Goal: Communication & Community: Answer question/provide support

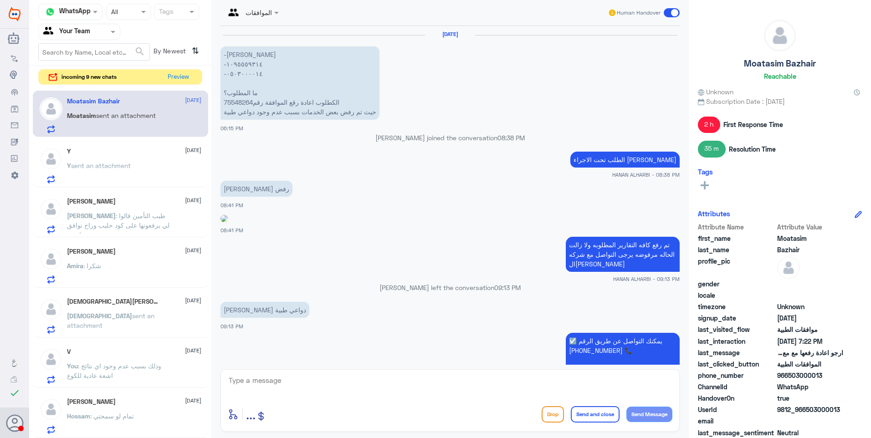
scroll to position [820, 0]
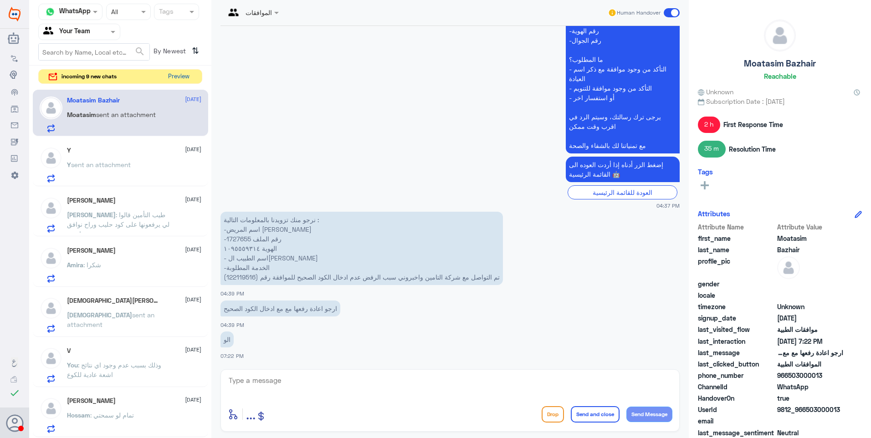
click at [168, 77] on button "Preview" at bounding box center [178, 77] width 28 height 14
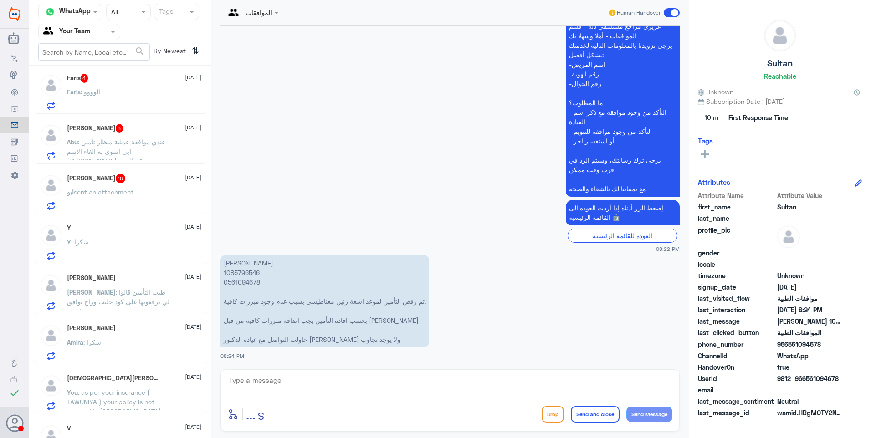
scroll to position [410, 0]
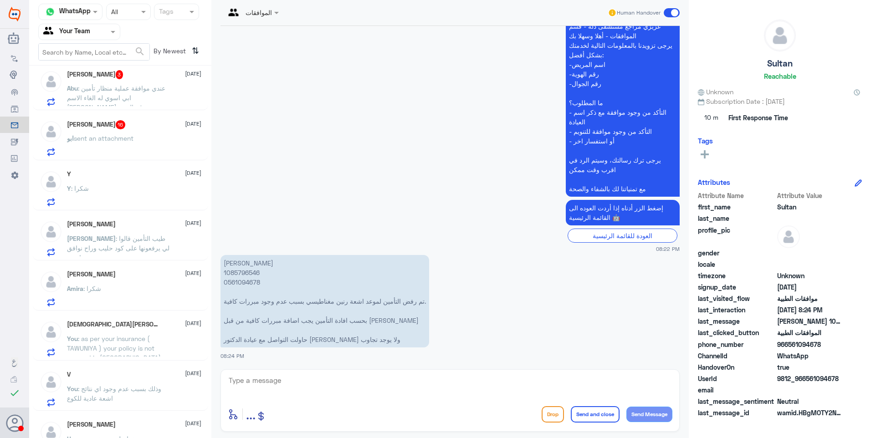
click at [118, 407] on p "You : وذلك بسبب عدم وجود اي نتائج اشعة عادية للكوع" at bounding box center [118, 395] width 103 height 23
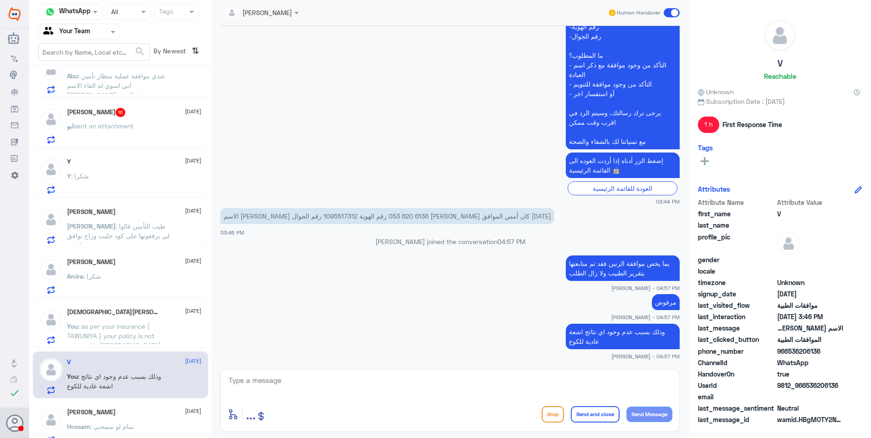
scroll to position [433, 0]
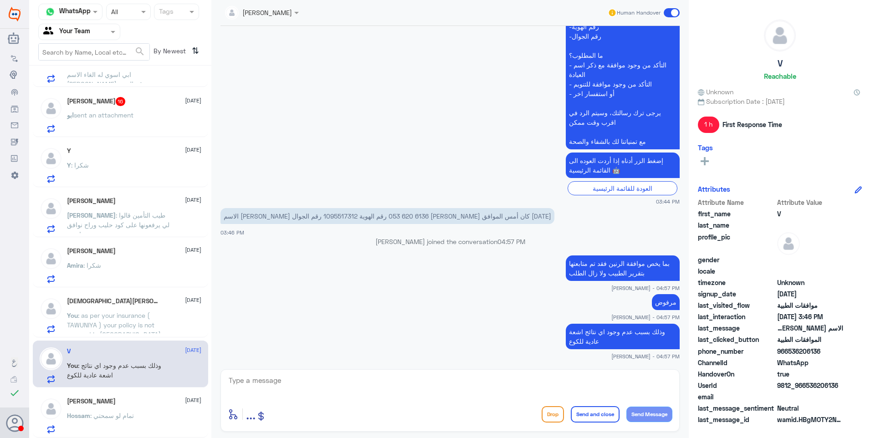
click at [128, 402] on div "Hossam Eljbaly [DATE]" at bounding box center [134, 402] width 134 height 8
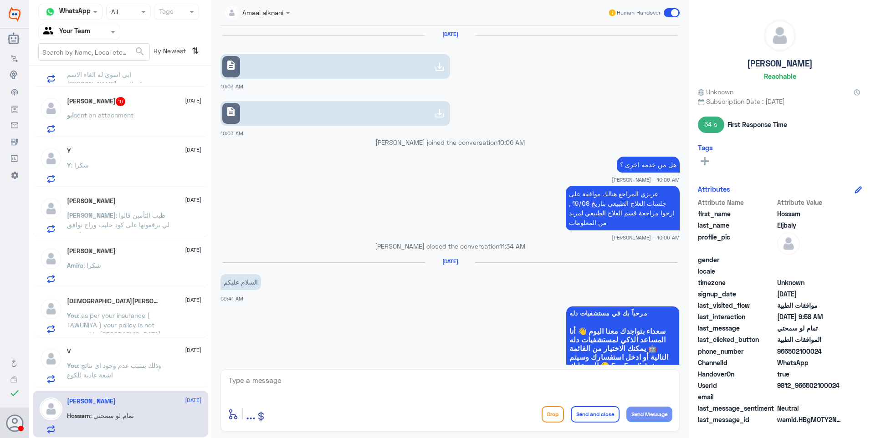
scroll to position [621, 0]
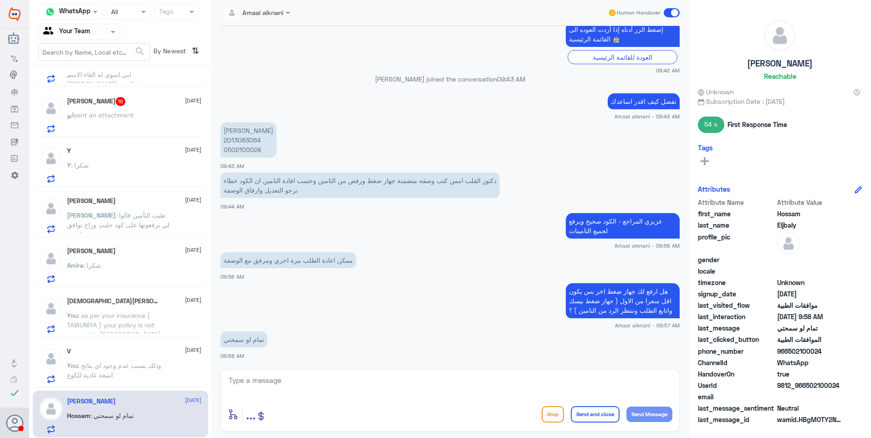
click at [144, 369] on span ": وذلك بسبب عدم وجود اي نتائج اشعة عادية للكوع" at bounding box center [114, 370] width 94 height 17
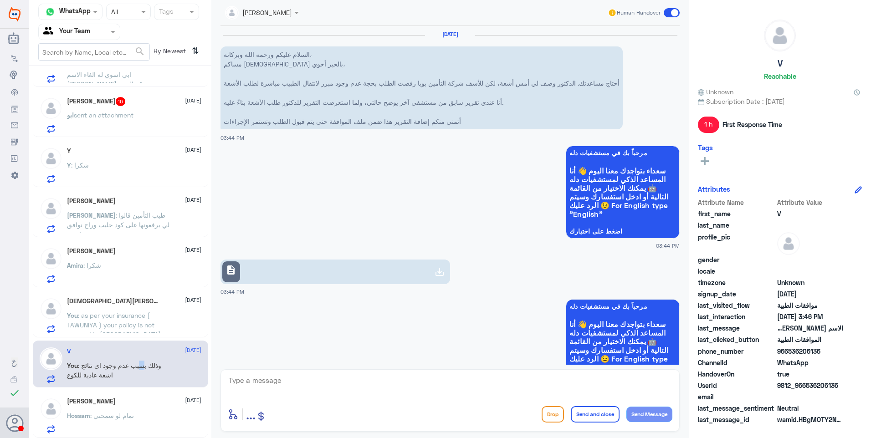
scroll to position [483, 0]
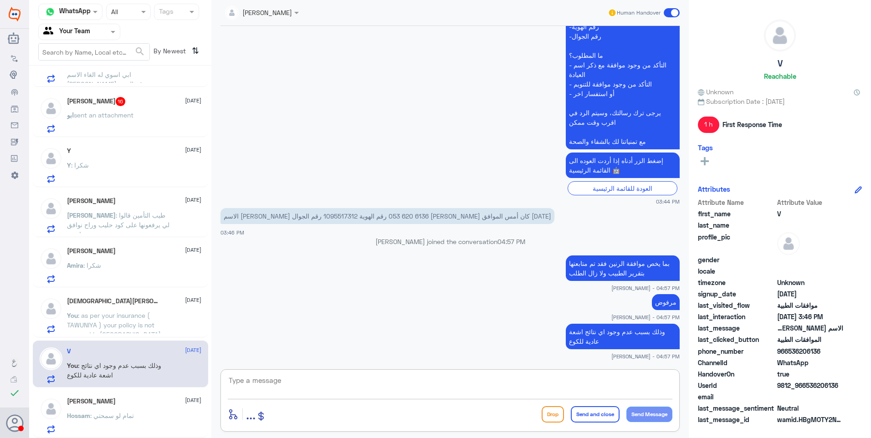
drag, startPoint x: 320, startPoint y: 383, endPoint x: 353, endPoint y: 377, distance: 33.7
click at [326, 384] on textarea at bounding box center [450, 385] width 445 height 22
type textarea "k"
type textarea "نشكر تواصلكم مع دلة."
drag, startPoint x: 598, startPoint y: 382, endPoint x: 714, endPoint y: 392, distance: 116.1
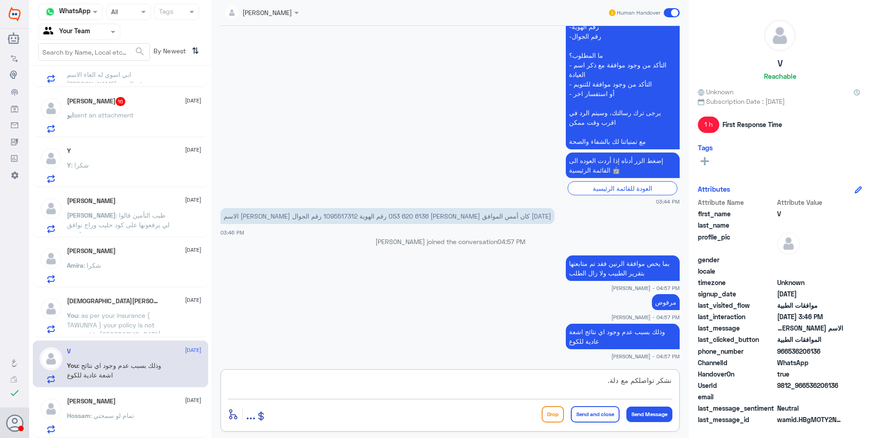
click at [765, 388] on div "Channel WhatsApp Status × All Tags Agent Filter Your Team search By Newest ⇅ Su…" at bounding box center [450, 220] width 842 height 441
paste textarea "نشكر تواصلكم مع دلة."
type textarea "نشكر تواصلكم مع دلة."
drag, startPoint x: 610, startPoint y: 419, endPoint x: 604, endPoint y: 420, distance: 6.8
click at [610, 420] on button "Send and close" at bounding box center [595, 414] width 49 height 16
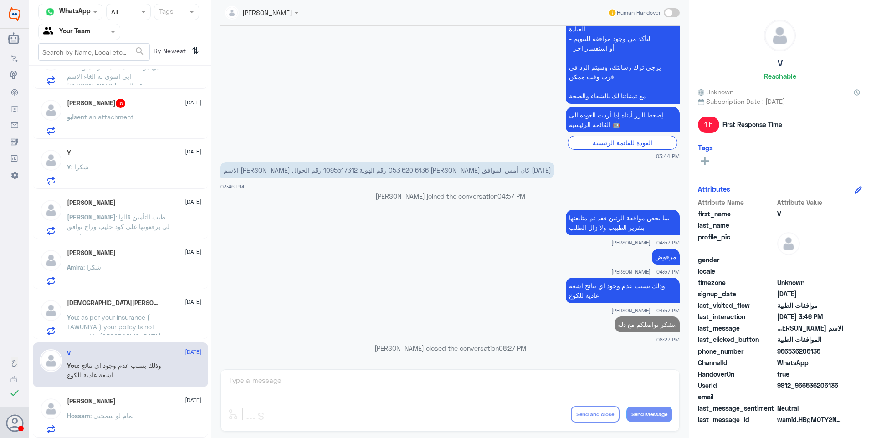
scroll to position [431, 0]
click at [126, 310] on div "[PERSON_NAME] [DATE] You : as per your insurance ( TAWUNIYA ) your policy is no…" at bounding box center [134, 317] width 134 height 36
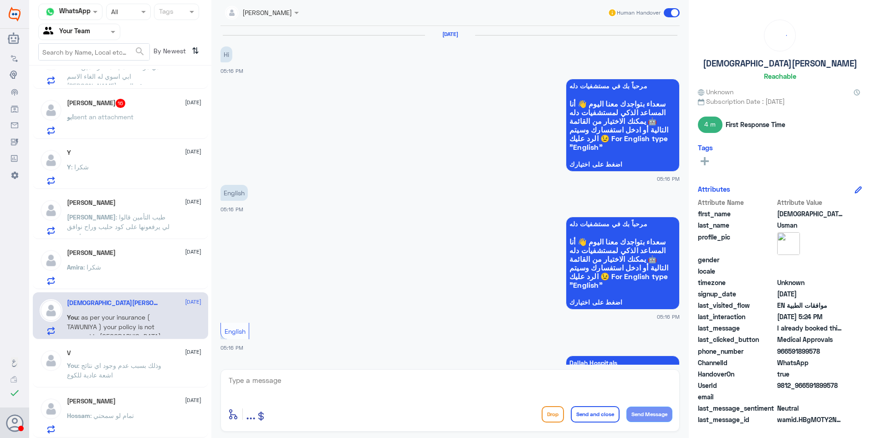
scroll to position [635, 0]
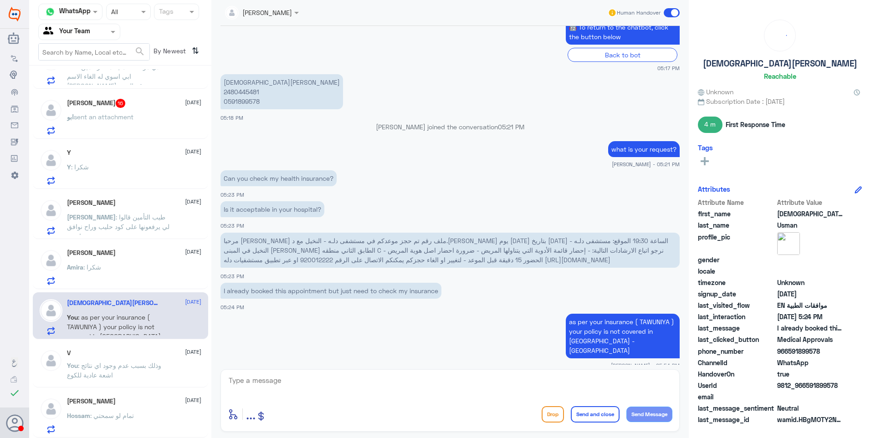
click at [387, 387] on textarea at bounding box center [450, 385] width 445 height 22
paste textarea "نشكر تواصلكم مع دلة."
type textarea "نشكر تواصلكم مع دلة."
click at [595, 417] on button "Send and close" at bounding box center [595, 414] width 49 height 16
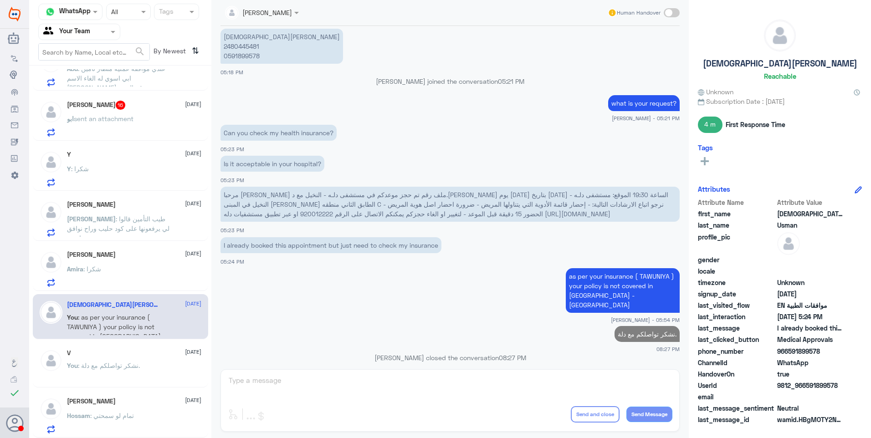
scroll to position [430, 0]
click at [80, 280] on p "Amira : شكرا" at bounding box center [84, 275] width 34 height 23
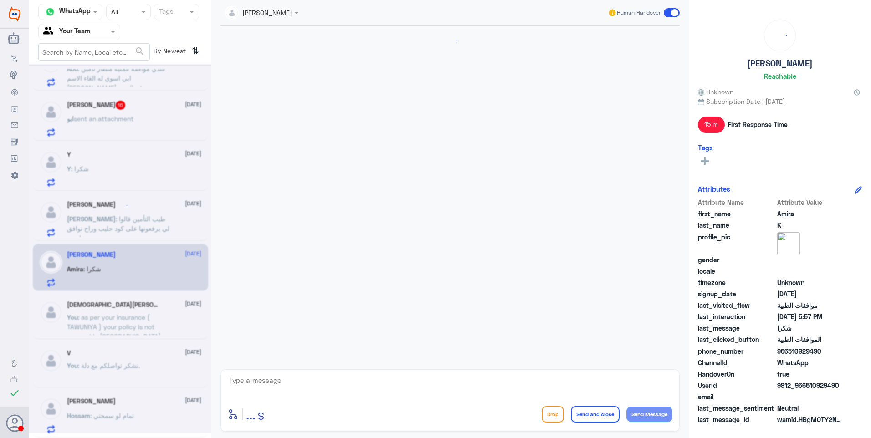
scroll to position [523, 0]
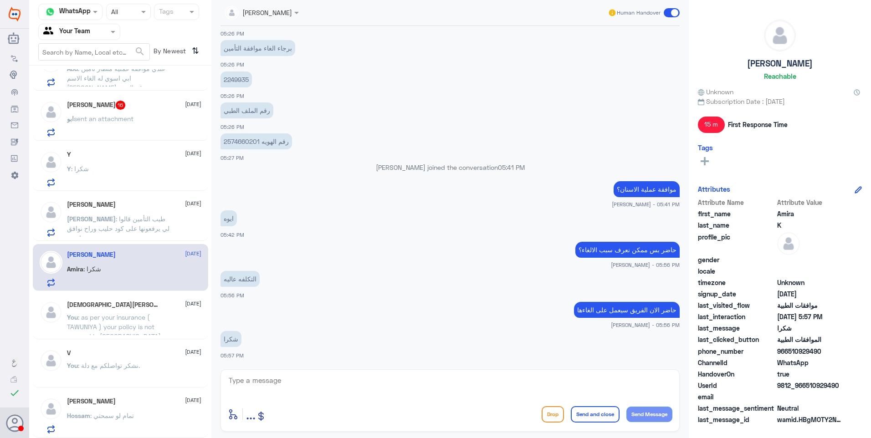
click at [313, 379] on textarea at bounding box center [450, 385] width 445 height 22
paste textarea "نشكر تواصلكم مع دلة."
type textarea "نشكر تواصلكم مع دلة."
click at [594, 408] on button "Send and close" at bounding box center [595, 414] width 49 height 16
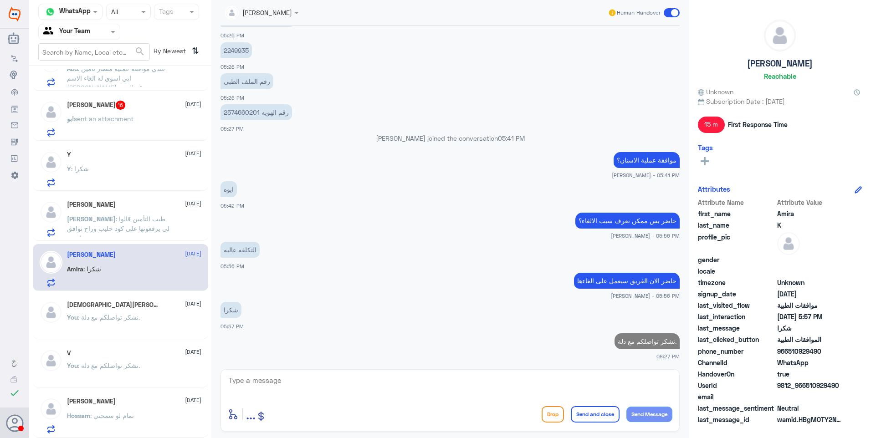
scroll to position [428, 0]
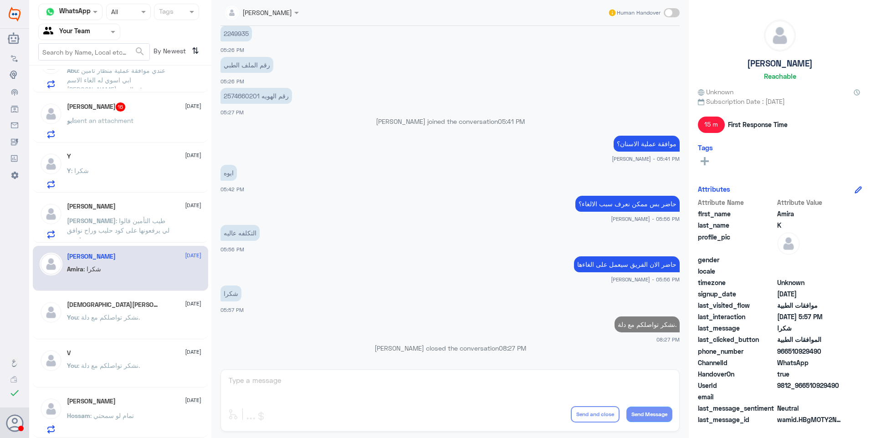
click at [123, 205] on div "Nasser [DATE]" at bounding box center [134, 207] width 134 height 8
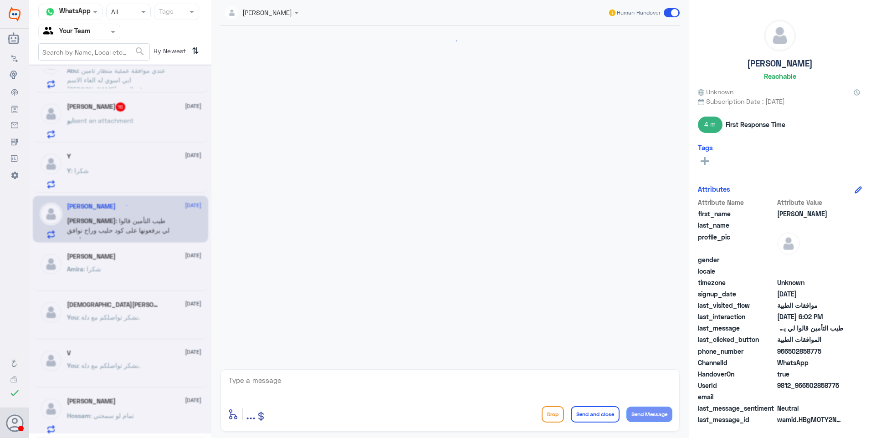
scroll to position [379, 0]
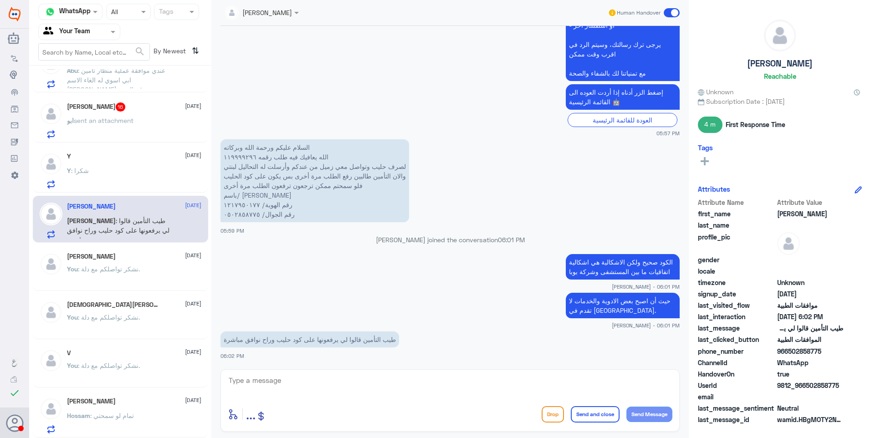
click at [117, 173] on div "Y : شكرا" at bounding box center [134, 178] width 134 height 21
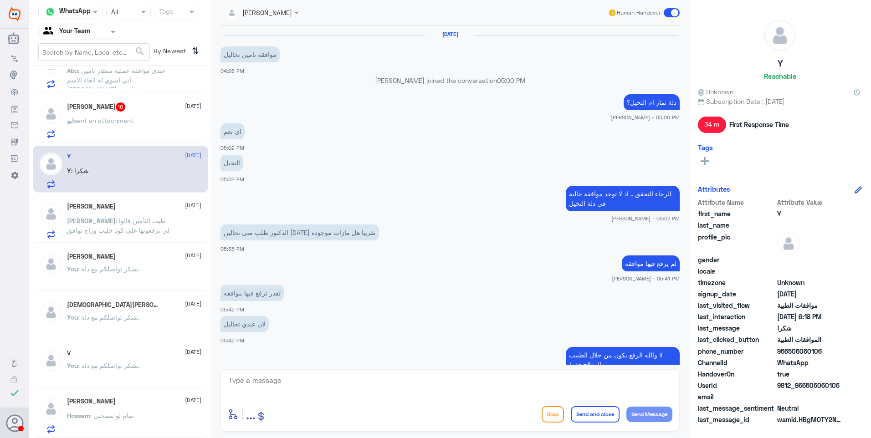
scroll to position [528, 0]
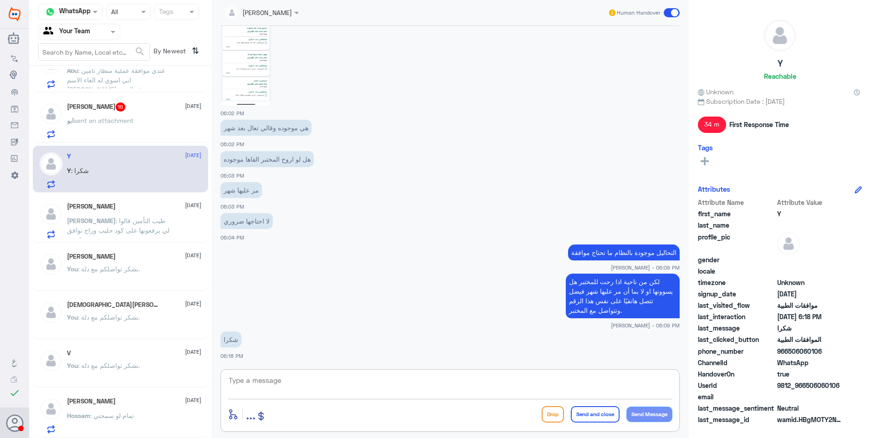
click at [328, 380] on textarea at bounding box center [450, 385] width 445 height 22
paste textarea "نشكر تواصلكم مع دلة."
type textarea "نشكر تواصلكم مع دلة."
click at [597, 412] on button "Send and close" at bounding box center [595, 414] width 49 height 16
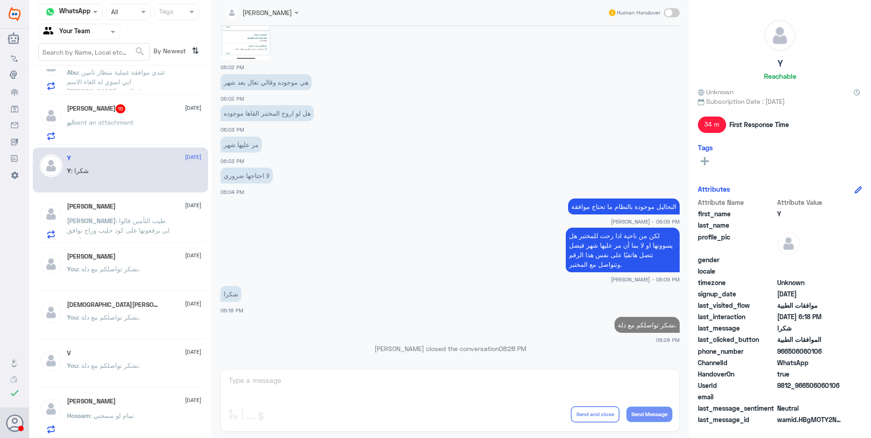
scroll to position [426, 0]
click at [115, 129] on p "ابو sent an attachment" at bounding box center [100, 129] width 67 height 23
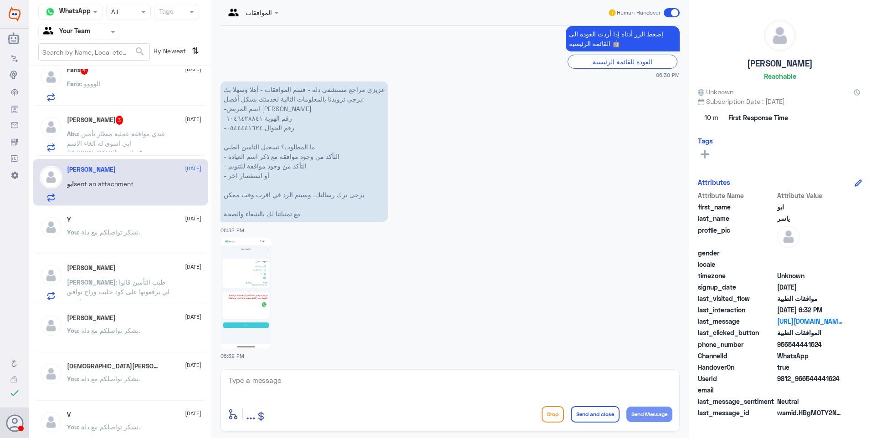
click at [129, 275] on div "[PERSON_NAME] [DATE] [PERSON_NAME] : طيب التأمين قالوا لي يرفعونها على كود حليب…" at bounding box center [134, 282] width 134 height 36
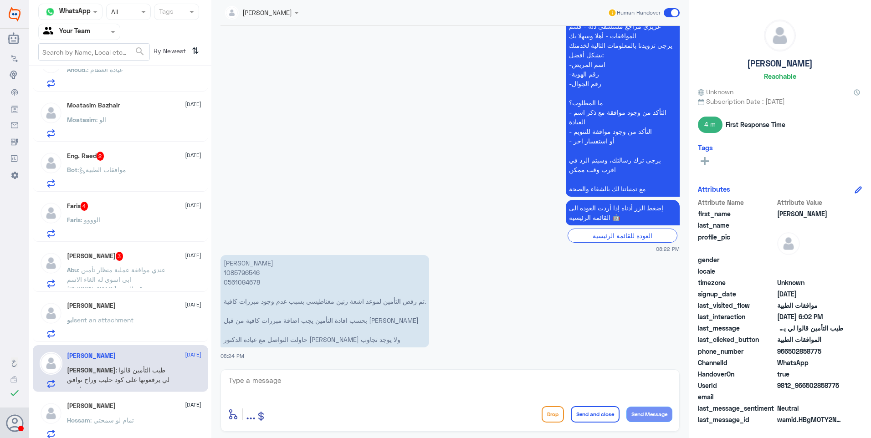
scroll to position [233, 0]
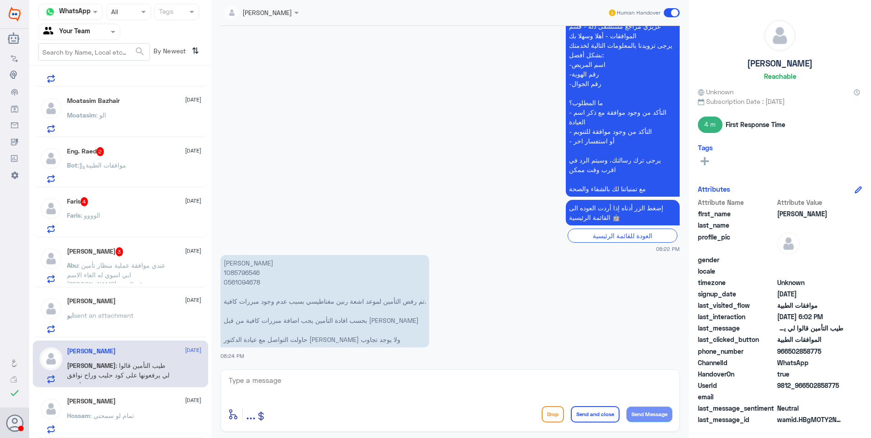
click at [118, 402] on div "Hossam Eljbaly [DATE]" at bounding box center [134, 402] width 134 height 8
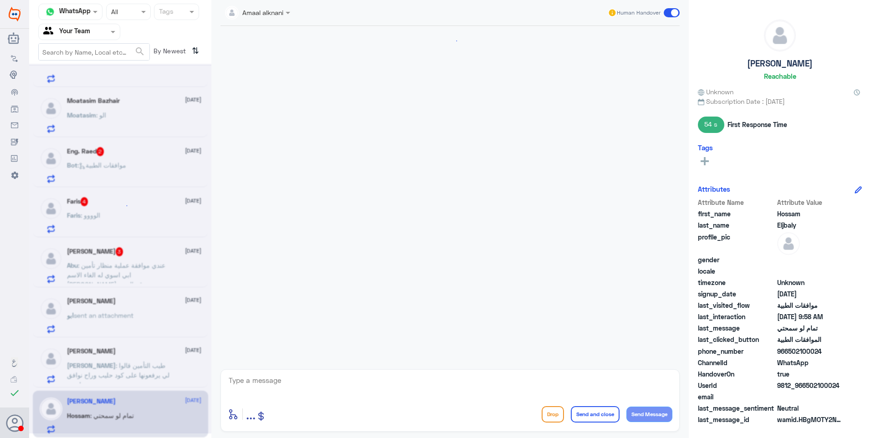
scroll to position [621, 0]
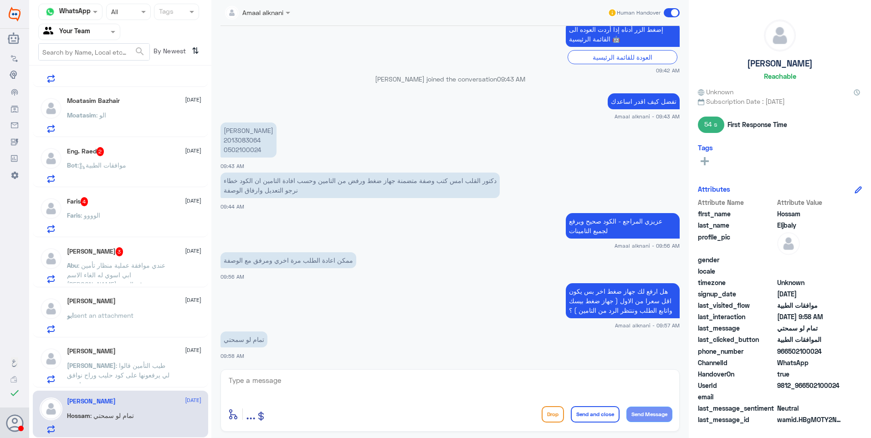
click at [126, 369] on span ": طيب التأمين قالوا لي يرفعونها على كود حليب وراح نوافق مباشرة" at bounding box center [118, 375] width 103 height 27
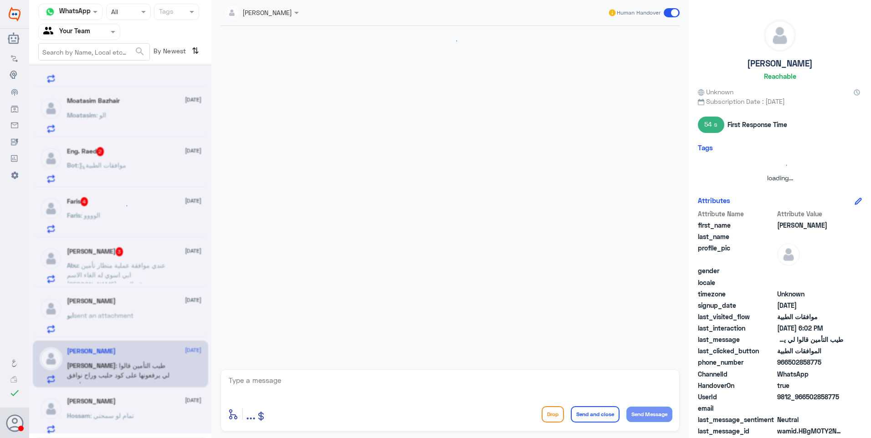
scroll to position [379, 0]
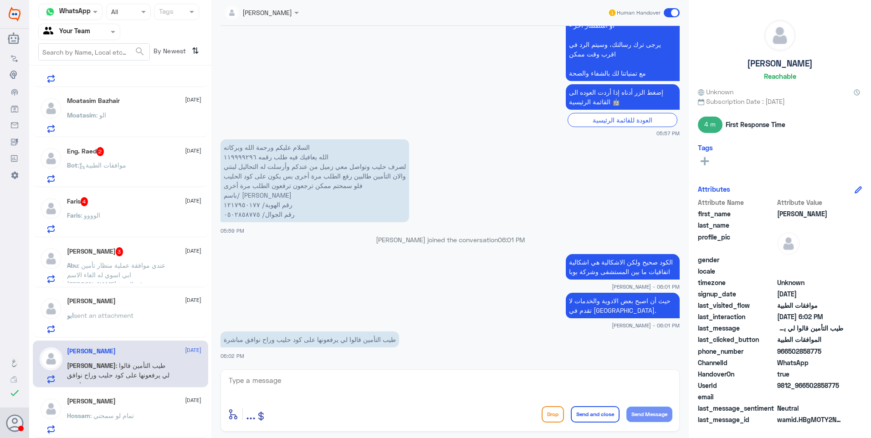
drag, startPoint x: 254, startPoint y: 382, endPoint x: 282, endPoint y: 374, distance: 29.3
click at [259, 381] on textarea at bounding box center [450, 385] width 445 height 22
drag, startPoint x: 276, startPoint y: 380, endPoint x: 201, endPoint y: 366, distance: 76.0
click at [207, 367] on div "Channel WhatsApp Status × All Tags Agent Filter Your Team search By Newest ⇅ Su…" at bounding box center [450, 220] width 842 height 441
click at [269, 388] on textarea "1217950177" at bounding box center [450, 385] width 445 height 22
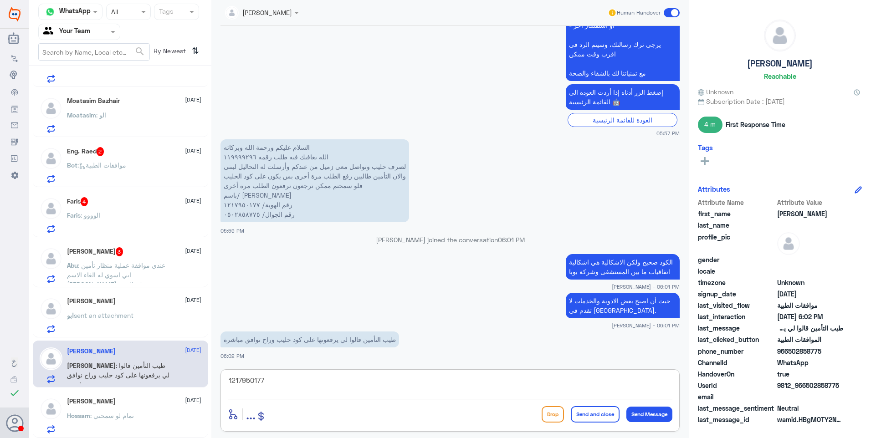
drag, startPoint x: 285, startPoint y: 384, endPoint x: 90, endPoint y: 340, distance: 200.3
click at [94, 344] on div "Channel WhatsApp Status × All Tags Agent Filter Your Team search By Newest ⇅ Su…" at bounding box center [450, 220] width 842 height 441
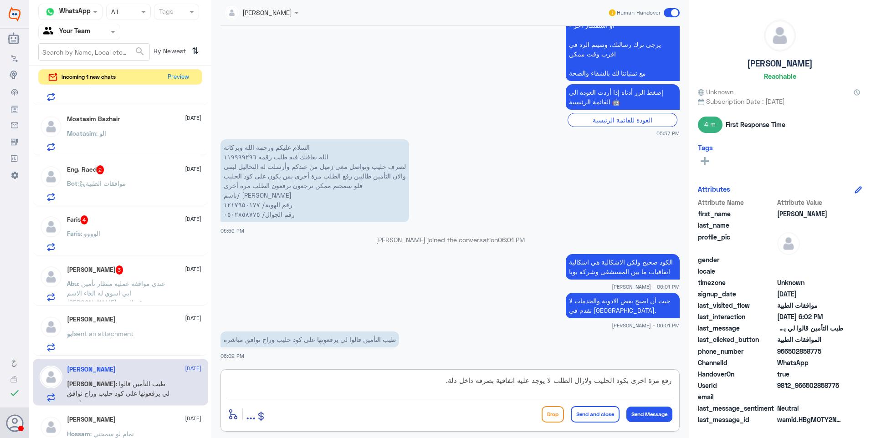
type textarea "رفع مرة اخرى بكود الحليب ولازال الطلب لا يوجد عليه اتفاقية بصرفه داخل دلة."
click at [610, 423] on div "enter flow name ... Drop Send and close Send Message" at bounding box center [450, 414] width 445 height 21
click at [606, 415] on button "Send and close" at bounding box center [595, 414] width 49 height 16
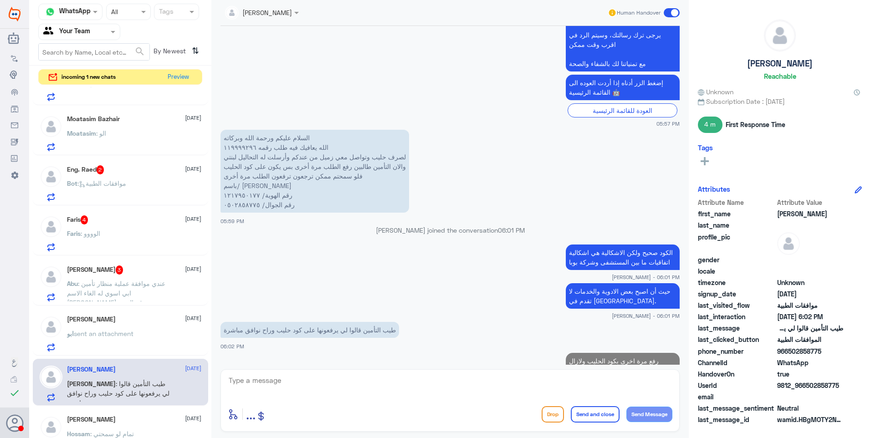
scroll to position [418, 0]
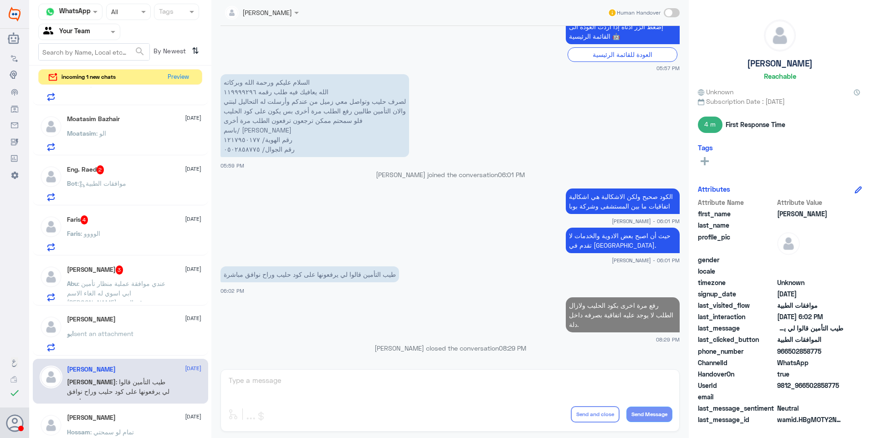
click at [119, 339] on p "ابو sent an attachment" at bounding box center [100, 340] width 67 height 23
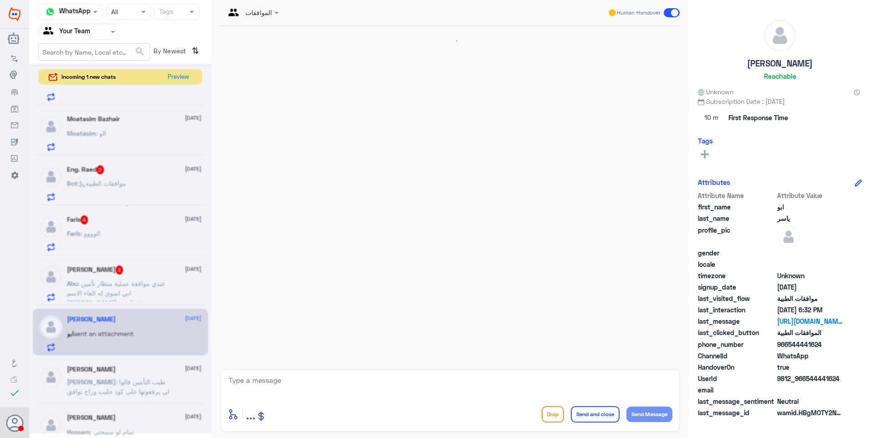
scroll to position [868, 0]
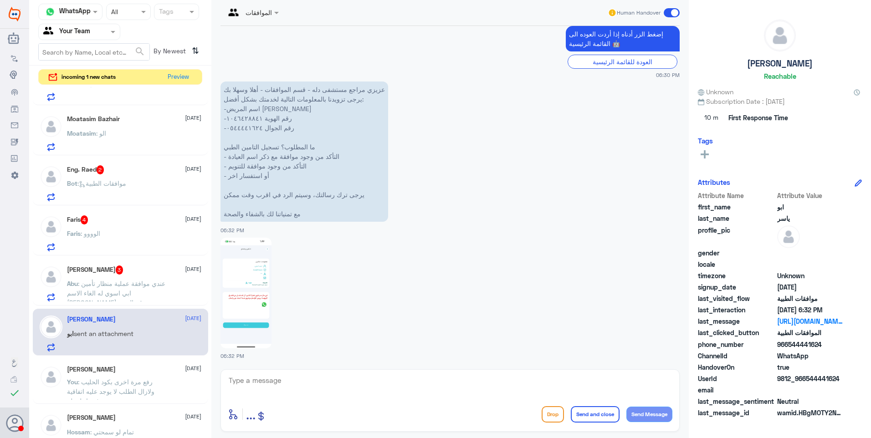
click at [120, 386] on p "You : رفع مرة اخرى بكود الحليب ولازال الطلب لا يوجد عليه اتفاقية بصرفه داخل دلة." at bounding box center [118, 388] width 103 height 23
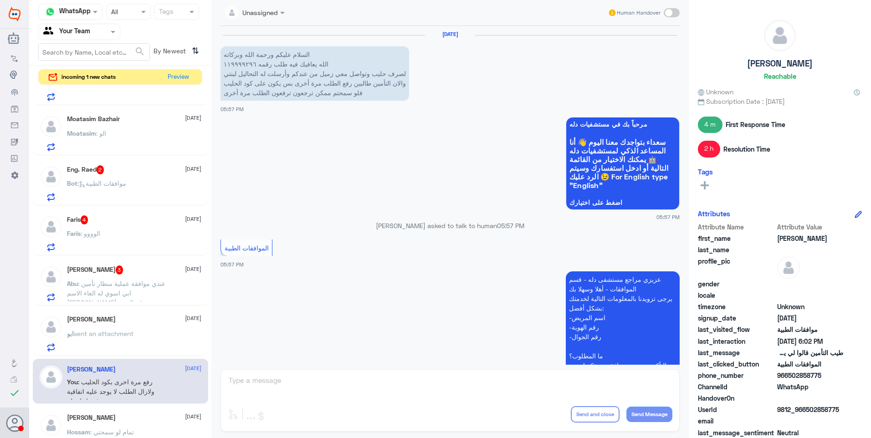
scroll to position [434, 0]
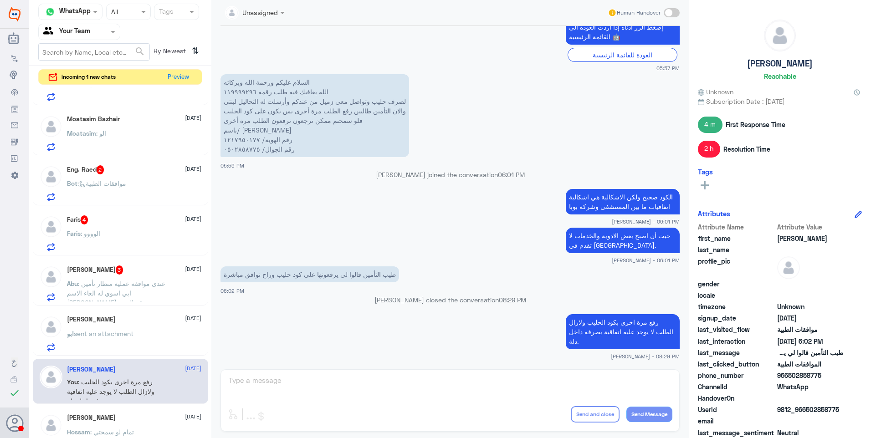
click at [145, 328] on div "ابو ياسر 8 September ابو sent an attachment" at bounding box center [134, 334] width 134 height 36
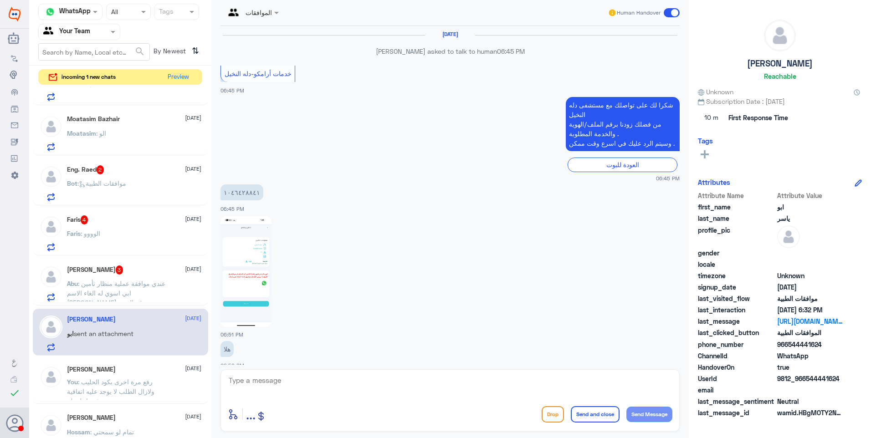
scroll to position [868, 0]
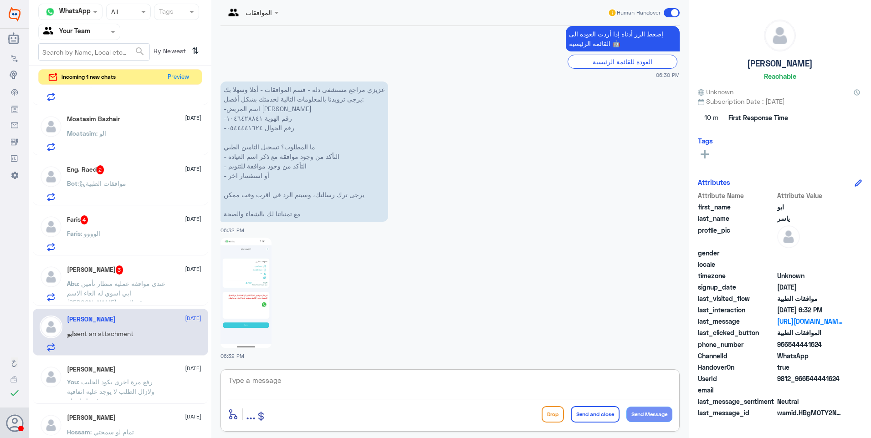
drag, startPoint x: 245, startPoint y: 384, endPoint x: 284, endPoint y: 385, distance: 38.7
click at [248, 385] on textarea at bounding box center [450, 385] width 445 height 22
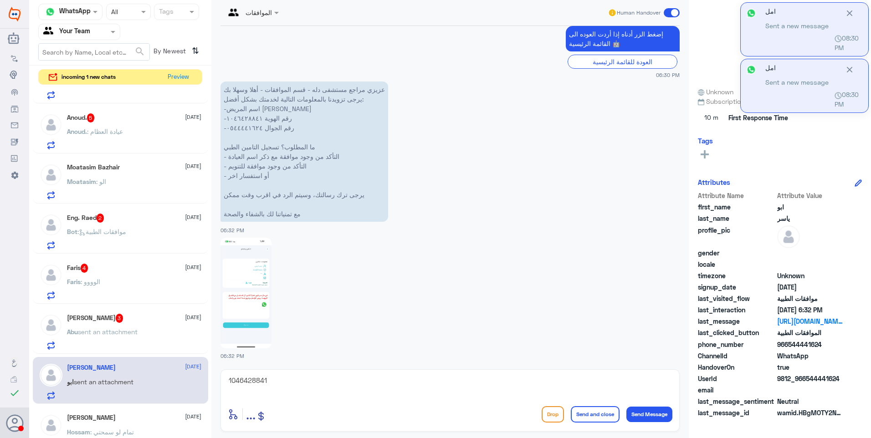
scroll to position [231, 0]
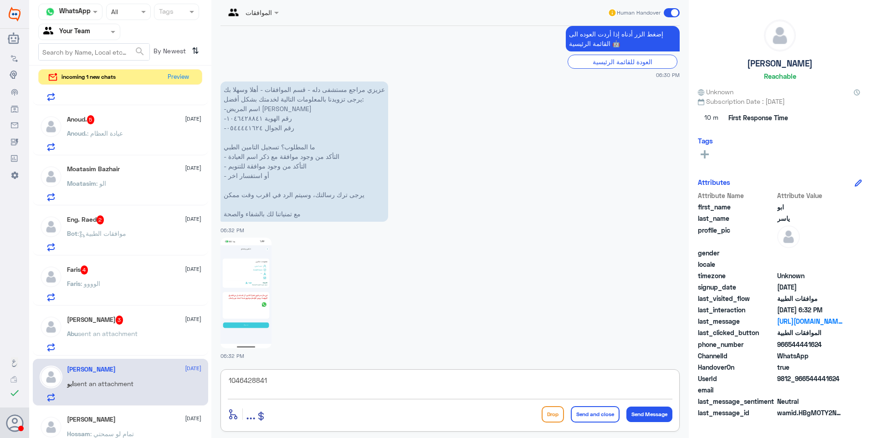
click at [208, 406] on div "Nasser 1 8 September Bot : Default reply Sultan 8 September Sultan sent an atta…" at bounding box center [120, 264] width 182 height 354
drag, startPoint x: 272, startPoint y: 382, endPoint x: 227, endPoint y: 377, distance: 45.8
click at [158, 376] on div "Channel WhatsApp Status × All Tags Agent Filter Your Team search By Newest ⇅ in…" at bounding box center [450, 220] width 842 height 441
click at [234, 307] on img at bounding box center [245, 293] width 51 height 111
type textarea "تم تحديث بيانات تأمينك في مستشفى دلة."
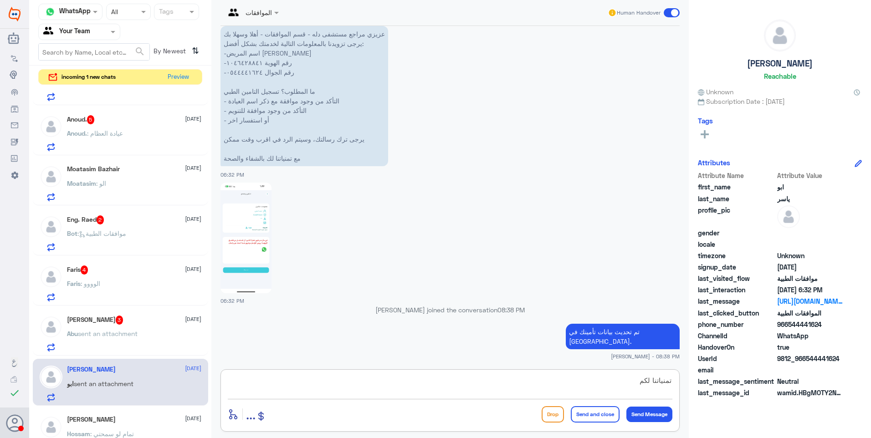
scroll to position [905, 0]
type textarea "تمنياتنا لكم دوام الصحة."
click at [598, 416] on button "Send and close" at bounding box center [595, 414] width 49 height 16
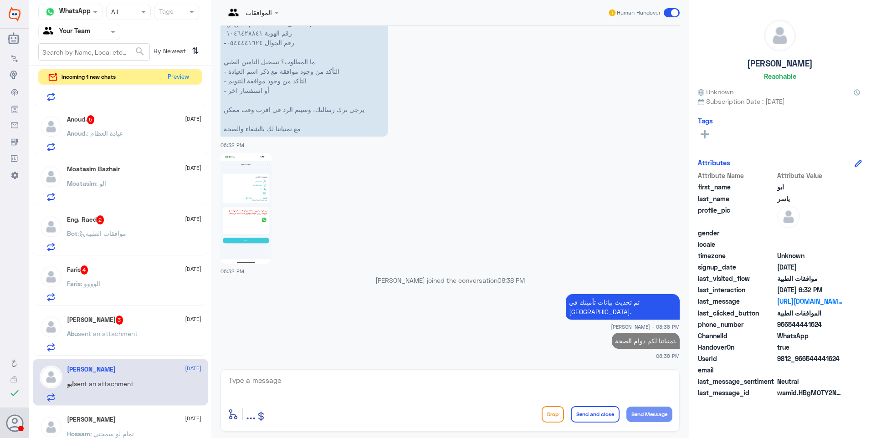
scroll to position [932, 0]
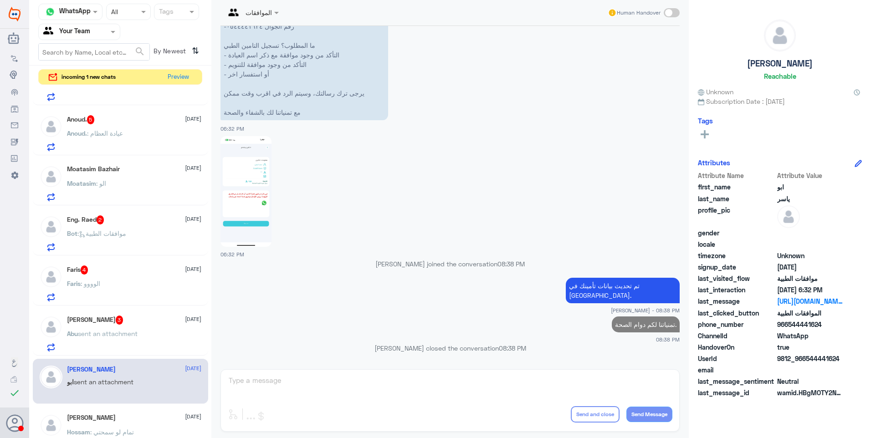
click at [128, 337] on span "sent an attachment" at bounding box center [108, 334] width 60 height 8
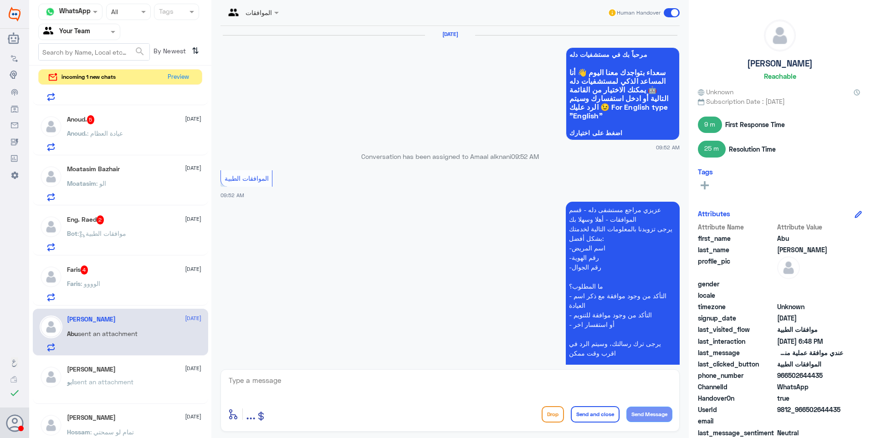
scroll to position [973, 0]
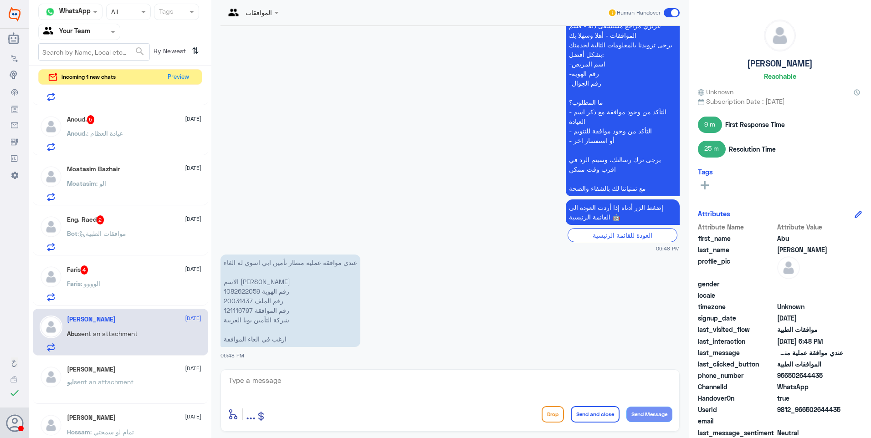
click at [246, 292] on p "عندي موافقة عملية منظار تأمين ابي اسوي له الغاء الاسم حمده سعيد سالم اليامي رقم…" at bounding box center [290, 301] width 140 height 92
copy p "1082622059"
drag, startPoint x: 246, startPoint y: 292, endPoint x: 346, endPoint y: 303, distance: 100.4
click at [346, 303] on p "عندي موافقة عملية منظار تأمين ابي اسوي له الغاء الاسم حمده سعيد سالم اليامي رقم…" at bounding box center [290, 301] width 140 height 92
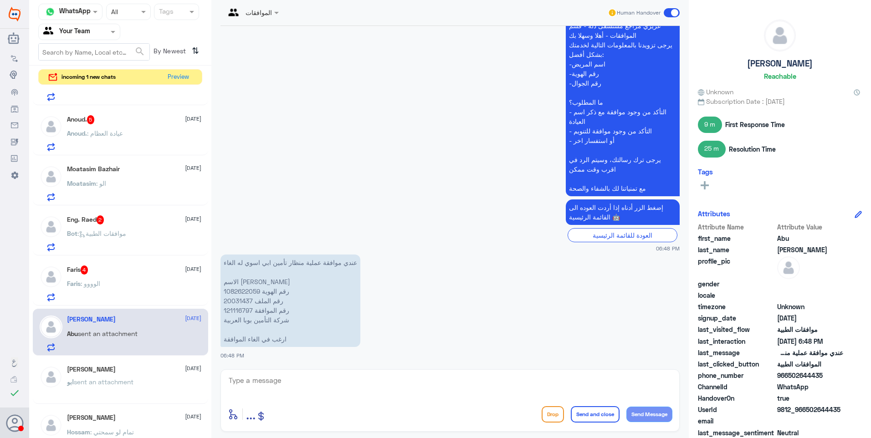
click at [244, 311] on p "عندي موافقة عملية منظار تأمين ابي اسوي له الغاء الاسم حمده سعيد سالم اليامي رقم…" at bounding box center [290, 301] width 140 height 92
copy p "121116797"
click at [281, 383] on textarea at bounding box center [450, 385] width 445 height 22
type textarea "فضلاً تزويدنا بسبب الرغبة بالغاء الموافقة"
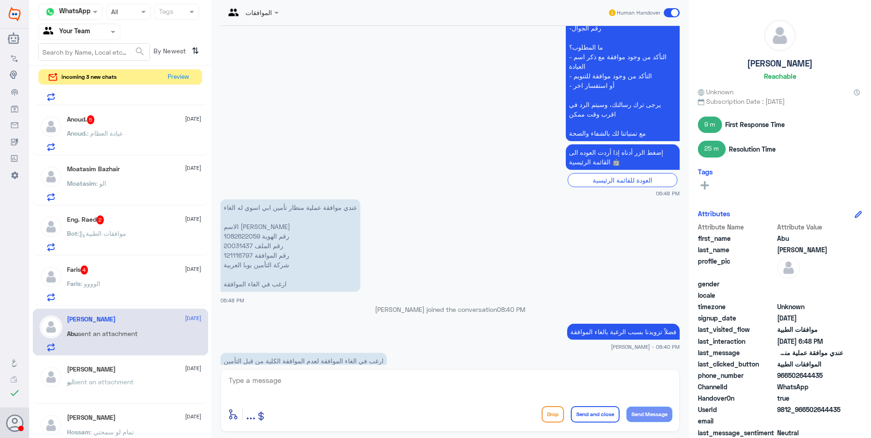
scroll to position [1043, 0]
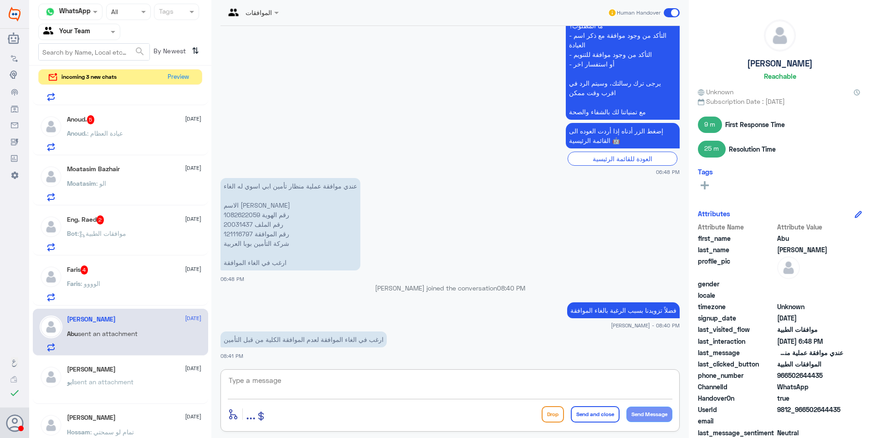
click at [276, 388] on textarea at bounding box center [450, 385] width 445 height 22
type textarea "ابشري الان يتم رفعها لفريق التنويم لالغاءها"
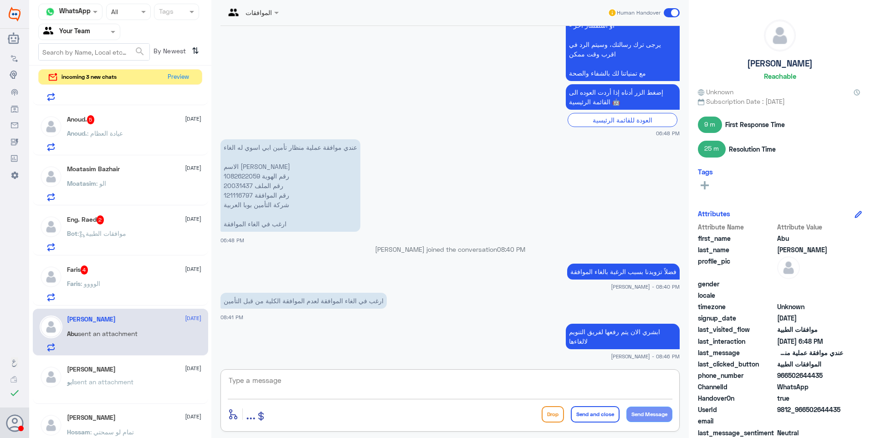
click at [117, 276] on div "Faris 4 8 September Faris : الوووو" at bounding box center [134, 284] width 134 height 36
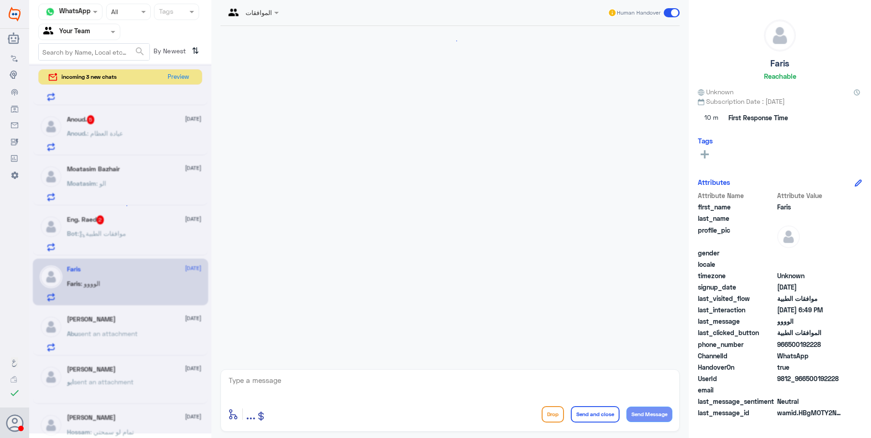
scroll to position [199, 0]
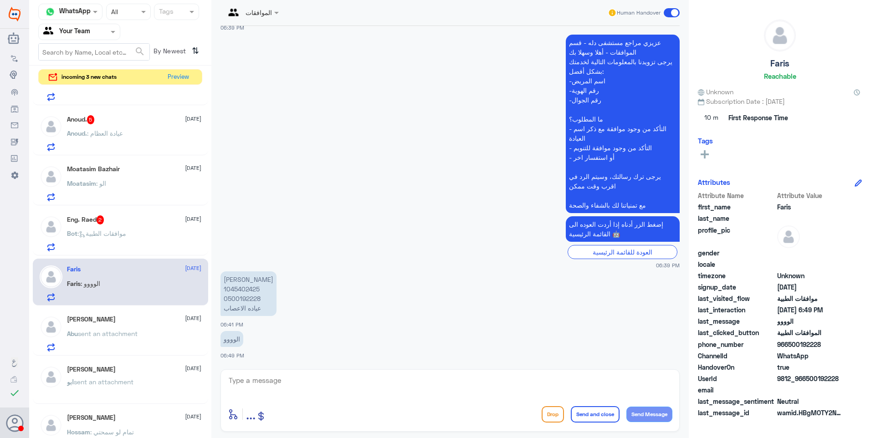
click at [244, 287] on p "فارس علي الظاهري 1045402425 0500192228 عياده الاعصاب" at bounding box center [248, 294] width 56 height 45
copy p "0"
drag, startPoint x: 244, startPoint y: 287, endPoint x: 233, endPoint y: 288, distance: 10.5
click at [233, 288] on p "فارس علي الظاهري 1045402425 0500192228 عياده الاعصاب" at bounding box center [248, 294] width 56 height 45
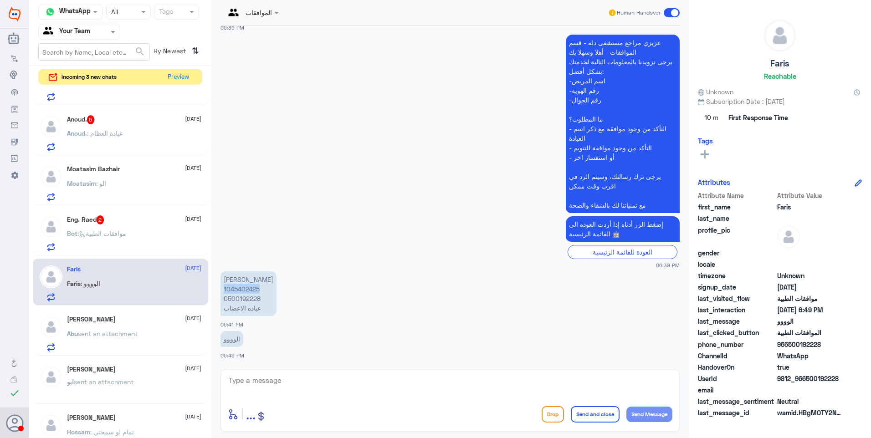
click at [233, 288] on p "فارس علي الظاهري 1045402425 0500192228 عياده الاعصاب" at bounding box center [248, 294] width 56 height 45
copy p "1045402425"
click at [207, 406] on div "Nasser 1 8 September Bot : Default reply Sultan 8 September Sultan sent an atta…" at bounding box center [120, 264] width 182 height 354
click at [244, 289] on p "فارس علي الظاهري 1045402425 0500192228 عياده الاعصاب" at bounding box center [248, 294] width 56 height 45
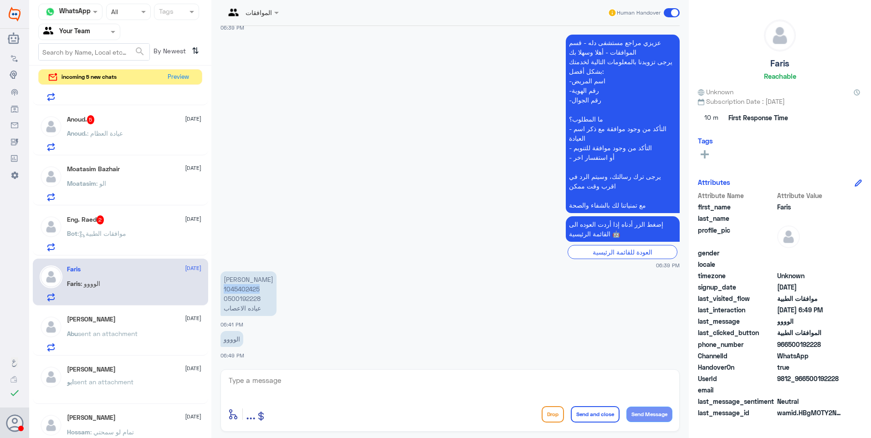
copy p "1045402425"
click at [261, 371] on div "enter flow name ... Drop Send and close Send Message" at bounding box center [449, 400] width 459 height 62
click at [266, 384] on textarea at bounding box center [450, 385] width 445 height 22
type textarea "ف"
type textarea "لا يوجد مواقة مرفوعة من عيادة الاعصاب"
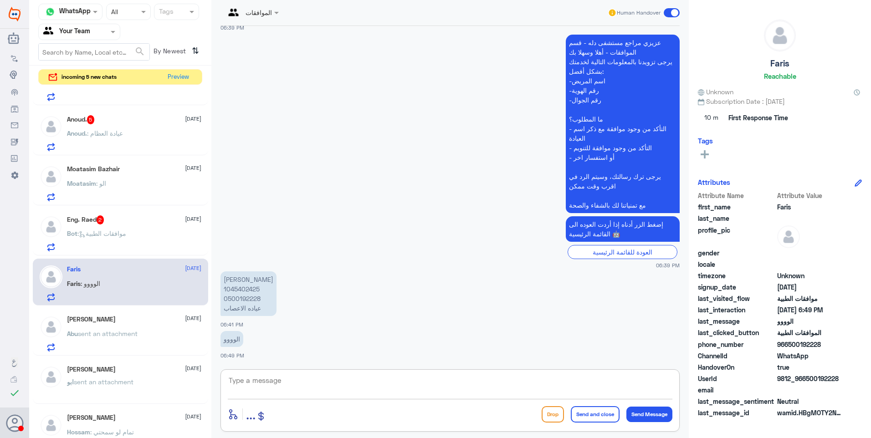
scroll to position [237, 0]
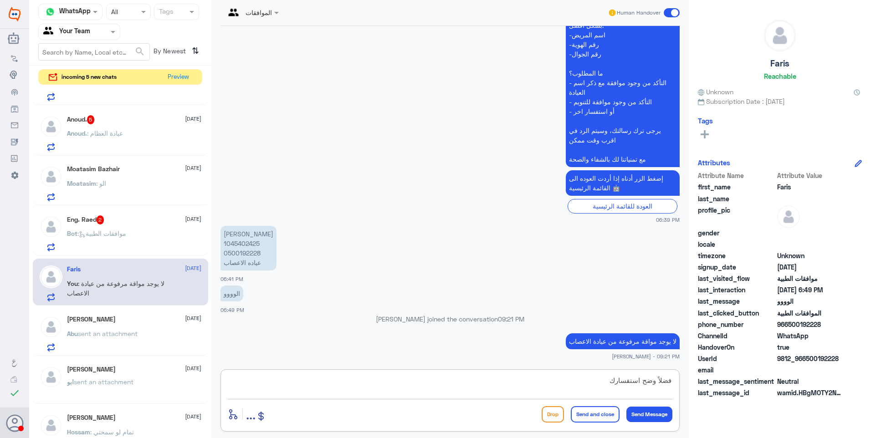
type textarea "فضلاً وضح استفسارك"
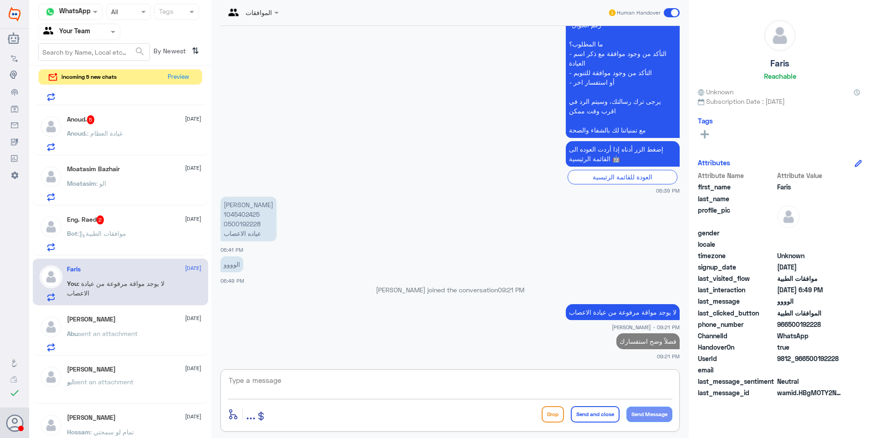
click at [126, 233] on span ": موافقات الطبية" at bounding box center [101, 234] width 49 height 8
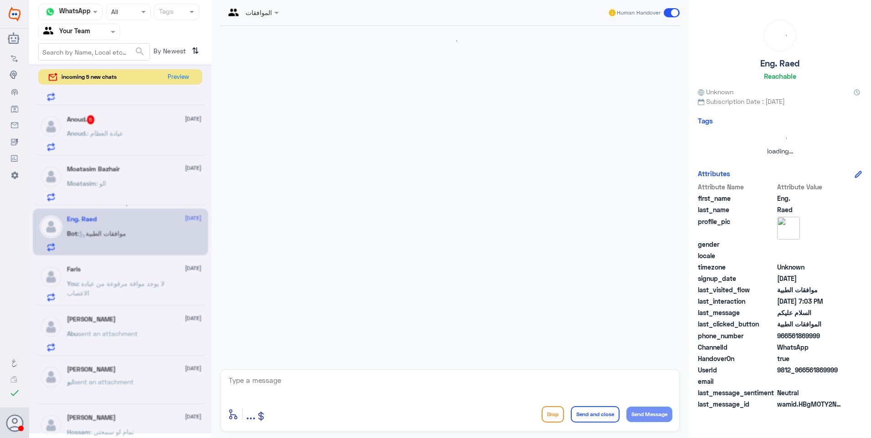
scroll to position [108, 0]
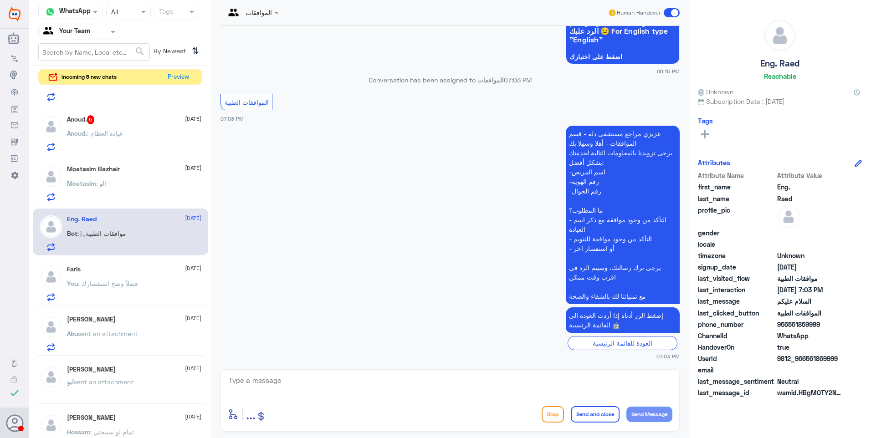
click at [302, 393] on textarea at bounding box center [450, 385] width 445 height 22
drag, startPoint x: 305, startPoint y: 387, endPoint x: 311, endPoint y: 384, distance: 7.1
click at [305, 387] on textarea at bounding box center [450, 385] width 445 height 22
click at [130, 282] on span ": فضلاً وضح استفسارك" at bounding box center [108, 284] width 60 height 8
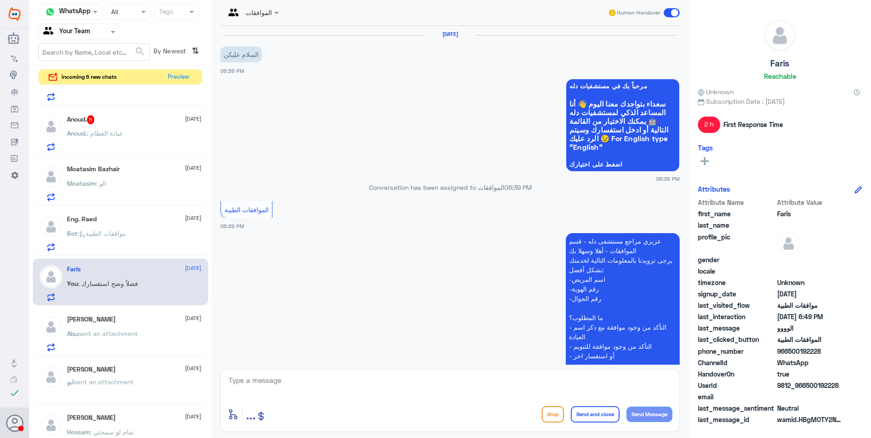
scroll to position [283, 0]
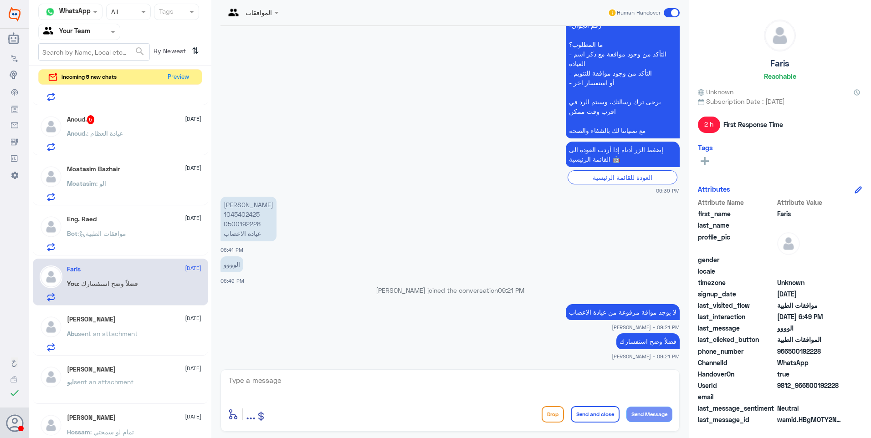
click at [160, 239] on div "Bot : موافقات الطبية" at bounding box center [134, 241] width 134 height 21
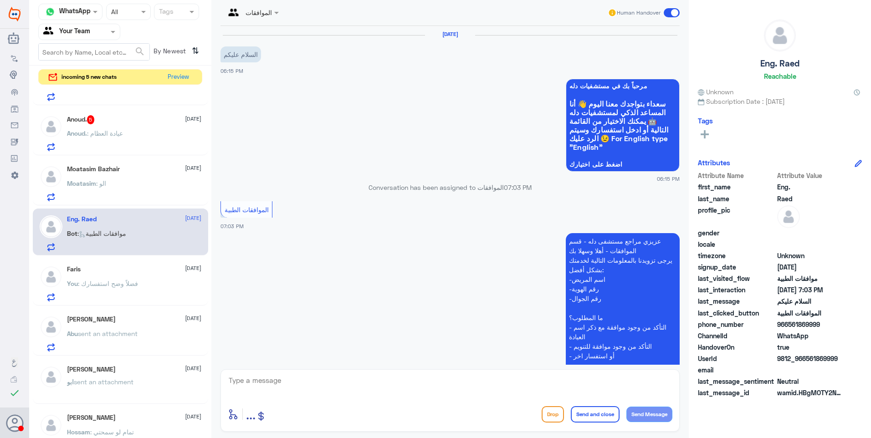
scroll to position [108, 0]
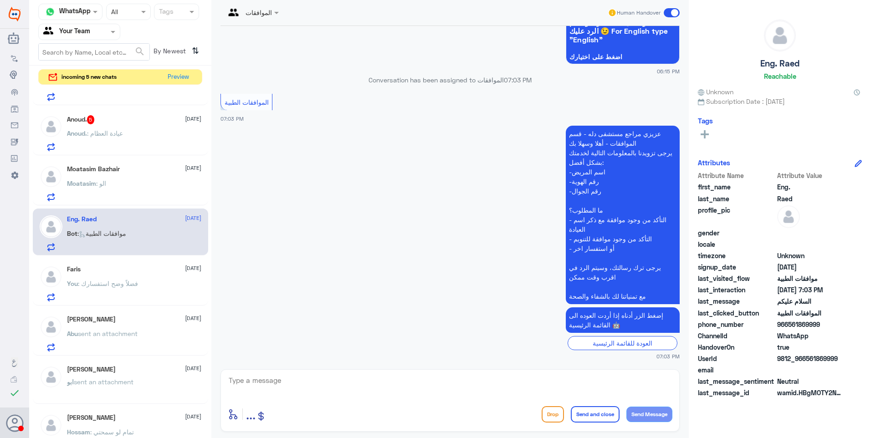
click at [308, 385] on textarea at bounding box center [450, 385] width 445 height 22
type textarea "فضلاً زودنا بهويتك واستفسارك"
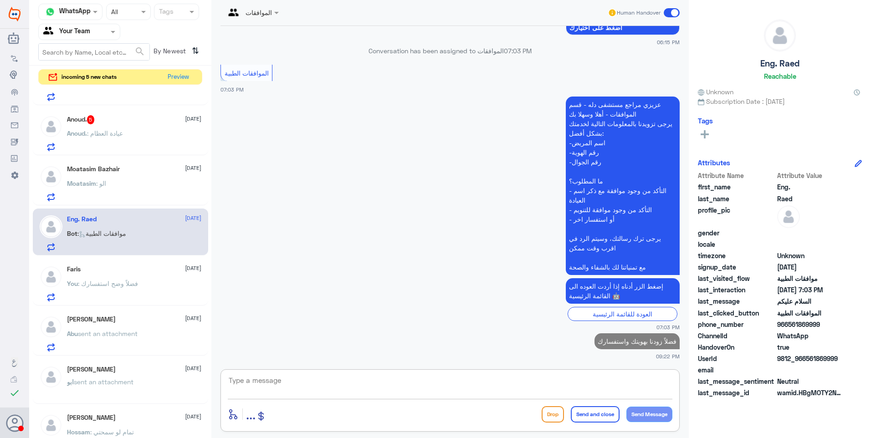
click at [86, 201] on p "Moatasim : الو" at bounding box center [86, 190] width 39 height 23
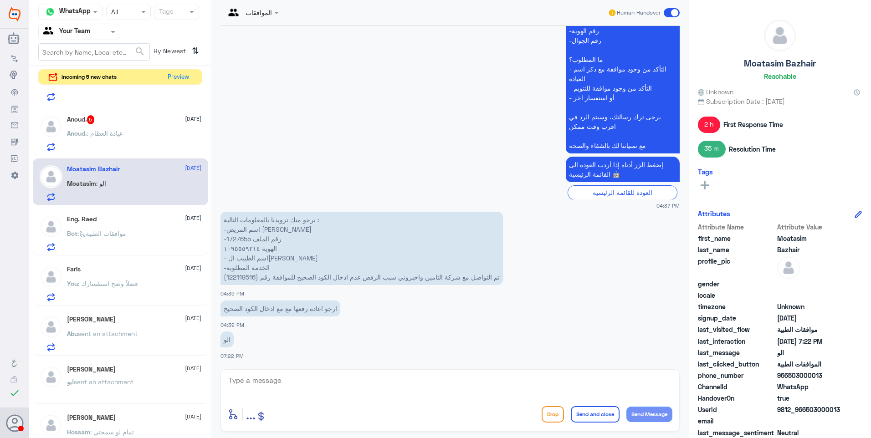
scroll to position [820, 0]
drag, startPoint x: 252, startPoint y: 379, endPoint x: 276, endPoint y: 378, distance: 24.1
click at [261, 378] on textarea at bounding box center [450, 385] width 445 height 22
type textarea "1"
click at [241, 240] on p "نرجو منك تزويدنا بالمعلومات التالية : -اسم المريض معتصم صالح بازهير -رقم الملف …" at bounding box center [361, 248] width 282 height 73
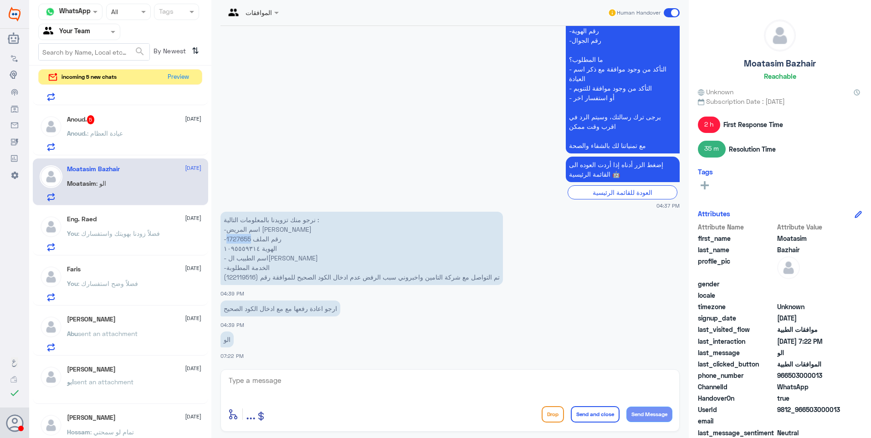
click at [241, 240] on p "نرجو منك تزويدنا بالمعلومات التالية : -اسم المريض معتصم صالح بازهير -رقم الملف …" at bounding box center [361, 248] width 282 height 73
copy p "1727655"
click at [96, 139] on p "Anoud. : عيادة العظام" at bounding box center [95, 139] width 56 height 23
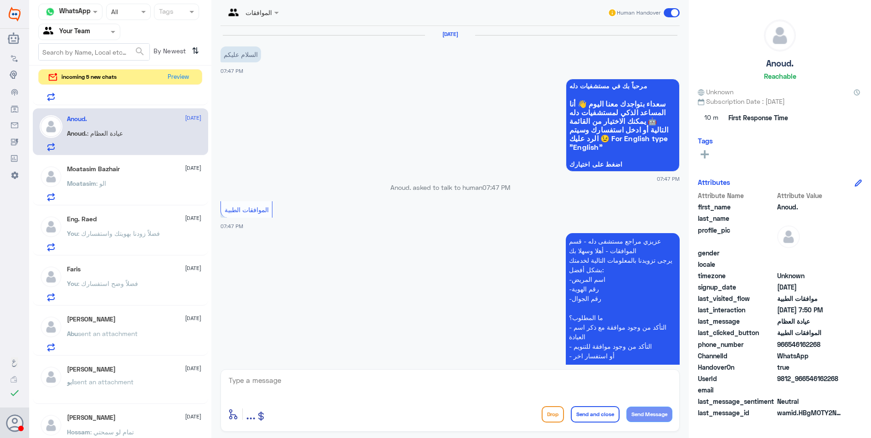
scroll to position [220, 0]
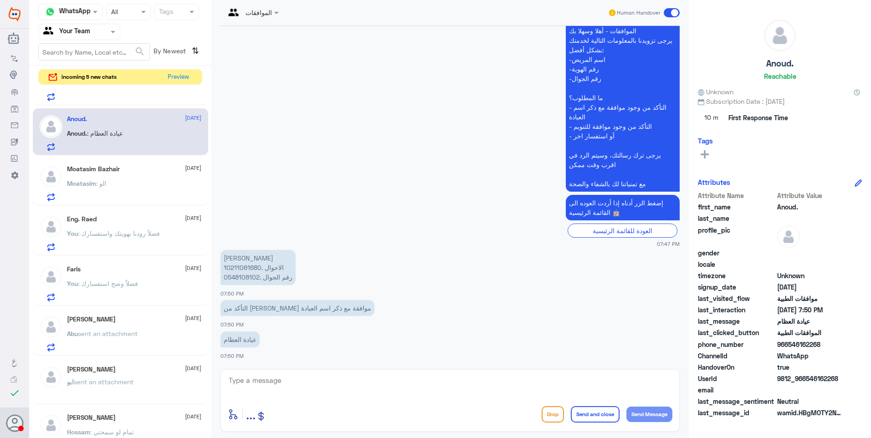
click at [240, 268] on p "منيرة احمد المزروع 10211061680. الاحوال 0548108102. رقم الجوال" at bounding box center [257, 267] width 75 height 35
copy p "10211061680"
drag, startPoint x: 320, startPoint y: 306, endPoint x: 217, endPoint y: 306, distance: 103.4
click at [217, 306] on div "8 Sep 2025 السلام عليكم 07:47 PM مرحباً بك في مستشفيات دله سعداء بتواجدك معنا ا…" at bounding box center [450, 195] width 468 height 339
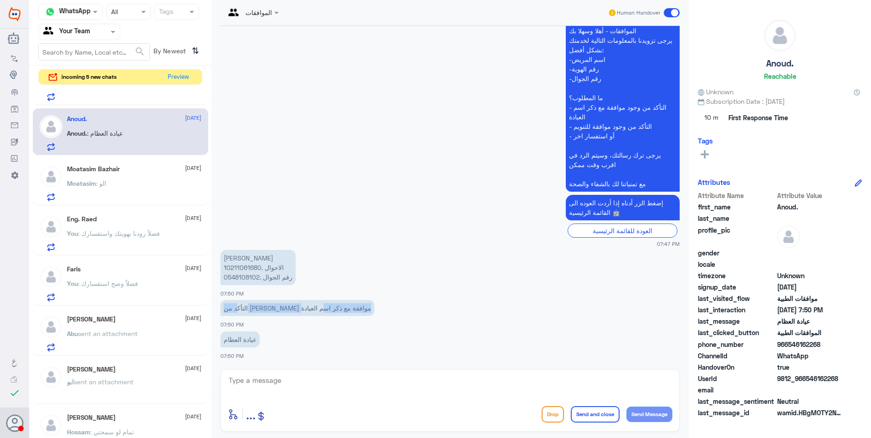
drag, startPoint x: 217, startPoint y: 306, endPoint x: 232, endPoint y: 312, distance: 16.2
click at [231, 312] on p "التأكد من وحود موافقة مع ذكر اسم العيادة" at bounding box center [297, 308] width 154 height 16
click at [255, 269] on p "منيرة احمد المزروع 10211061680. الاحوال 0548108102. رقم الجوال" at bounding box center [257, 267] width 75 height 35
copy p "10211061680"
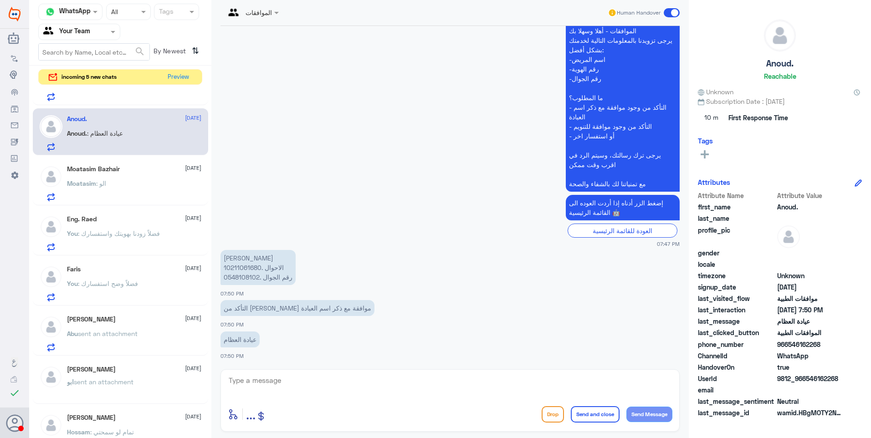
click at [233, 278] on p "منيرة احمد المزروع 10211061680. الاحوال 0548108102. رقم الجوال" at bounding box center [257, 267] width 75 height 35
copy p "0548108102"
click at [325, 311] on p "التأكد من وحود موافقة مع ذكر اسم العيادة" at bounding box center [297, 308] width 154 height 16
drag, startPoint x: 287, startPoint y: 313, endPoint x: 280, endPoint y: 311, distance: 7.1
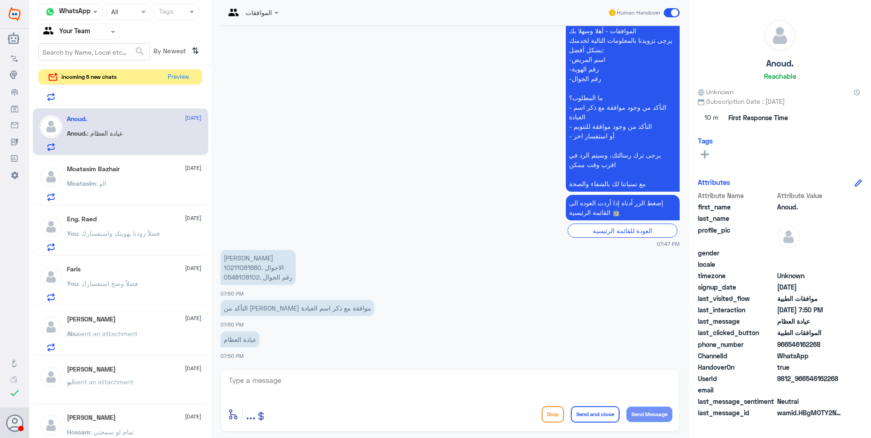
click at [280, 311] on p "التأكد من وحود موافقة مع ذكر اسم العيادة" at bounding box center [297, 308] width 154 height 16
drag, startPoint x: 280, startPoint y: 311, endPoint x: 261, endPoint y: 312, distance: 19.6
click at [238, 302] on p "التأكد من وحود موافقة مع ذكر اسم العيادة" at bounding box center [297, 308] width 154 height 16
click at [286, 375] on textarea at bounding box center [450, 385] width 445 height 22
drag, startPoint x: 295, startPoint y: 386, endPoint x: 344, endPoint y: 371, distance: 50.6
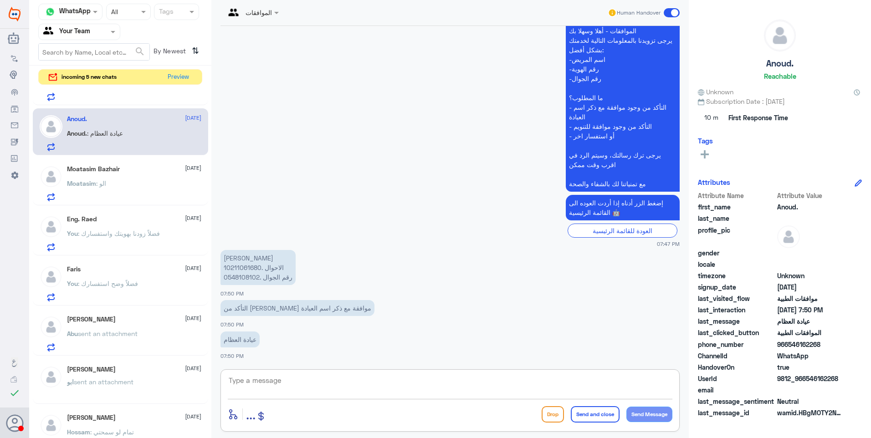
click at [297, 386] on textarea at bounding box center [450, 385] width 445 height 22
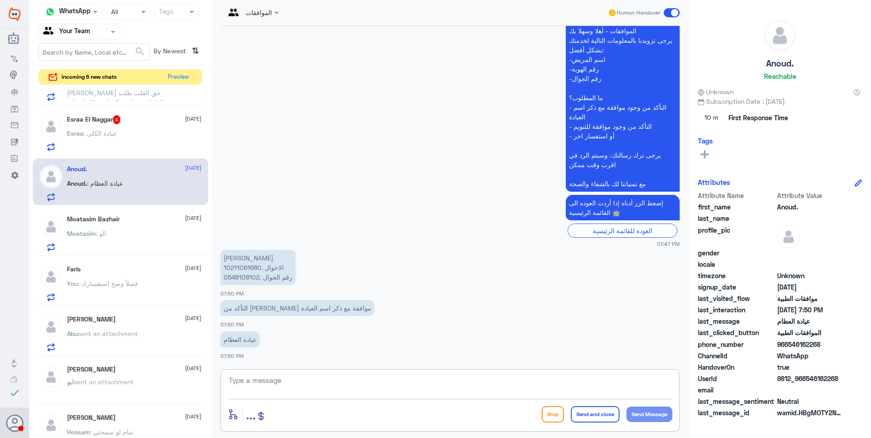
click at [198, 405] on div "Eng. Raed 2 8 September Eng. : راكان رائد القاعان Nasser 1 8 September Nasser s…" at bounding box center [120, 264] width 182 height 354
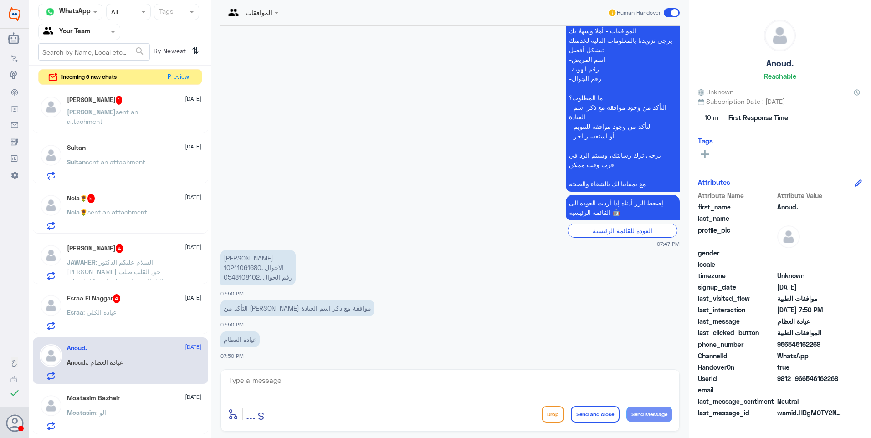
scroll to position [49, 0]
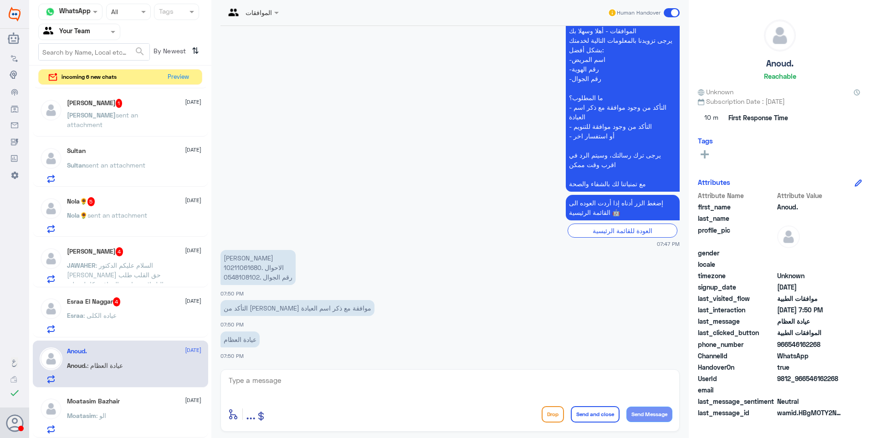
click at [239, 265] on p "منيرة احمد المزروع 10211061680. الاحوال 0548108102. رقم الجوال" at bounding box center [257, 267] width 75 height 35
copy p "10211061680"
click at [243, 277] on p "منيرة احمد المزروع 10211061680. الاحوال 0548108102. رقم الجوال" at bounding box center [257, 267] width 75 height 35
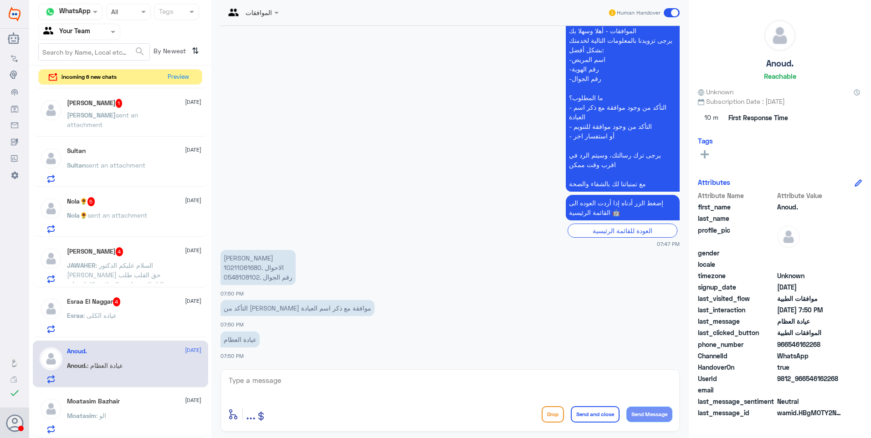
click at [265, 380] on textarea at bounding box center [450, 385] width 445 height 22
type textarea "لا يوجد اي موافقة مرفوعة من عيادة العظام"
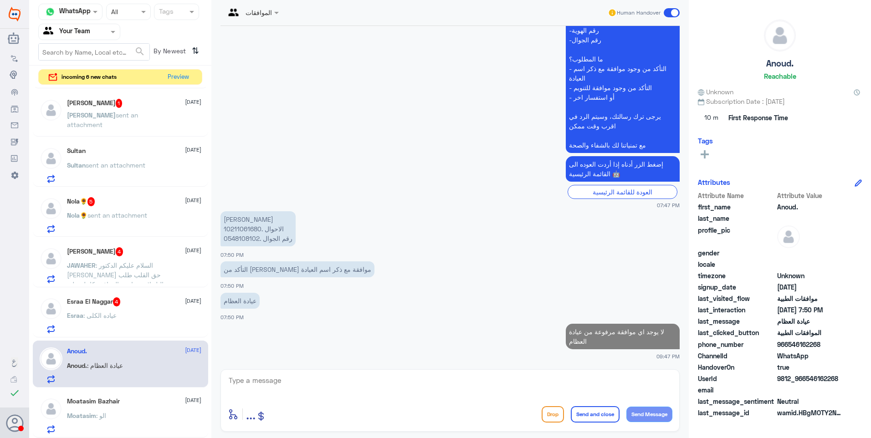
click at [124, 317] on div "Esraa : عياده الكلى" at bounding box center [134, 323] width 134 height 21
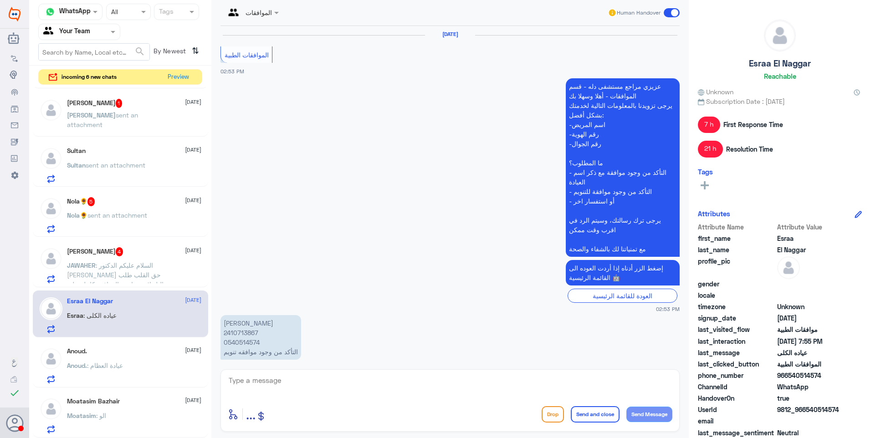
scroll to position [808, 0]
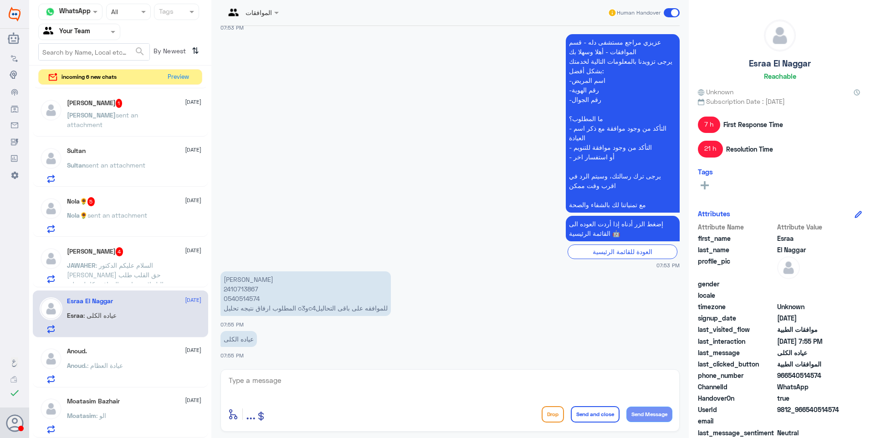
click at [240, 288] on p "اسراء احمد محمود 2410713867 0540514574 المطلوب ارفاق نتيجه تحليل c3وc4للموافقه …" at bounding box center [305, 294] width 170 height 45
click at [278, 395] on textarea at bounding box center [450, 385] width 445 height 22
click at [286, 379] on textarea at bounding box center [450, 385] width 445 height 22
type textarea "تمت الموافقة"
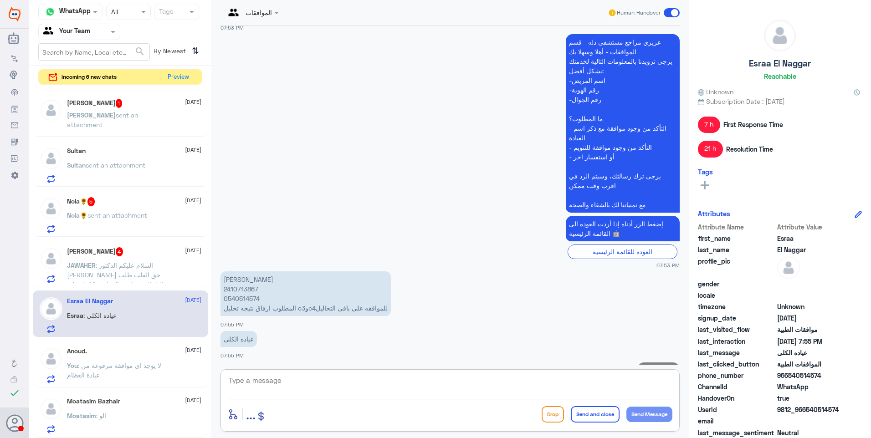
scroll to position [837, 0]
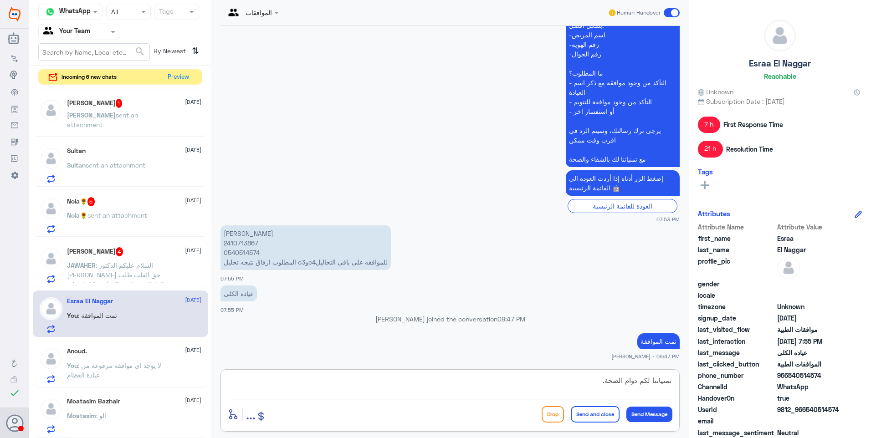
type textarea "تمنياتنا لكم دوام الصحة."
drag, startPoint x: 594, startPoint y: 408, endPoint x: 581, endPoint y: 403, distance: 13.5
click at [594, 409] on button "Send and close" at bounding box center [595, 414] width 49 height 16
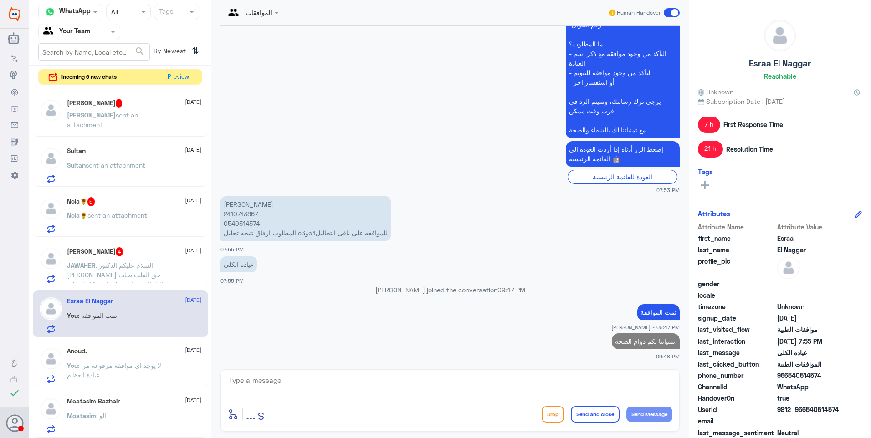
scroll to position [864, 0]
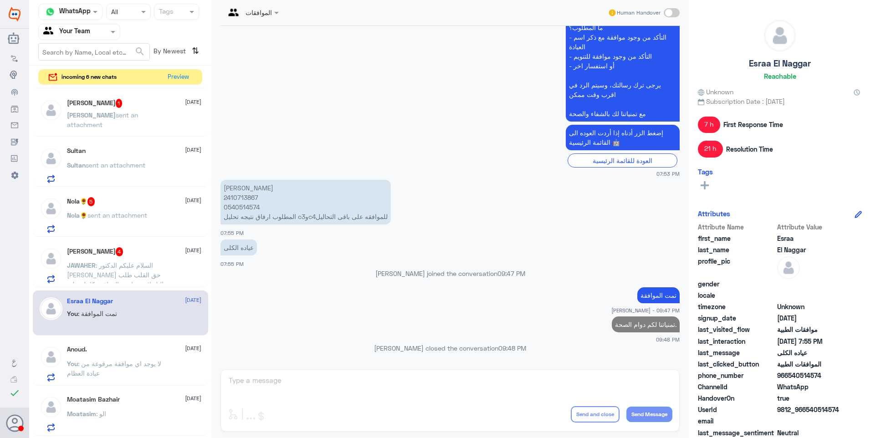
click at [138, 262] on span ": السلام عليكم الدكتور [PERSON_NAME] حق القلب طلب تحاليل لامي ماجت الموافقه كام…" at bounding box center [118, 293] width 103 height 65
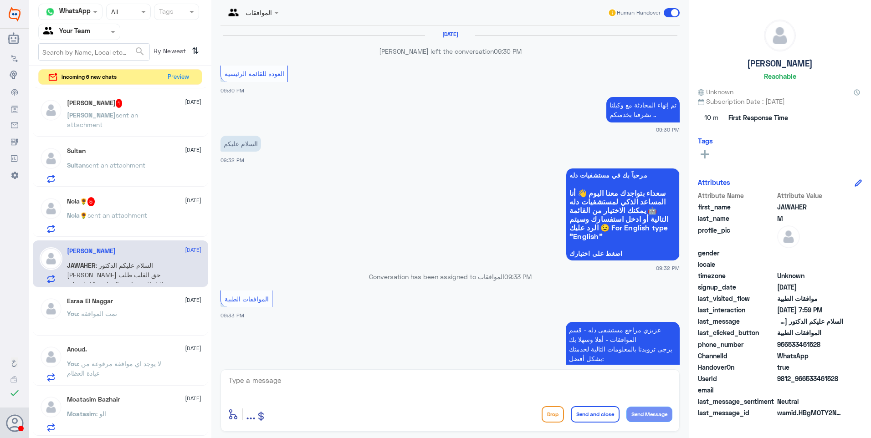
scroll to position [988, 0]
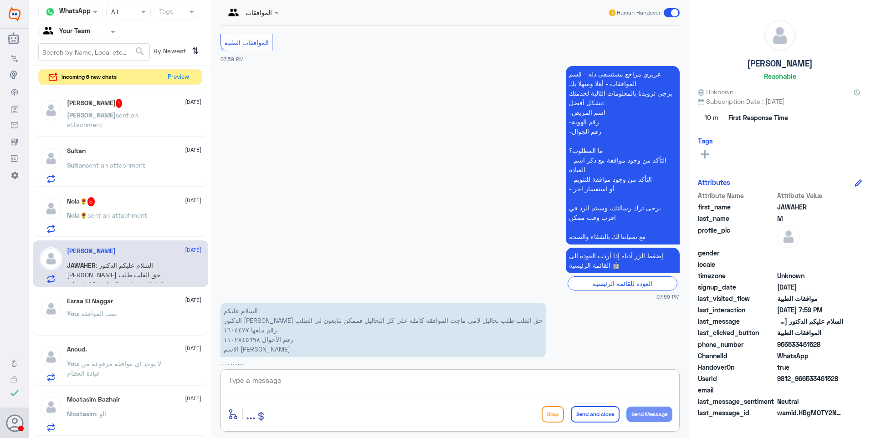
click at [244, 385] on textarea at bounding box center [450, 385] width 445 height 22
click at [240, 379] on textarea "1604477" at bounding box center [450, 385] width 445 height 22
click at [270, 379] on textarea "1604477" at bounding box center [450, 385] width 445 height 22
drag, startPoint x: 261, startPoint y: 383, endPoint x: 165, endPoint y: 353, distance: 100.7
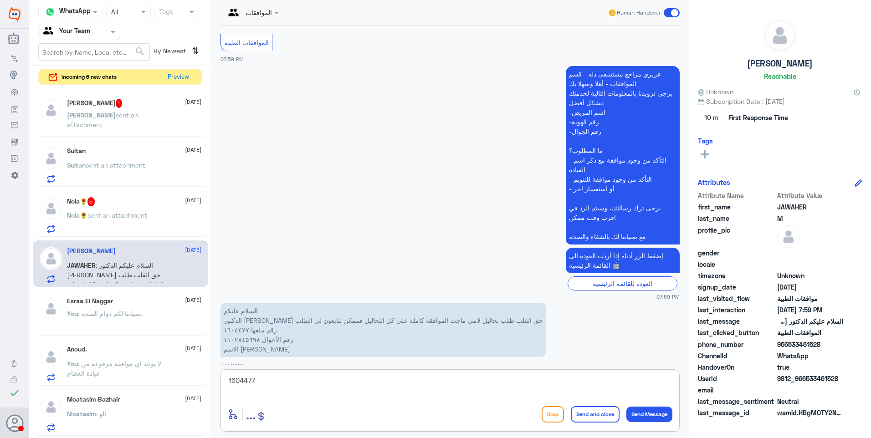
click at [168, 354] on div "Channel WhatsApp Status × All Tags Agent Filter Your Team search By Newest ⇅ in…" at bounding box center [450, 220] width 842 height 441
type textarea "j"
type textarea "تمت متابعة طلبكم للمرة الثانية"
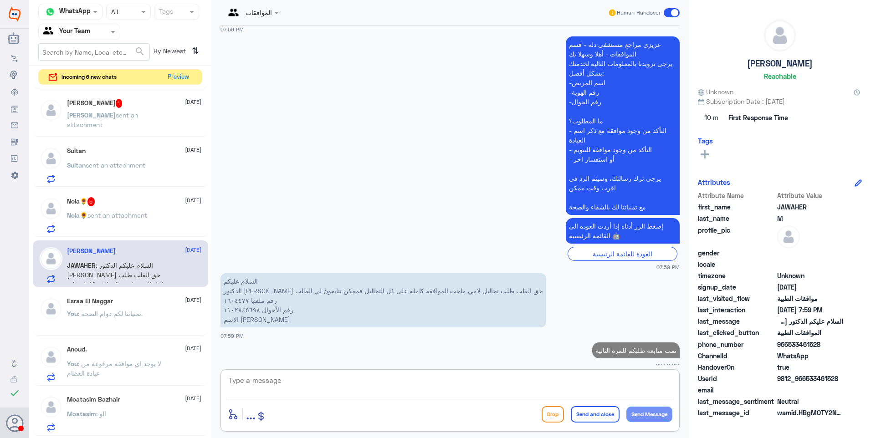
drag, startPoint x: 107, startPoint y: 207, endPoint x: 282, endPoint y: 137, distance: 188.1
click at [108, 207] on div "Nola🌻 5 8 September Nola🌻 sent an attachment" at bounding box center [134, 215] width 134 height 36
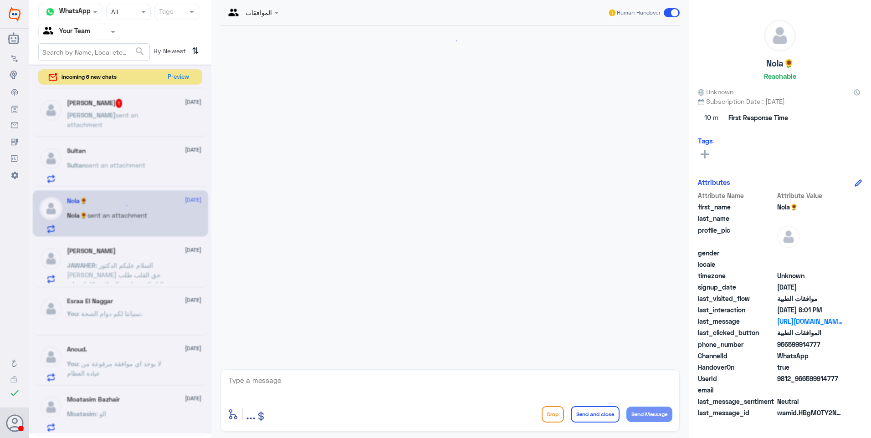
scroll to position [323, 0]
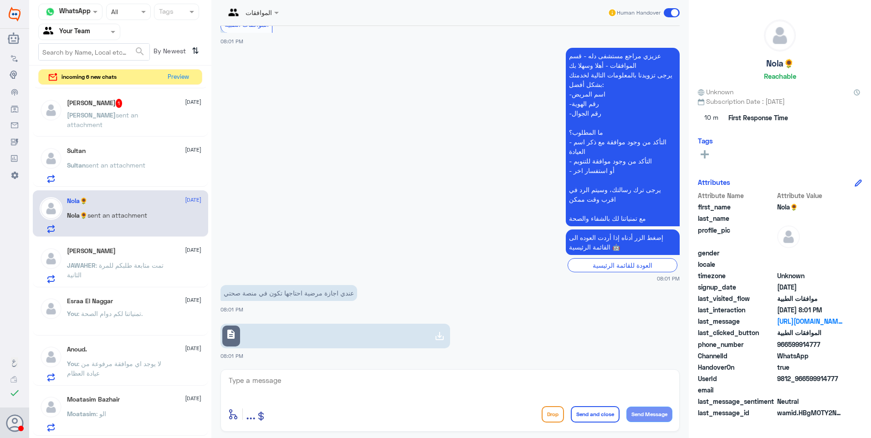
drag, startPoint x: 286, startPoint y: 373, endPoint x: 283, endPoint y: 384, distance: 11.6
click at [286, 374] on div "enter flow name ... Drop Send and close Send Message" at bounding box center [449, 400] width 459 height 62
drag, startPoint x: 284, startPoint y: 384, endPoint x: 306, endPoint y: 386, distance: 22.4
click at [289, 386] on textarea at bounding box center [450, 385] width 445 height 22
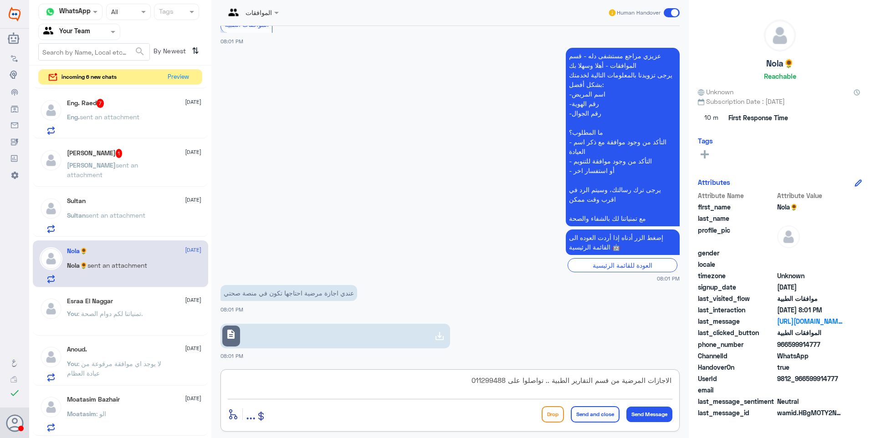
type textarea "الاجازات المرضية من قسم التقارير الطبية .. تواصلوا على 0112994881"
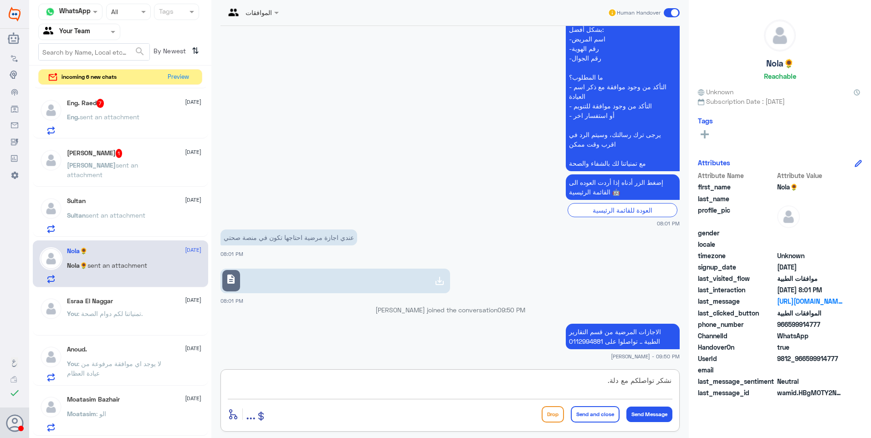
type textarea "نشكر تواصلكم مع دلة."
click at [581, 418] on button "Send and close" at bounding box center [595, 414] width 49 height 16
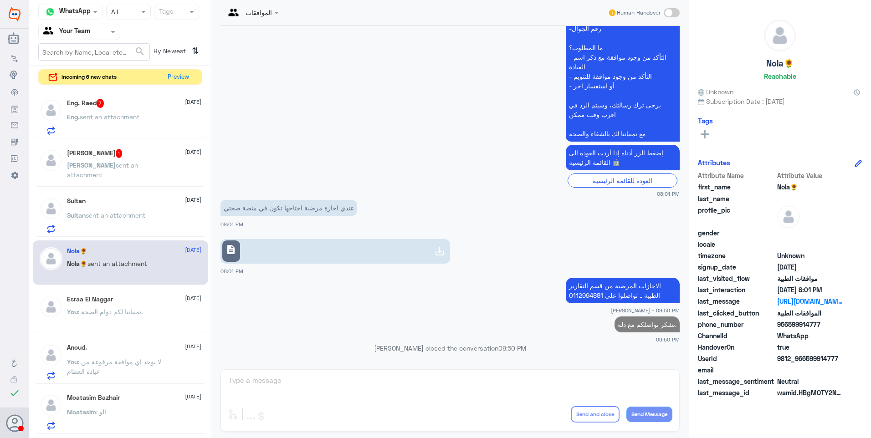
click at [96, 218] on span "sent an attachment" at bounding box center [116, 215] width 60 height 8
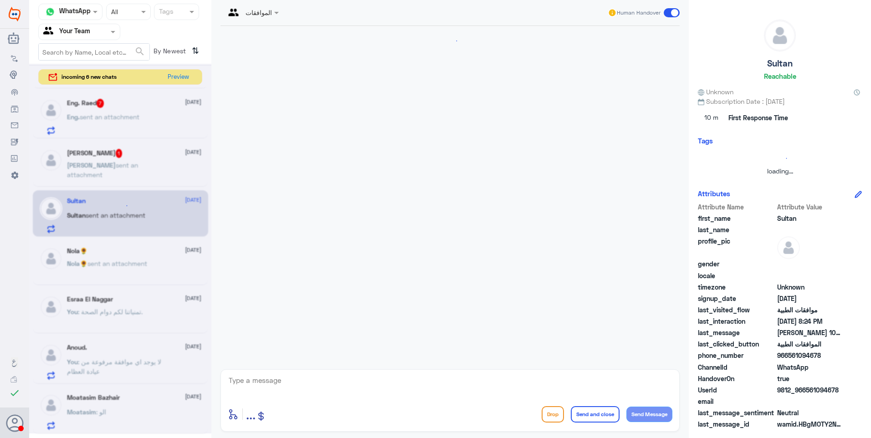
scroll to position [215, 0]
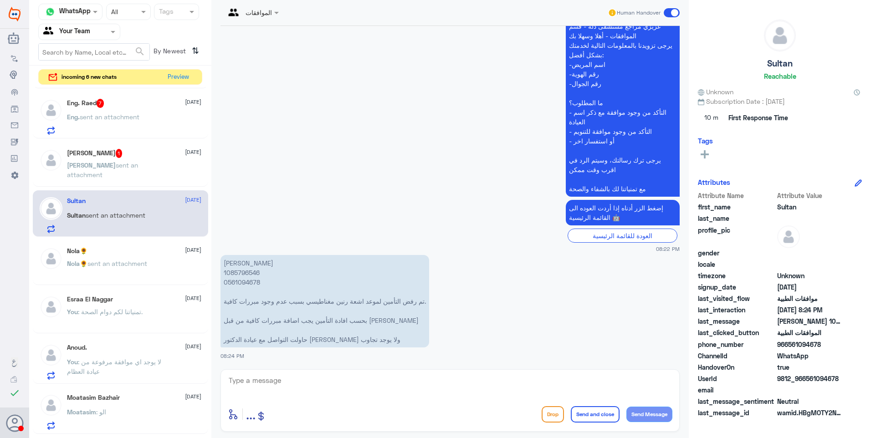
click at [245, 271] on p "سلطان العسكر 1085796546 0561094678 تم رفض التأمين لموعد اشعة رنين مغناطيسي بسبب…" at bounding box center [324, 301] width 209 height 92
click at [293, 387] on textarea at bounding box center [450, 385] width 445 height 22
type textarea "j"
type textarea "تمت الموافقة"
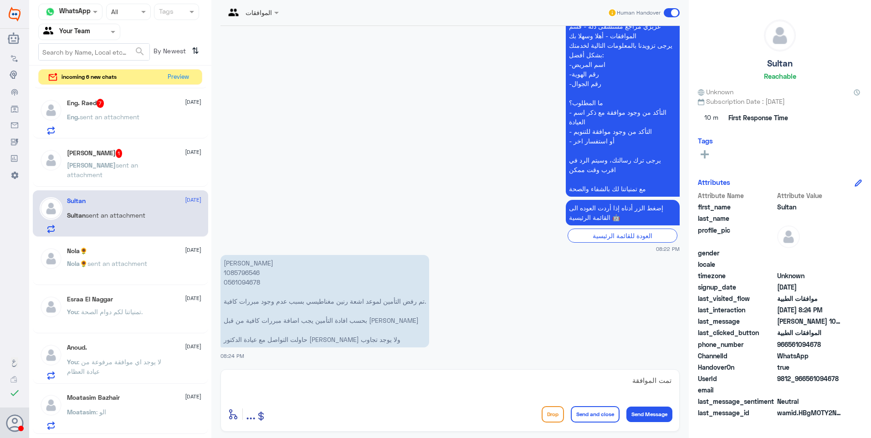
click at [249, 271] on p "سلطان العسكر 1085796546 0561094678 تم رفض التأمين لموعد اشعة رنين مغناطيسي بسبب…" at bounding box center [324, 301] width 209 height 92
click at [562, 378] on textarea "تمت الموافقة" at bounding box center [450, 385] width 445 height 22
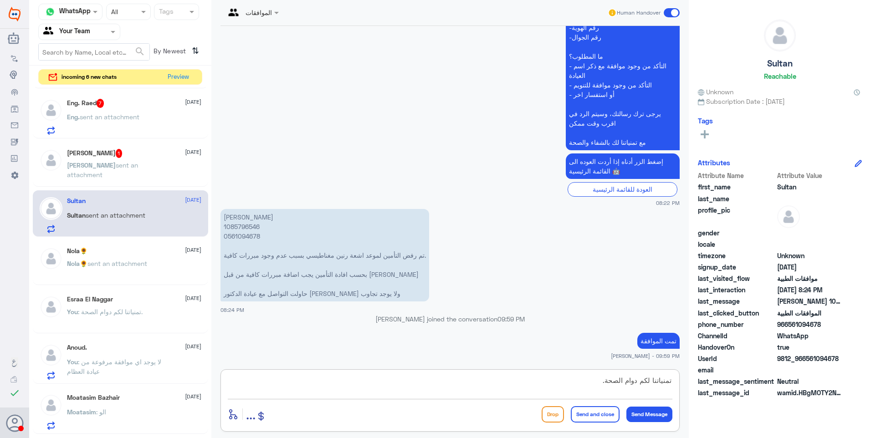
type textarea "تمنياتنا لكم دوام الصحة."
click at [602, 420] on button "Send and close" at bounding box center [595, 414] width 49 height 16
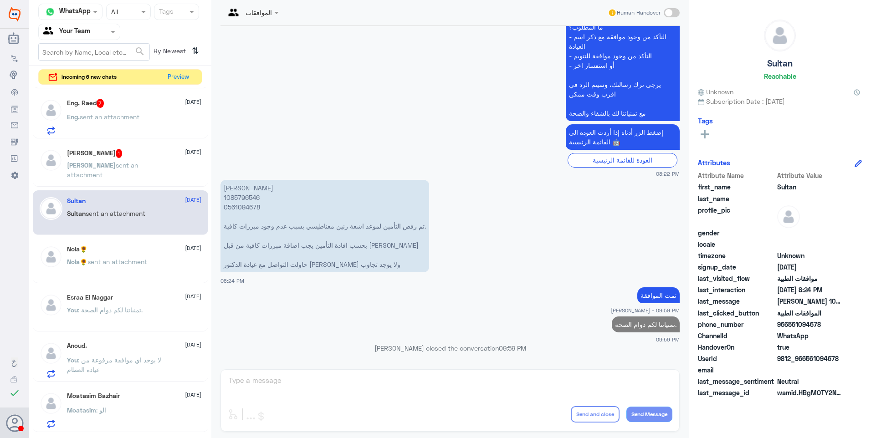
click at [133, 172] on p "Nasser sent an attachment" at bounding box center [118, 171] width 103 height 23
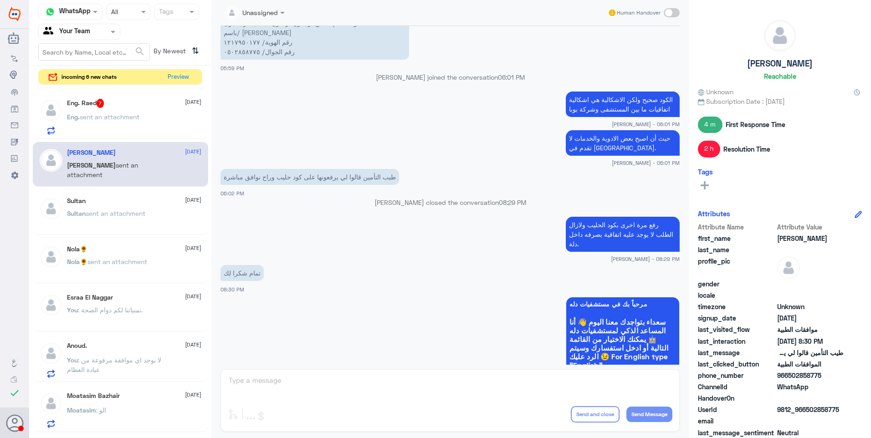
scroll to position [481, 0]
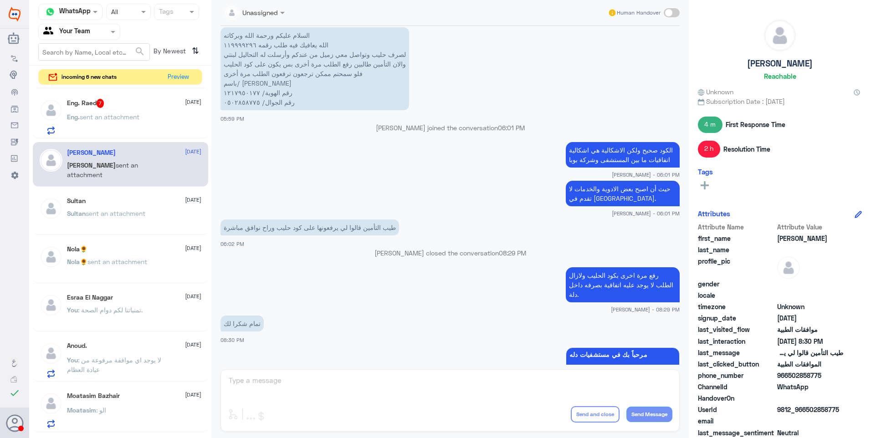
click at [117, 125] on p "Eng. sent an attachment" at bounding box center [103, 123] width 72 height 23
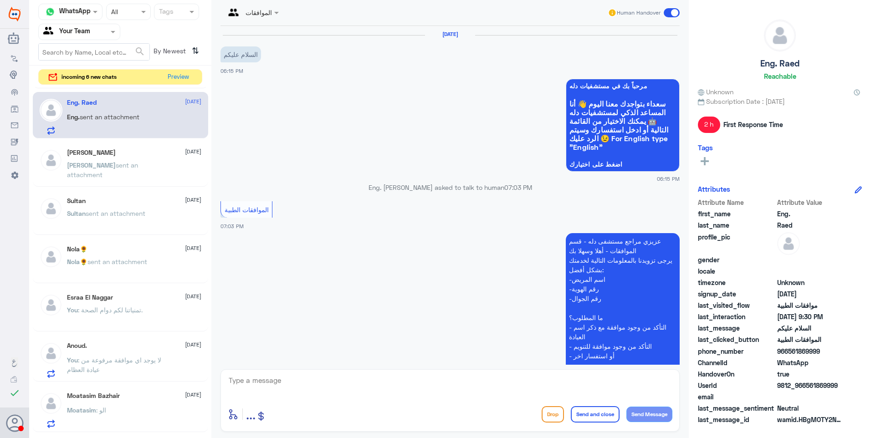
scroll to position [396, 0]
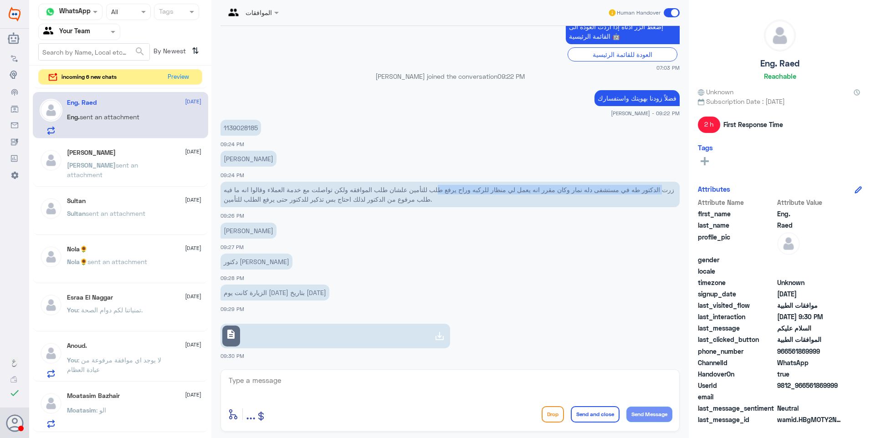
drag, startPoint x: 664, startPoint y: 189, endPoint x: 445, endPoint y: 184, distance: 219.2
click at [445, 184] on p "زرت الدكتور طه في مستشفى دله نمار وكان مقرر انه يعمل لي منظار للركبه وراح يرفع …" at bounding box center [449, 195] width 459 height 26
drag, startPoint x: 445, startPoint y: 184, endPoint x: 477, endPoint y: 182, distance: 32.0
click at [477, 182] on p "زرت الدكتور طه في مستشفى دله نمار وكان مقرر انه يعمل لي منظار للركبه وراح يرفع …" at bounding box center [449, 195] width 459 height 26
click at [508, 187] on p "زرت الدكتور طه في مستشفى دله نمار وكان مقرر انه يعمل لي منظار للركبه وراح يرفع …" at bounding box center [449, 195] width 459 height 26
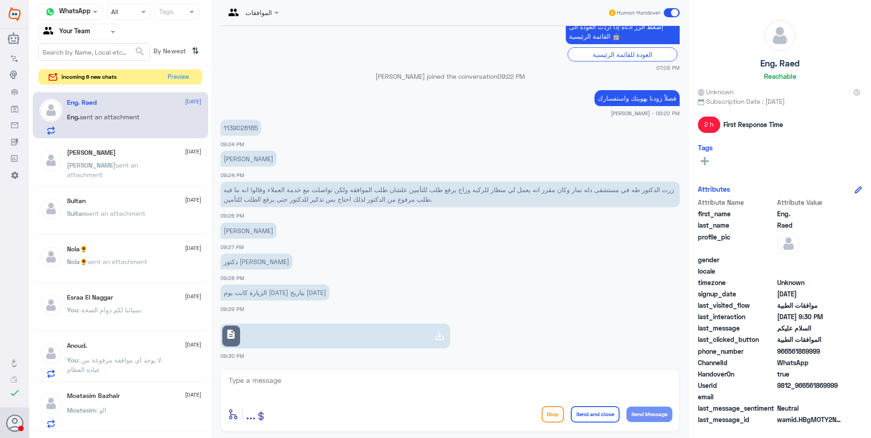
click at [312, 328] on link "description" at bounding box center [335, 336] width 230 height 25
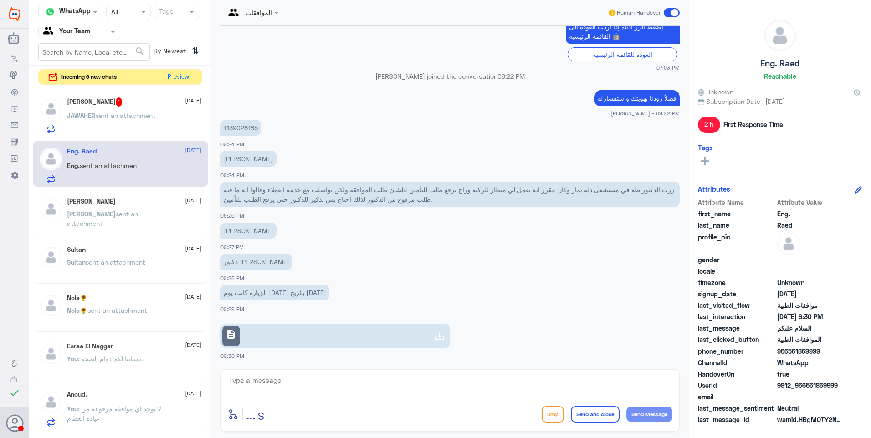
scroll to position [0, 0]
click at [138, 109] on div "JAWAHER M 1 8 September JAWAHER sent an attachment" at bounding box center [134, 115] width 134 height 36
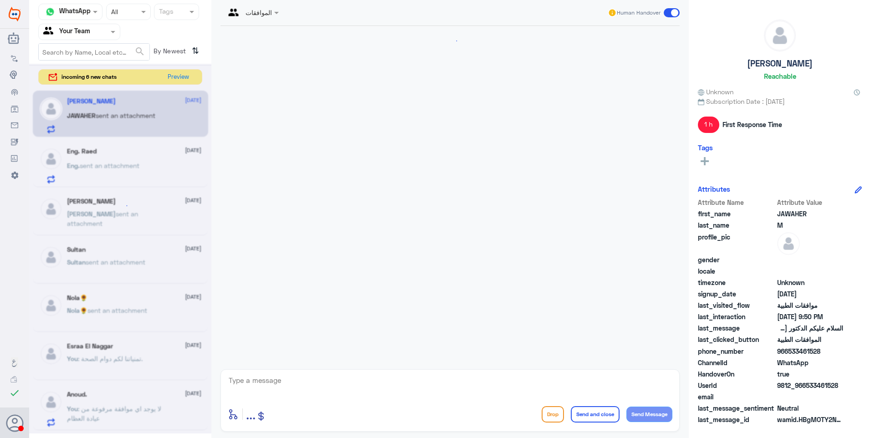
scroll to position [975, 0]
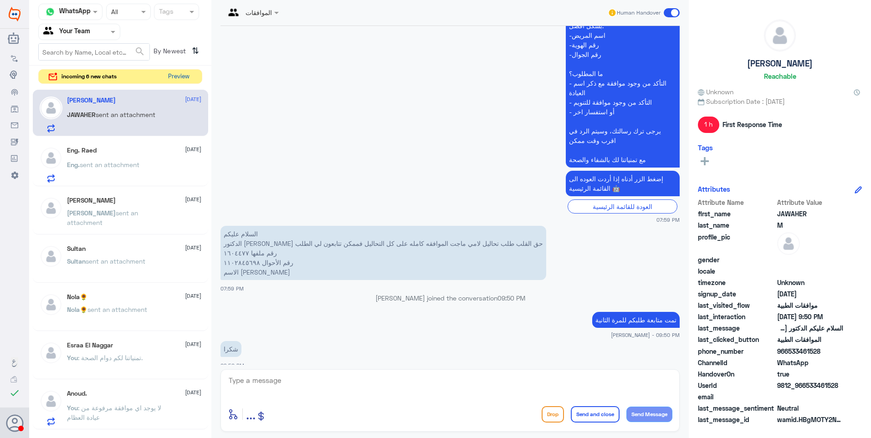
click at [188, 76] on button "Preview" at bounding box center [178, 77] width 28 height 14
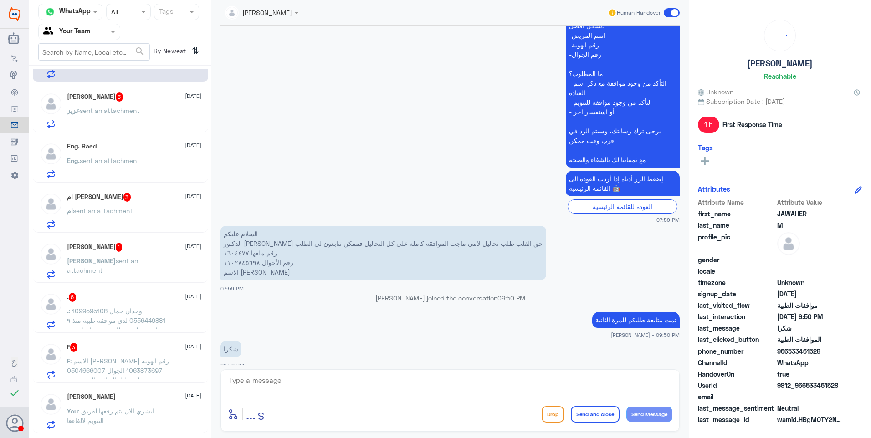
scroll to position [91, 0]
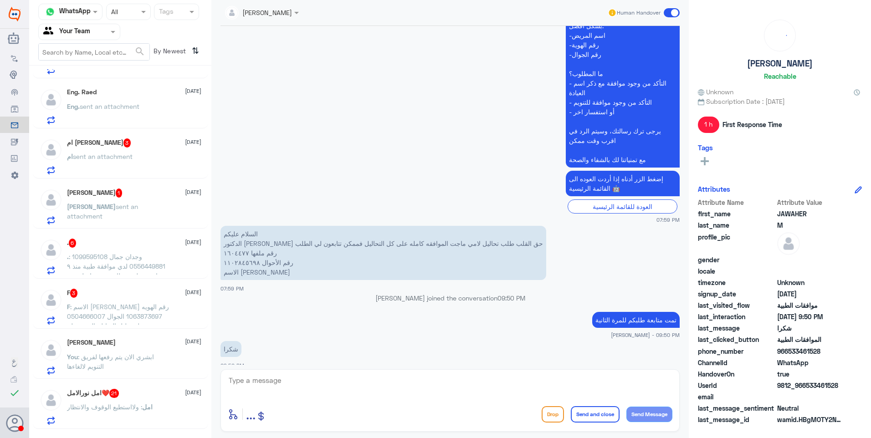
click at [126, 317] on span ": الاسم فالح سعد ال هلال رقم الهويه 1063873697 الجوال 0504666007 تم عمل تحليل ا…" at bounding box center [118, 321] width 102 height 36
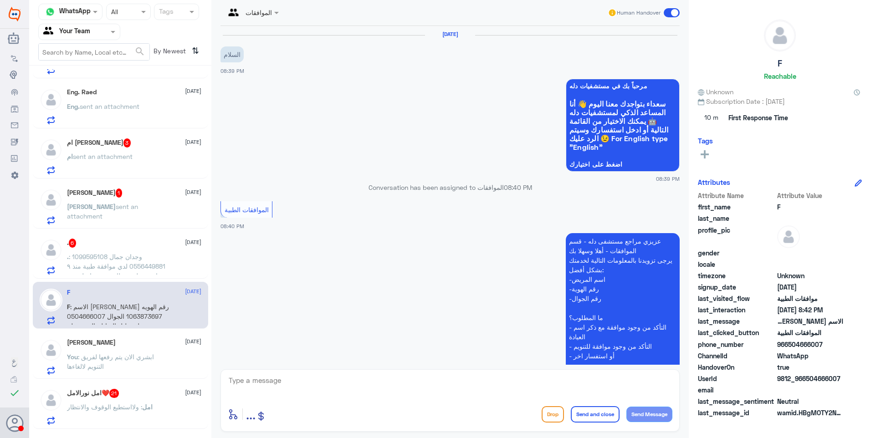
scroll to position [167, 0]
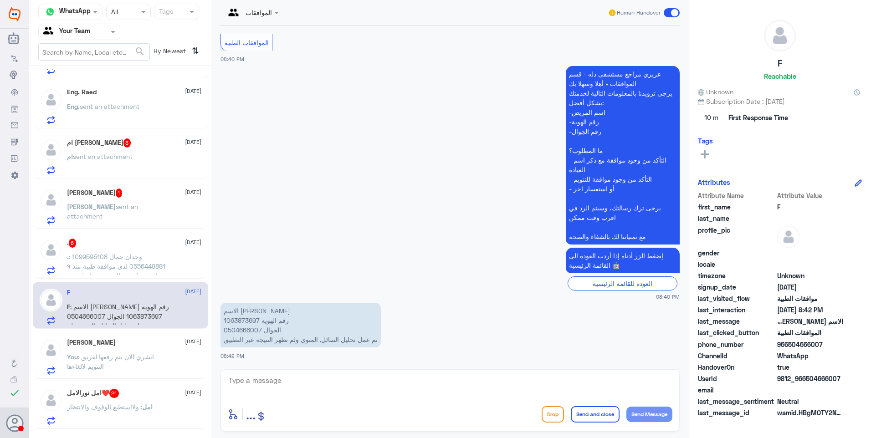
click at [124, 410] on span ": ولااستطيع الوقوف والانتظار" at bounding box center [104, 407] width 75 height 8
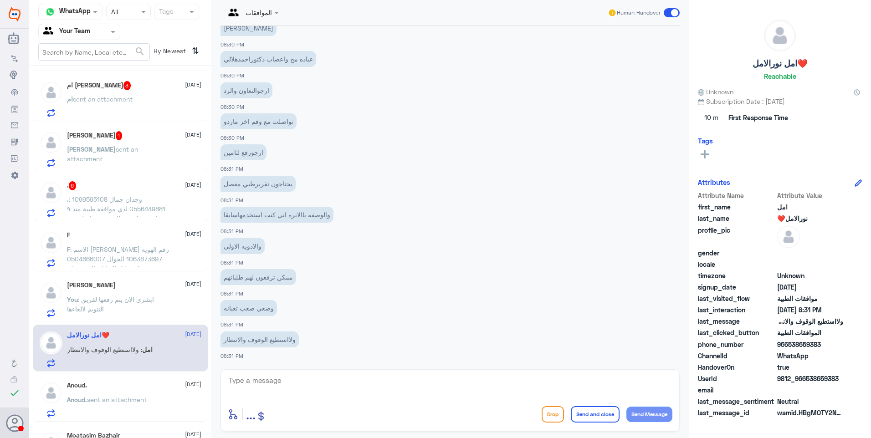
scroll to position [273, 0]
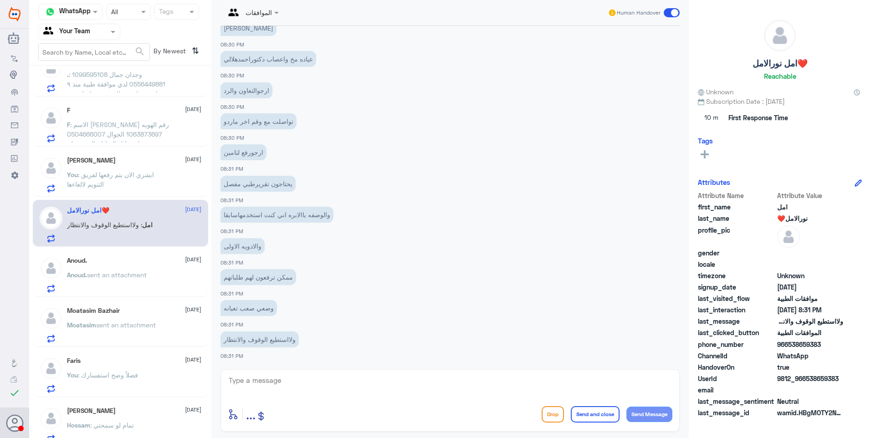
click at [118, 278] on span "sent an attachment" at bounding box center [117, 275] width 60 height 8
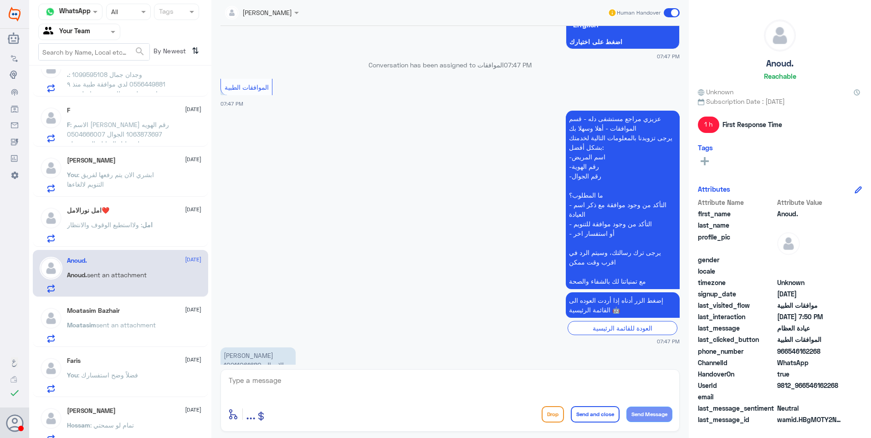
scroll to position [93, 0]
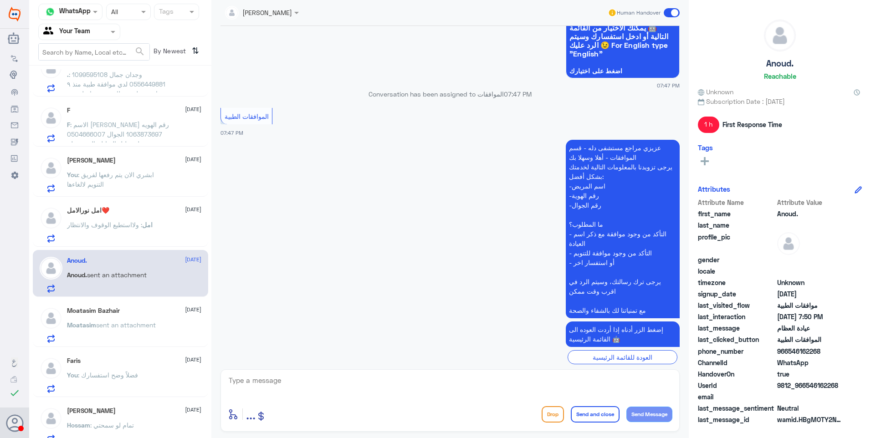
click at [114, 228] on span ": ولااستطيع الوقوف والانتظار" at bounding box center [104, 225] width 75 height 8
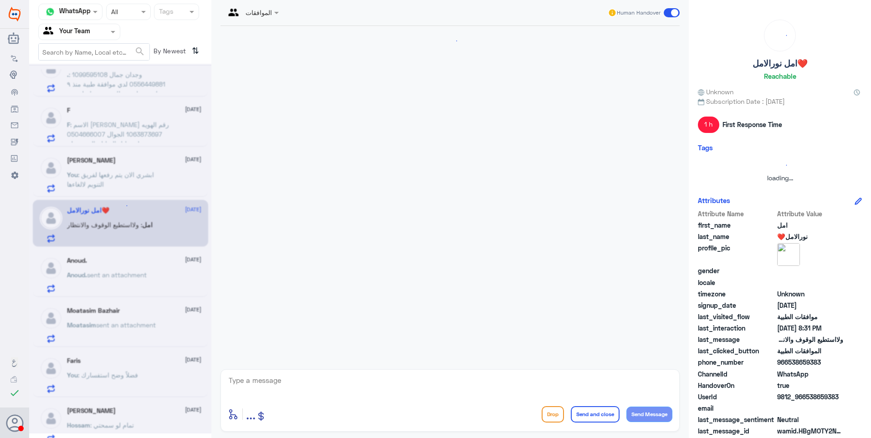
click at [123, 185] on div at bounding box center [120, 249] width 182 height 370
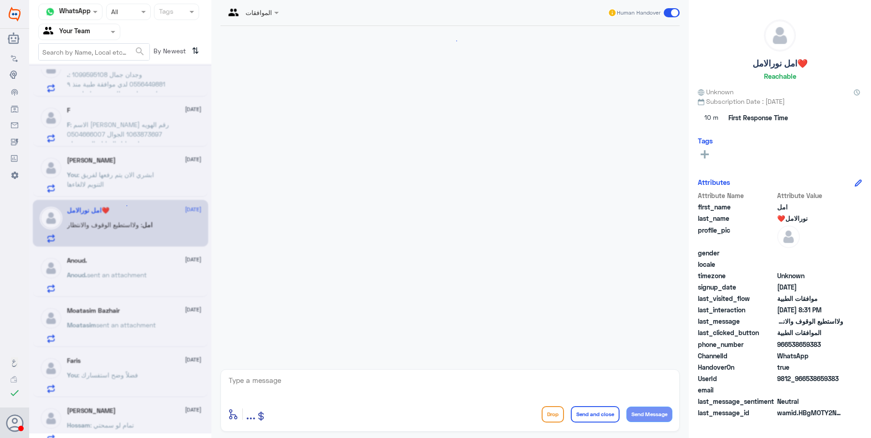
scroll to position [513, 0]
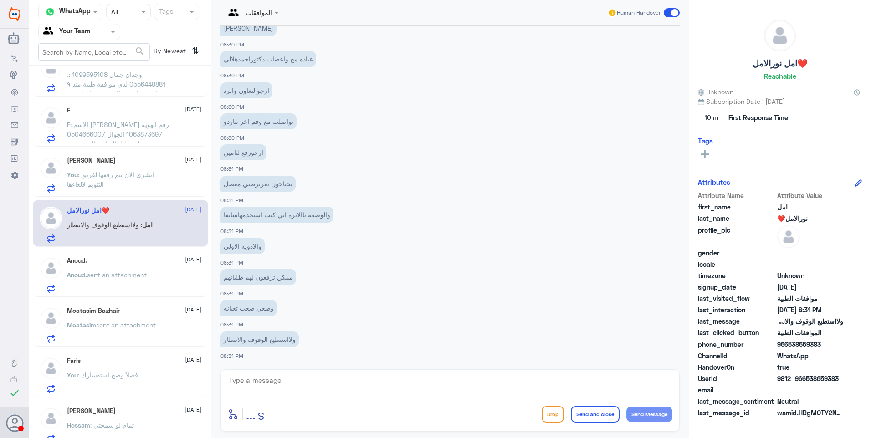
click at [148, 170] on p "You : ابشري الان يتم رفعها لفريق التنويم لالغاءها" at bounding box center [118, 181] width 103 height 23
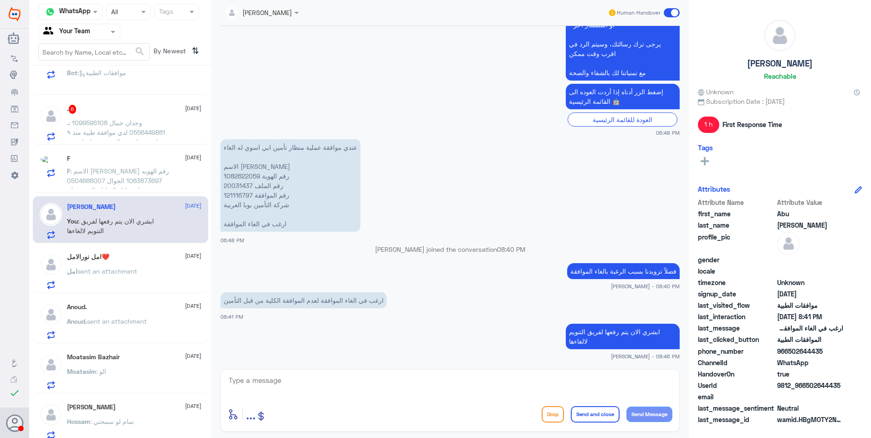
scroll to position [273, 0]
click at [131, 221] on span ": ابشري الان يتم رفعها لفريق التنويم لالغاءها" at bounding box center [110, 225] width 87 height 17
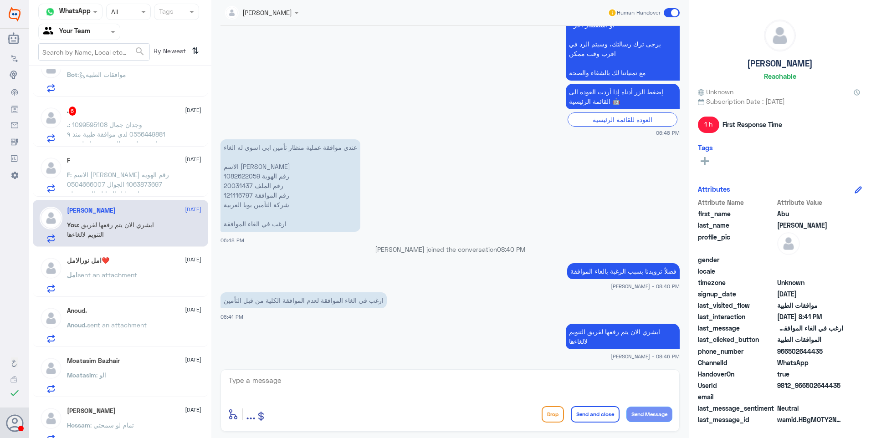
click at [133, 271] on span "sent an attachment" at bounding box center [107, 275] width 60 height 8
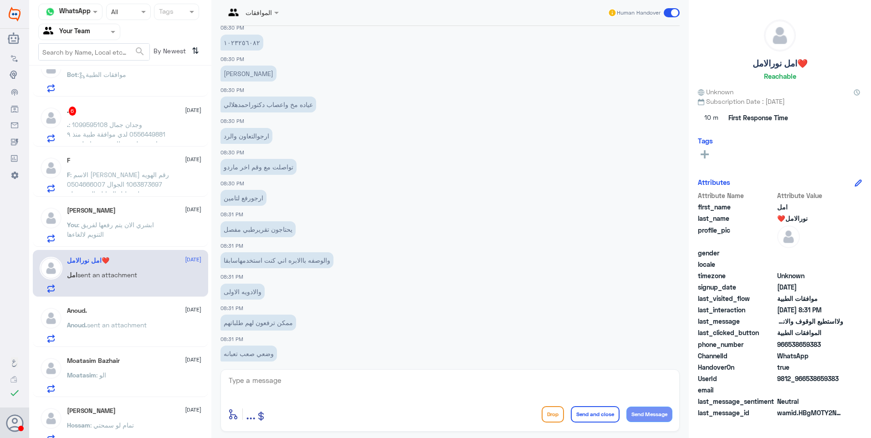
scroll to position [331, 0]
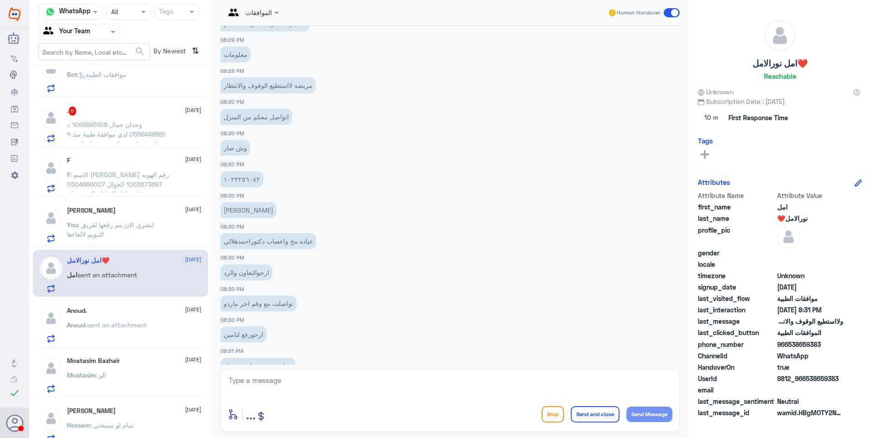
click at [248, 377] on textarea at bounding box center [450, 385] width 445 height 22
drag, startPoint x: 268, startPoint y: 380, endPoint x: 249, endPoint y: 390, distance: 21.6
click at [206, 366] on div "Channel WhatsApp Status × All Tags Agent Filter Your Team search By Newest ⇅ Fa…" at bounding box center [450, 220] width 842 height 441
click at [281, 379] on textarea "1023256082" at bounding box center [450, 385] width 445 height 22
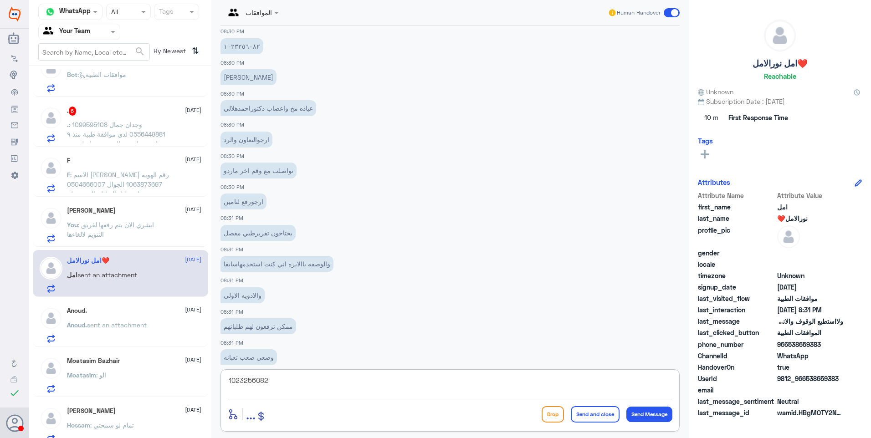
scroll to position [513, 0]
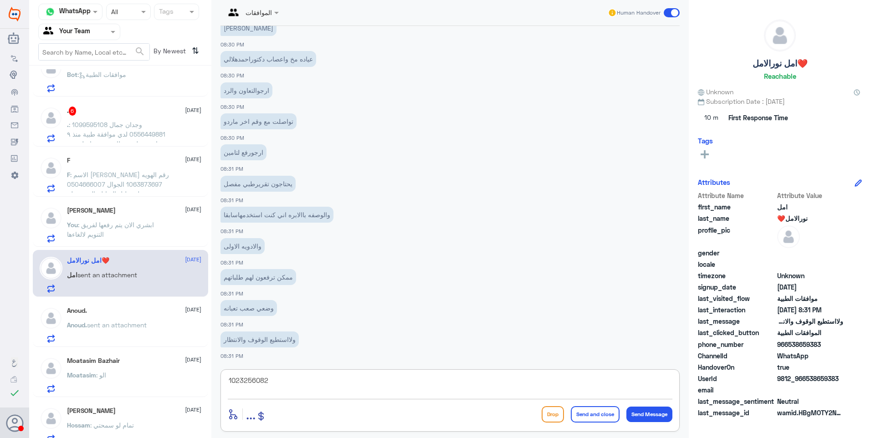
drag, startPoint x: 278, startPoint y: 381, endPoint x: 189, endPoint y: 364, distance: 91.4
click at [191, 366] on div "Channel WhatsApp Status × All Tags Agent Filter Your Team search By Newest ⇅ Fa…" at bounding box center [450, 220] width 842 height 441
type textarea "ل"
type textarea "نعتذر منك ولكن هذا خاص بقسم الموافقات في دلة النخيل"
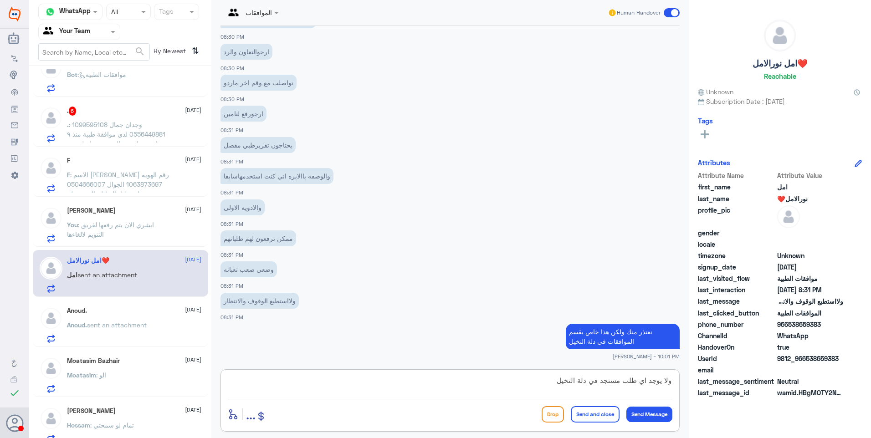
type textarea "ولا يوجد اي طلب مستجد في دلة النخيل"
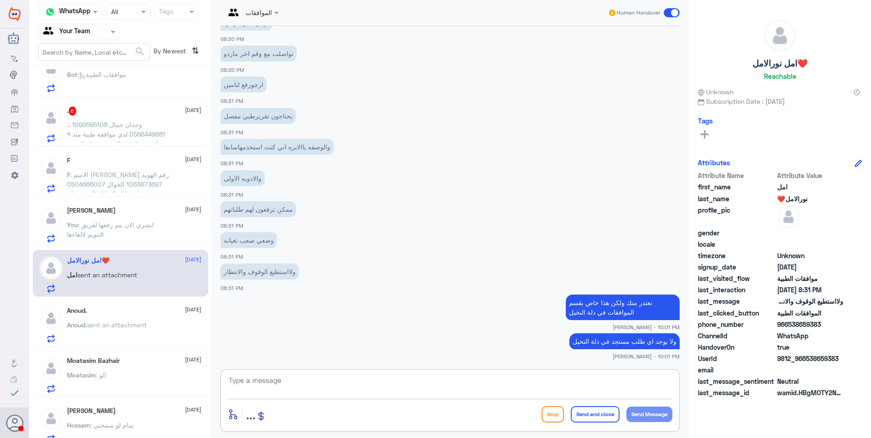
click at [529, 380] on textarea at bounding box center [450, 385] width 445 height 22
type textarea "للتواصل مع دلة نمار يرجى التواصل من خلال الارقام الاتية"
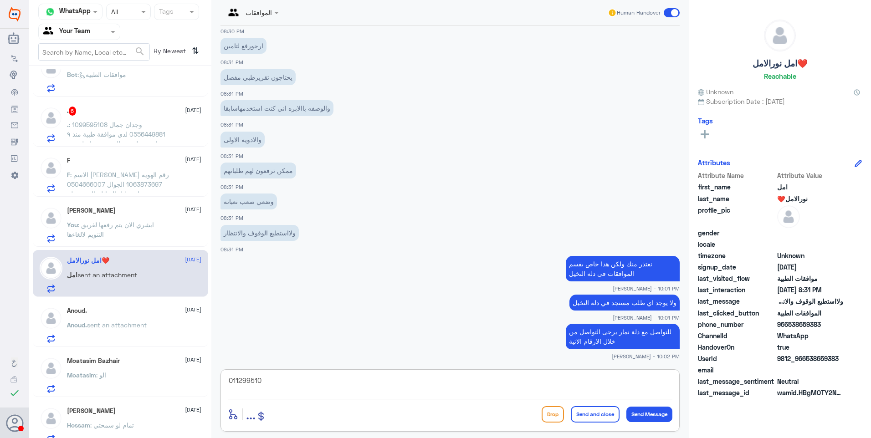
type textarea "0112995104"
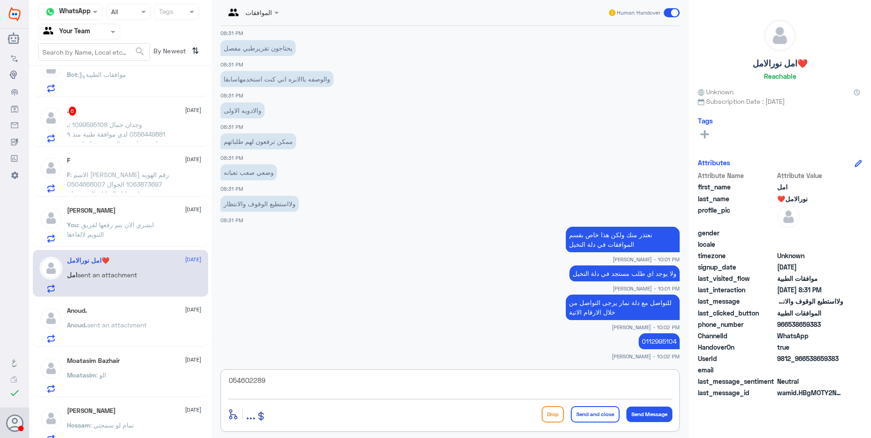
type textarea "0546022896"
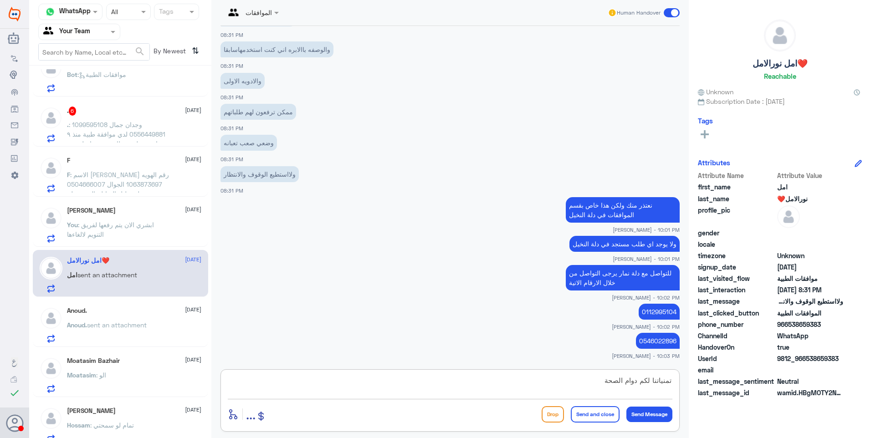
type textarea "تمنياتنا لكم دوام الصحة"
click at [586, 416] on button "Send and close" at bounding box center [595, 414] width 49 height 16
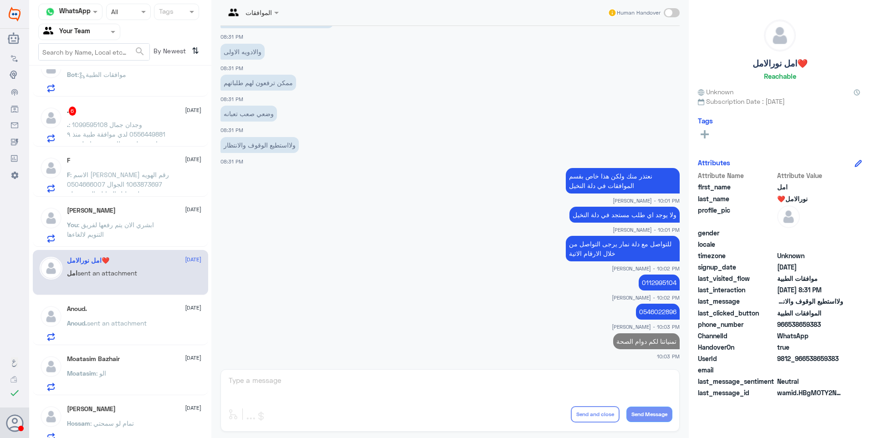
click at [136, 224] on span ": ابشري الان يتم رفعها لفريق التنويم لالغاءها" at bounding box center [110, 229] width 87 height 17
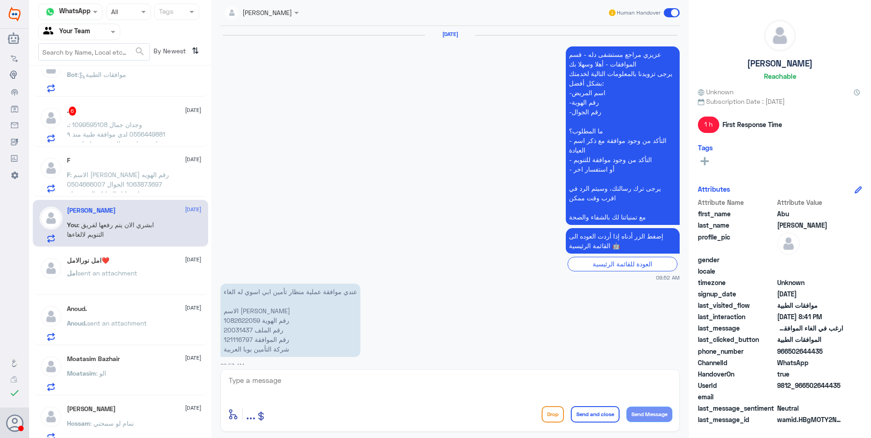
scroll to position [943, 0]
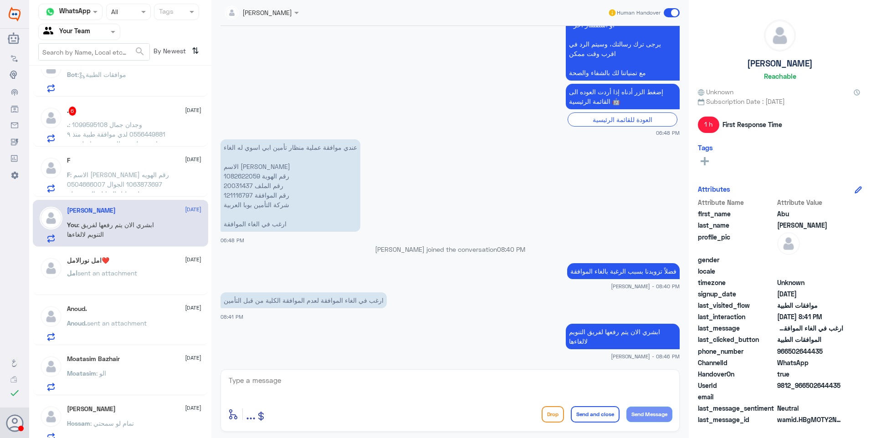
click at [104, 188] on span ": الاسم فالح سعد ال هلال رقم الهويه 1063873697 الجوال 0504666007 تم عمل تحليل ا…" at bounding box center [118, 189] width 102 height 36
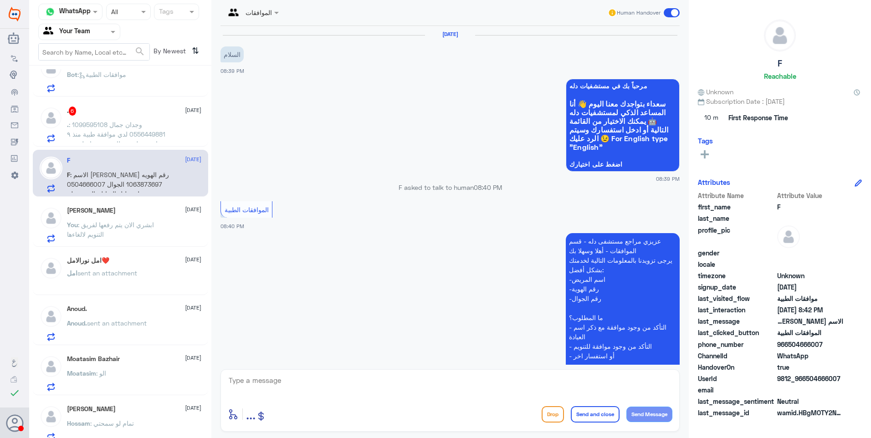
scroll to position [167, 0]
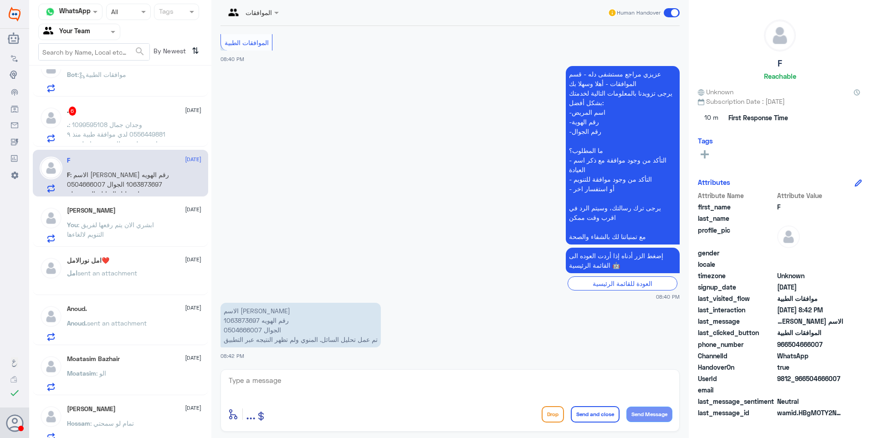
click at [237, 320] on p "الاسم فالح سعد ال هلال رقم الهويه 1063873697 الجوال 0504666007 تم عمل تحليل الس…" at bounding box center [300, 325] width 160 height 45
click at [291, 388] on textarea at bounding box center [450, 385] width 445 height 22
click at [608, 382] on textarea "يرجى الاتصال هاتفيًا مع خدمة العملاء والتواصل مع المختبر." at bounding box center [450, 385] width 445 height 22
drag, startPoint x: 603, startPoint y: 381, endPoint x: 612, endPoint y: 384, distance: 9.5
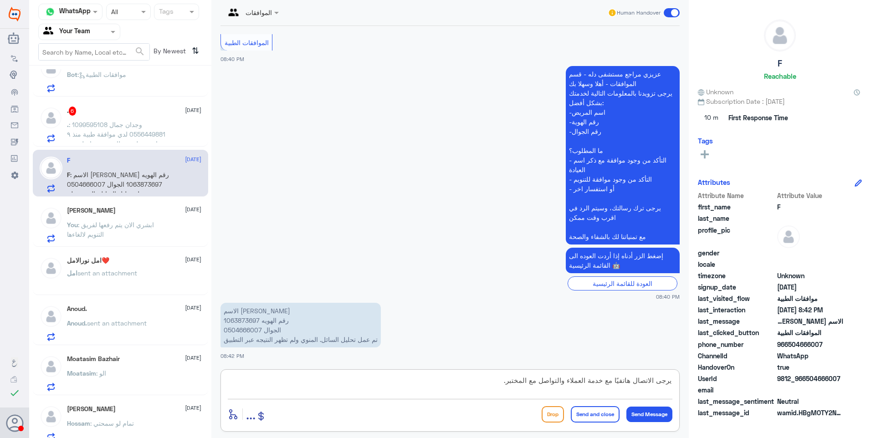
click at [612, 384] on textarea "يرجى الاتصال هاتفيًا مع خدمة العملاء والتواصل مع المختبر." at bounding box center [450, 385] width 445 height 22
click at [501, 377] on textarea "يرجى الاتصال هاتفيًا على خدمة العملاء والتواصل مع المختبر." at bounding box center [450, 385] width 445 height 22
type textarea "يرجى الاتصال هاتفيًا على خدمة العملاء والتواصل مع المختبر."
click at [590, 420] on button "Send and close" at bounding box center [595, 414] width 49 height 16
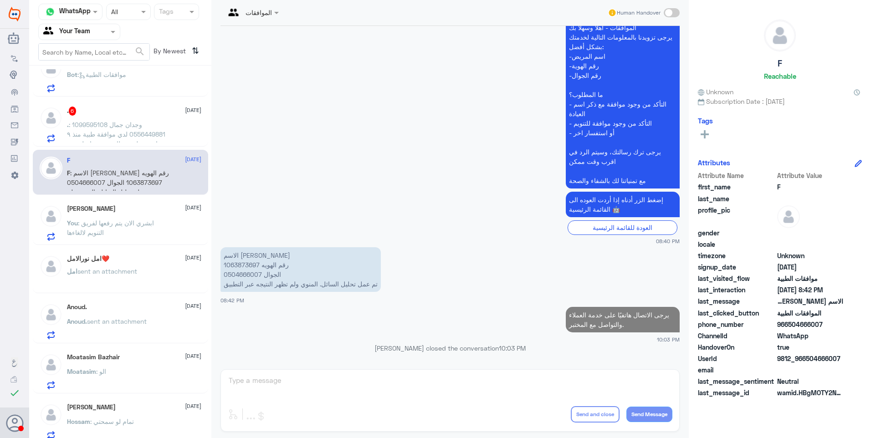
click at [155, 146] on div ". 6 8 September . : وجدان جمال 1099595108 0556449881 لدي موافقة طبية منذ ٩ اشهر…" at bounding box center [120, 123] width 175 height 47
click at [155, 136] on span ": وجدان جمال 1099595108 0556449881 لدي موافقة طبية منذ ٩ اشهر على منظار معده تو…" at bounding box center [116, 149] width 98 height 56
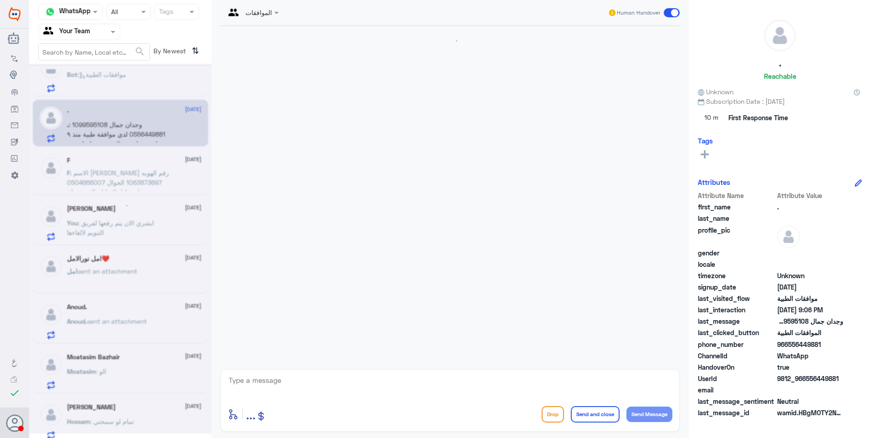
scroll to position [687, 0]
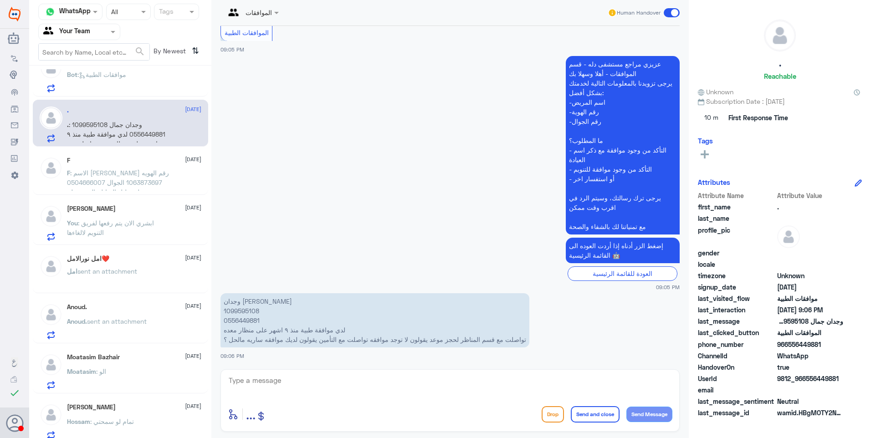
click at [236, 310] on p "وجدان جمال 1099595108 0556449881 لدي موافقة طبية منذ ٩ اشهر على منظار معده تواص…" at bounding box center [374, 320] width 309 height 54
drag, startPoint x: 324, startPoint y: 324, endPoint x: 268, endPoint y: 322, distance: 55.6
click at [268, 322] on p "وجدان جمال 1099595108 0556449881 لدي موافقة طبية منذ ٩ اشهر على منظار معده تواص…" at bounding box center [374, 320] width 309 height 54
drag, startPoint x: 268, startPoint y: 322, endPoint x: 299, endPoint y: 331, distance: 32.4
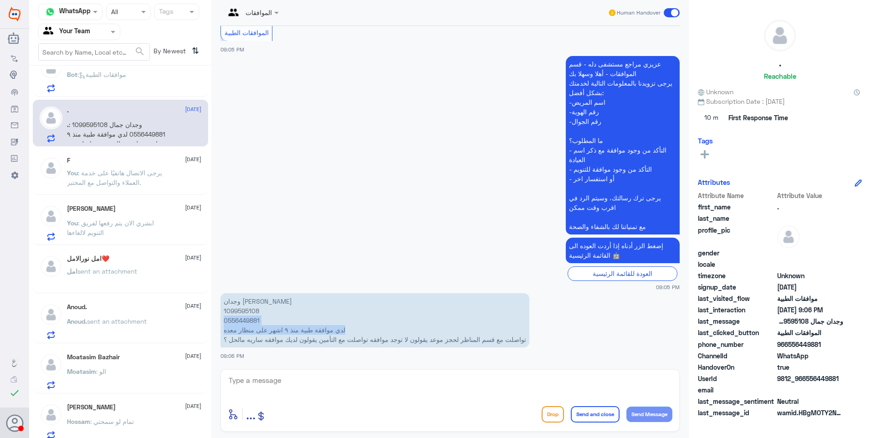
click at [287, 329] on p "وجدان جمال 1099595108 0556449881 لدي موافقة طبية منذ ٩ اشهر على منظار معده تواص…" at bounding box center [374, 320] width 309 height 54
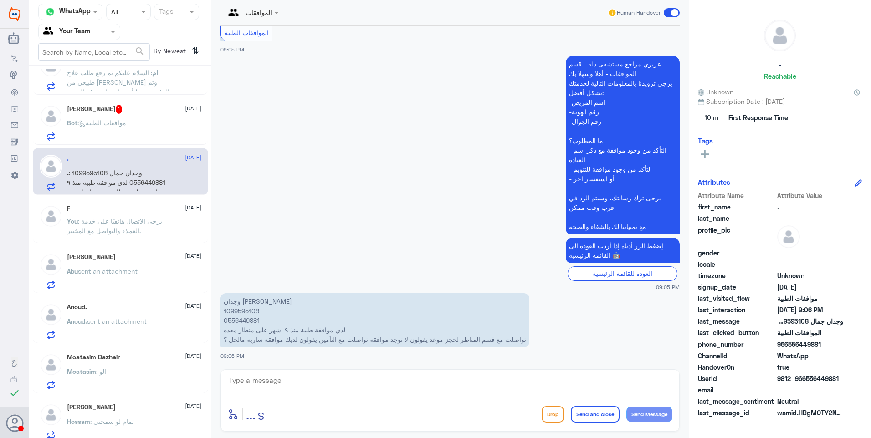
scroll to position [272, 0]
click at [245, 315] on p "وجدان جمال 1099595108 0556449881 لدي موافقة طبية منذ ٩ اشهر على منظار معده تواص…" at bounding box center [374, 320] width 309 height 54
click at [245, 313] on p "وجدان جمال 1099595108 0556449881 لدي موافقة طبية منذ ٩ اشهر على منظار معده تواص…" at bounding box center [374, 320] width 309 height 54
click at [88, 36] on input "text" at bounding box center [68, 31] width 50 height 10
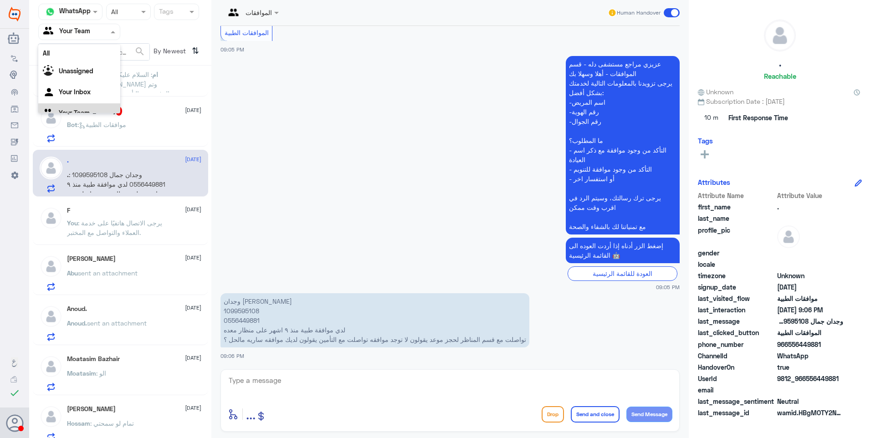
click at [137, 180] on span ": وجدان جمال 1099595108 0556449881 لدي موافقة طبية منذ ٩ اشهر على منظار معده تو…" at bounding box center [116, 199] width 98 height 56
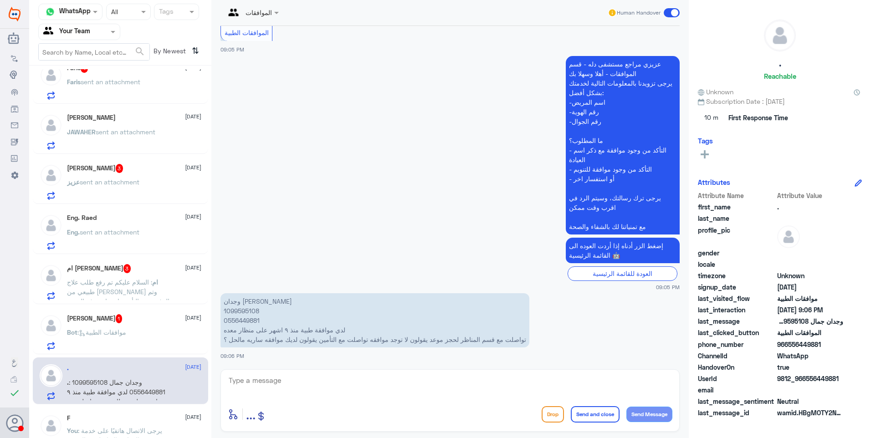
scroll to position [137, 0]
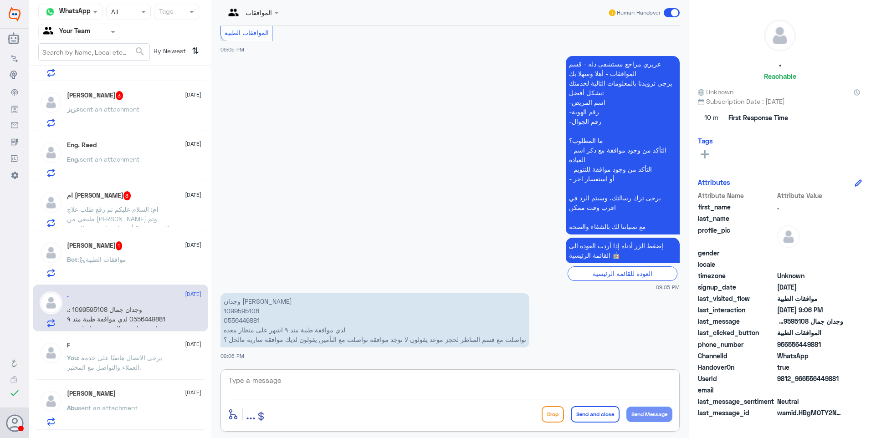
click at [277, 384] on textarea at bounding box center [450, 385] width 445 height 22
type textarea "يرجى تزويدنا برقم الموافقة"
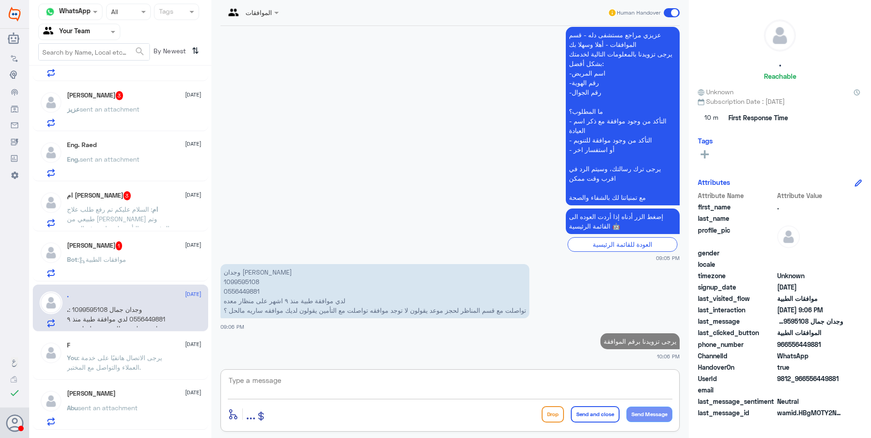
click at [123, 253] on div "خالد آل مسلم 1 8 September Bot : موافقات الطبية" at bounding box center [134, 259] width 134 height 36
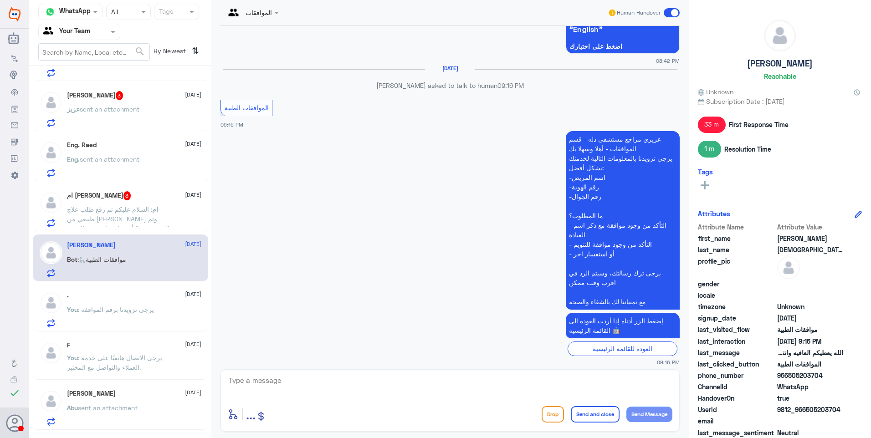
scroll to position [795, 0]
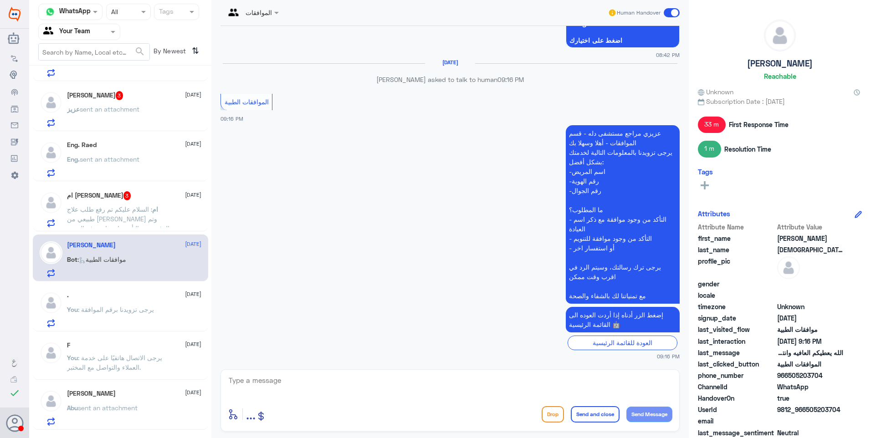
click at [126, 222] on span ": السلام عليكم تم رفع طلب علاج طبيعي من الدكتور عمر العوفي وتم الرفض من التأمين…" at bounding box center [118, 233] width 103 height 56
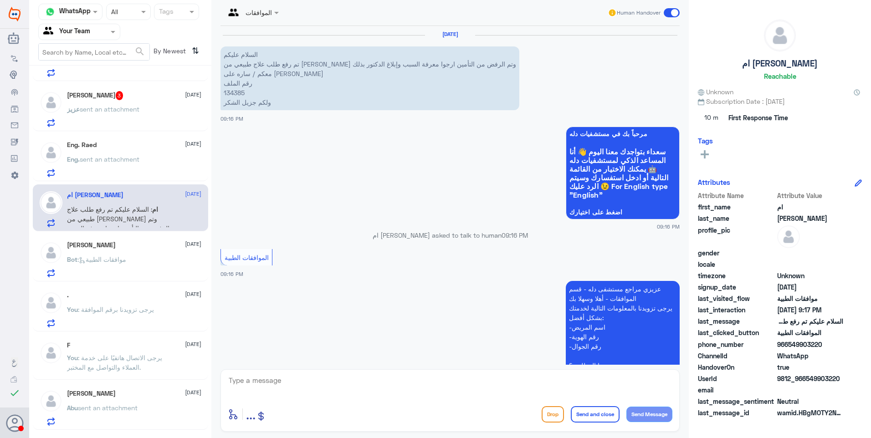
scroll to position [234, 0]
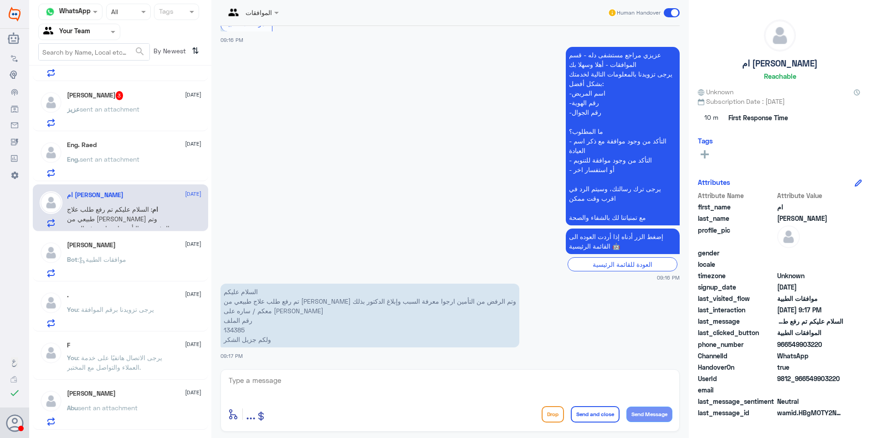
click at [240, 328] on p "السلام عليكم تم رفع طلب علاج طبيعي من الدكتور عمر العوفي وتم الرفض من التأمين ا…" at bounding box center [369, 316] width 299 height 64
drag, startPoint x: 506, startPoint y: 302, endPoint x: 382, endPoint y: 295, distance: 124.6
click at [382, 295] on p "السلام عليكم تم رفع طلب علاج طبيعي من الدكتور عمر العوفي وتم الرفض من التأمين ا…" at bounding box center [369, 316] width 299 height 64
drag, startPoint x: 382, startPoint y: 295, endPoint x: 436, endPoint y: 298, distance: 54.3
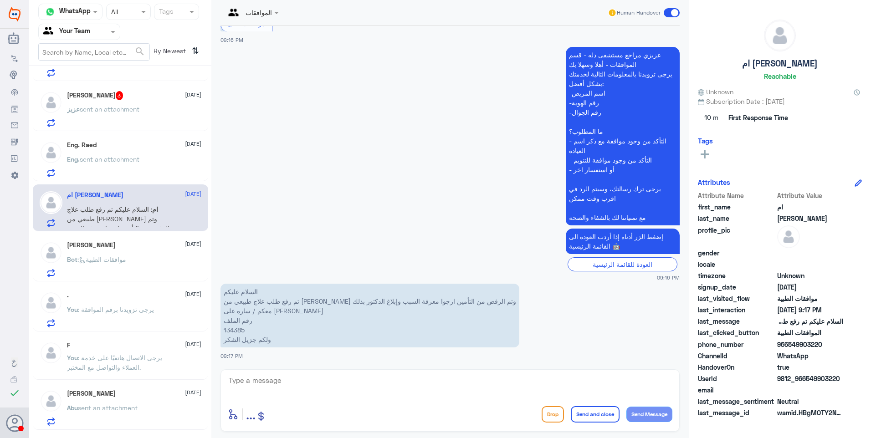
click at [435, 298] on p "السلام عليكم تم رفع طلب علاج طبيعي من الدكتور عمر العوفي وتم الرفض من التأمين ا…" at bounding box center [369, 316] width 299 height 64
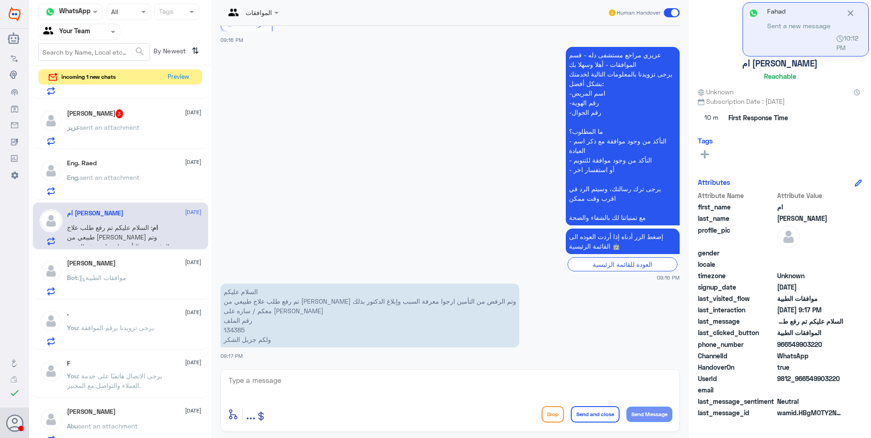
click at [232, 331] on p "السلام عليكم تم رفع طلب علاج طبيعي من الدكتور عمر العوفي وتم الرفض من التأمين ا…" at bounding box center [369, 316] width 299 height 64
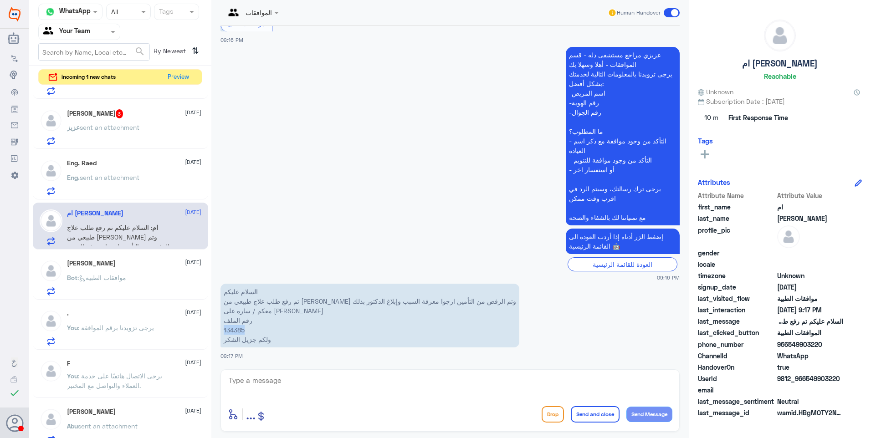
click at [232, 331] on p "السلام عليكم تم رفع طلب علاج طبيعي من الدكتور عمر العوفي وتم الرفض من التأمين ا…" at bounding box center [369, 316] width 299 height 64
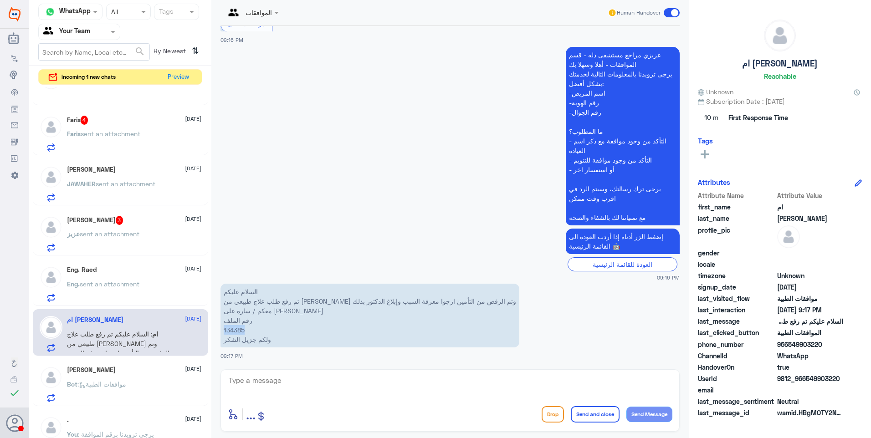
scroll to position [137, 0]
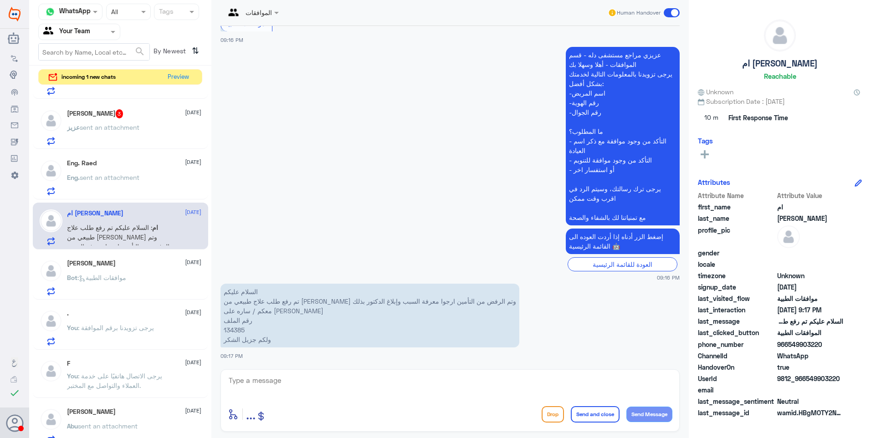
click at [213, 407] on div "الموافقات Human Handover 8 Sep 2025 السلام عليكم تم رفع طلب علاج طبيعي من الدكت…" at bounding box center [449, 220] width 477 height 441
drag, startPoint x: 285, startPoint y: 360, endPoint x: 293, endPoint y: 388, distance: 28.5
click at [287, 368] on div "الموافقات Human Handover 8 Sep 2025 السلام عليكم تم رفع طلب علاج طبيعي من الدكت…" at bounding box center [449, 220] width 477 height 441
click at [296, 391] on textarea at bounding box center [450, 385] width 445 height 22
type textarea "تمت متابعة طلبكم بتقرير الطبيب ونتائج الاشعة"
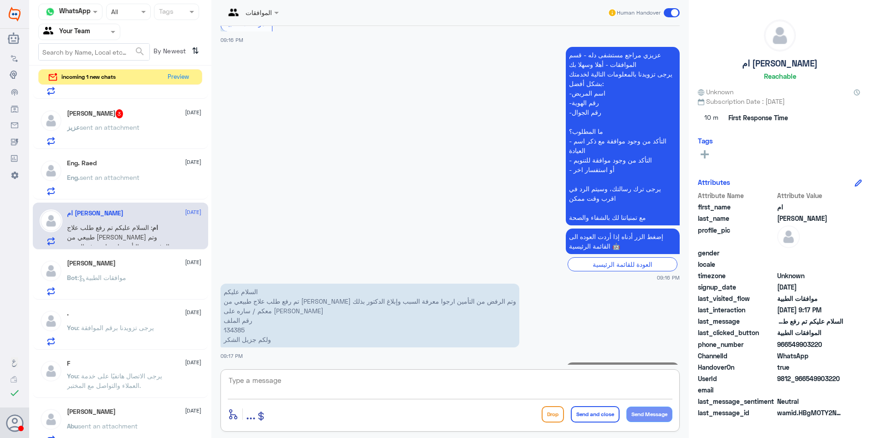
scroll to position [273, 0]
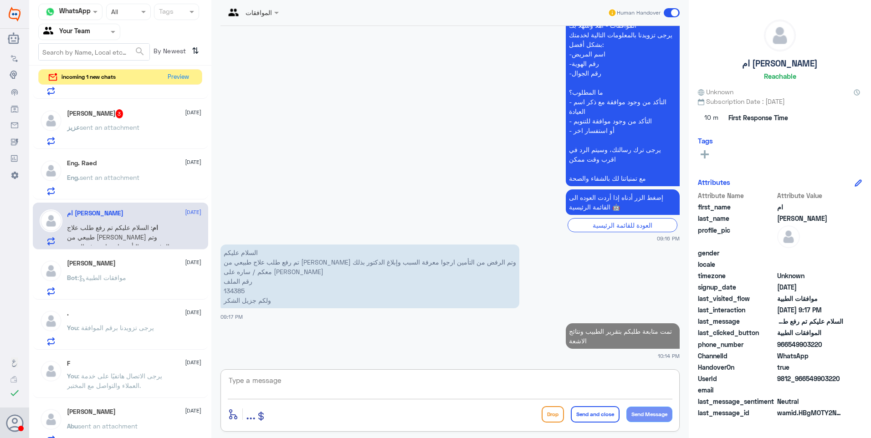
click at [149, 174] on div "Eng. Raed 8 September Eng. sent an attachment" at bounding box center [134, 177] width 134 height 36
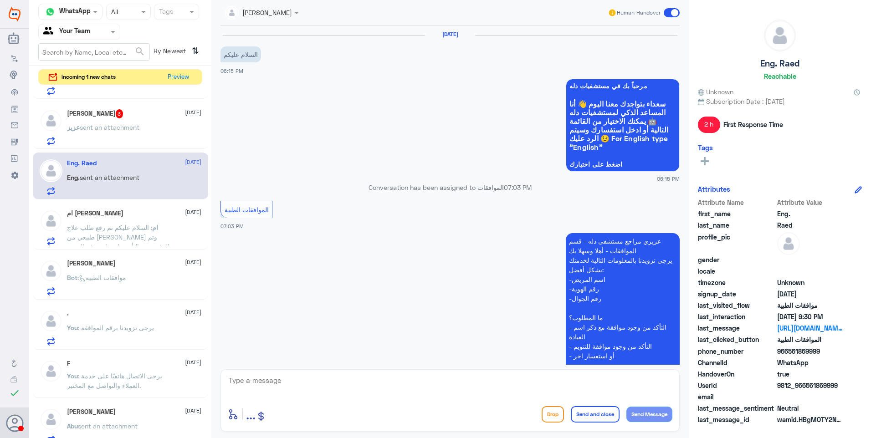
scroll to position [396, 0]
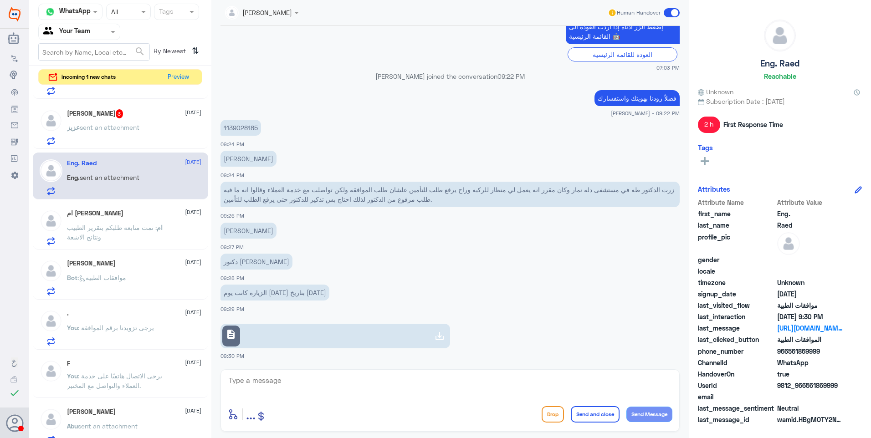
click at [123, 125] on span "sent an attachment" at bounding box center [110, 127] width 60 height 8
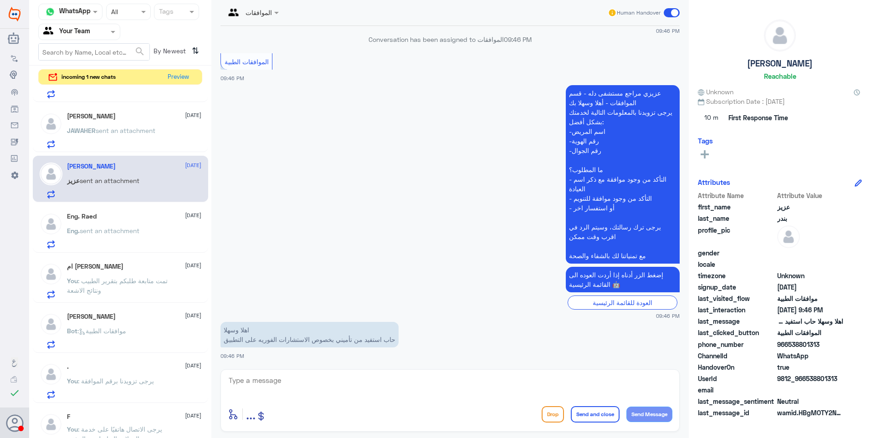
scroll to position [46, 0]
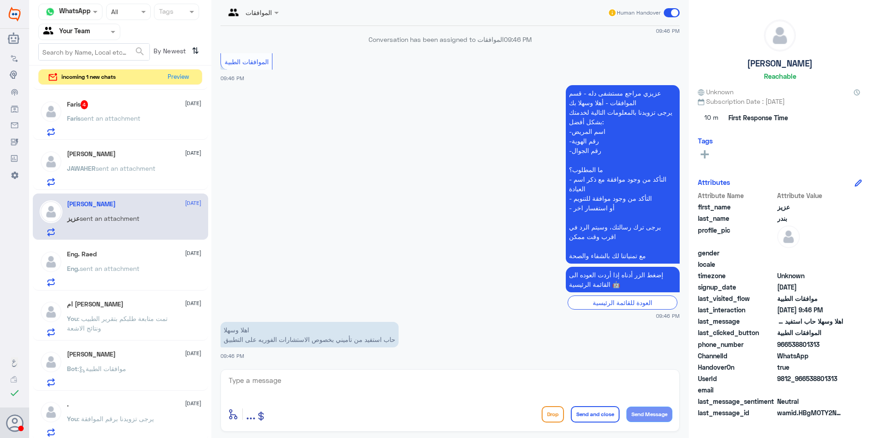
click at [113, 158] on div "JAWAHER M 8 September JAWAHER sent an attachment" at bounding box center [134, 168] width 134 height 36
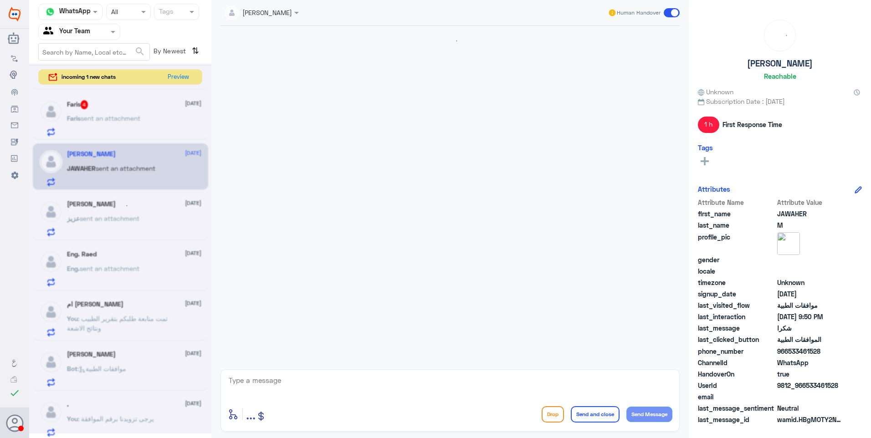
scroll to position [975, 0]
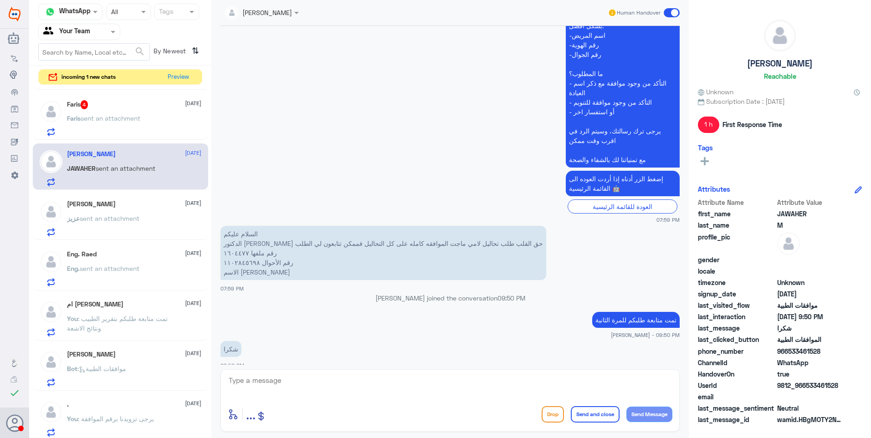
click at [132, 119] on span "sent an attachment" at bounding box center [111, 118] width 60 height 8
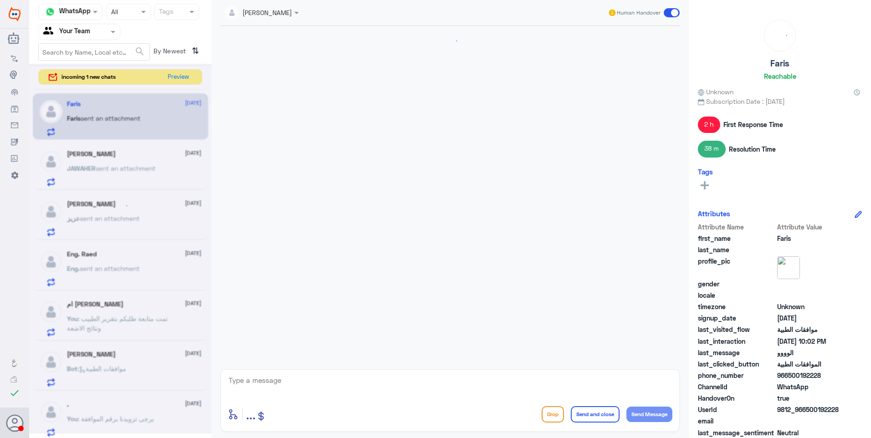
scroll to position [891, 0]
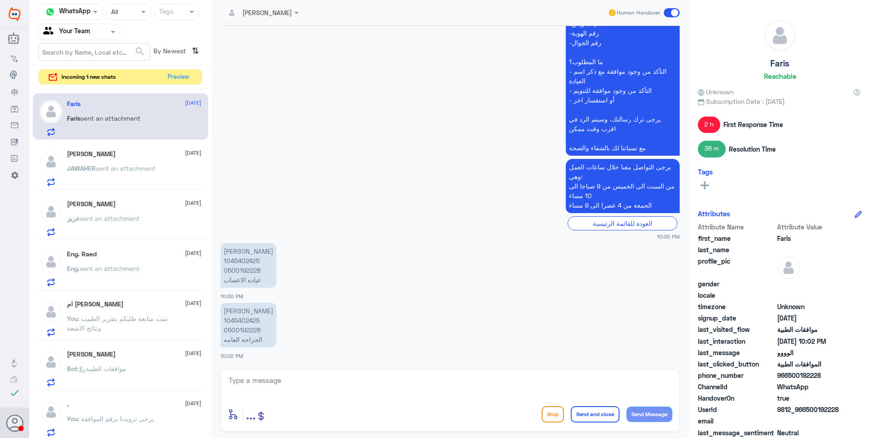
click at [243, 261] on p "فارس علي الظاهري 1045402425 0500192228 عياده الاعصاب" at bounding box center [248, 265] width 56 height 45
click at [350, 245] on app-msgs-text "فارس علي الظاهري 1045402425 0500192228 عياده الاعصاب" at bounding box center [449, 266] width 459 height 46
click at [278, 386] on textarea at bounding box center [450, 385] width 445 height 22
type textarea "g"
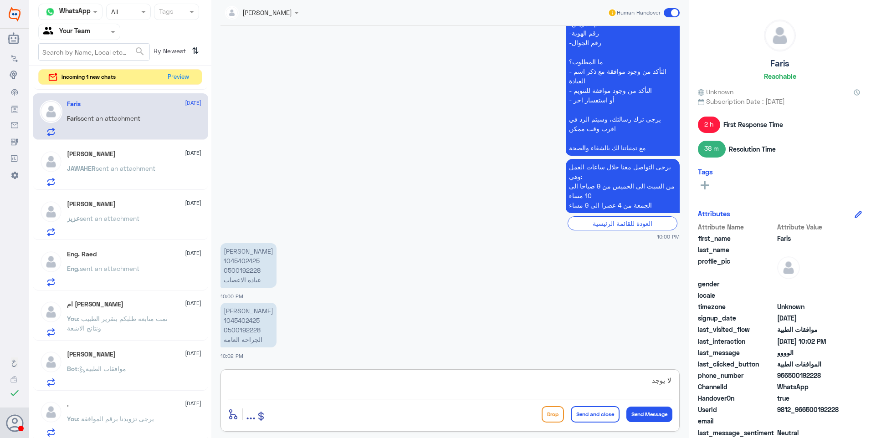
click at [244, 318] on p "فارس علي الظاهري 1045402425 0500192228 الجراحه العامه" at bounding box center [248, 325] width 56 height 45
drag, startPoint x: 267, startPoint y: 375, endPoint x: 272, endPoint y: 386, distance: 11.6
click at [268, 380] on textarea "لا يوجد" at bounding box center [450, 385] width 445 height 22
click at [272, 386] on textarea "لا يوجد" at bounding box center [450, 385] width 445 height 22
type textarea "ل"
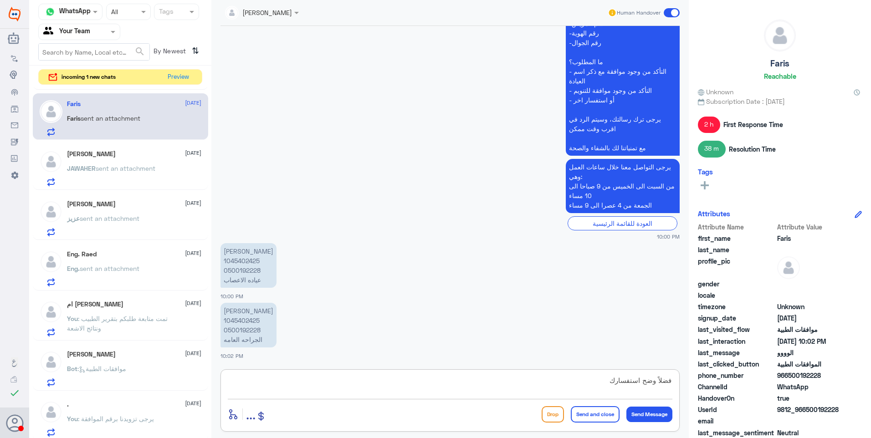
type textarea "فضلاً وضح استفسارك"
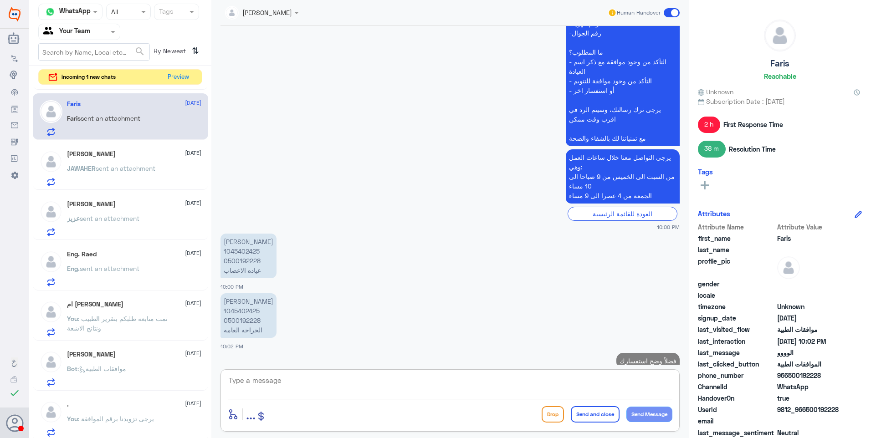
scroll to position [920, 0]
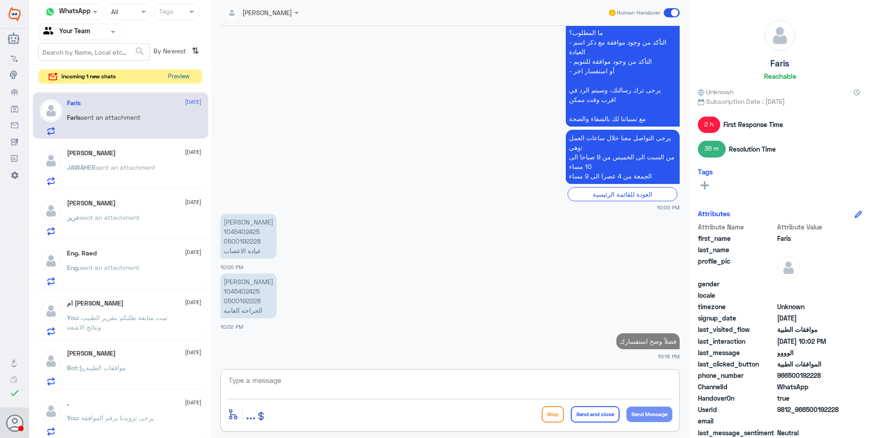
click at [175, 76] on button "Preview" at bounding box center [178, 77] width 28 height 14
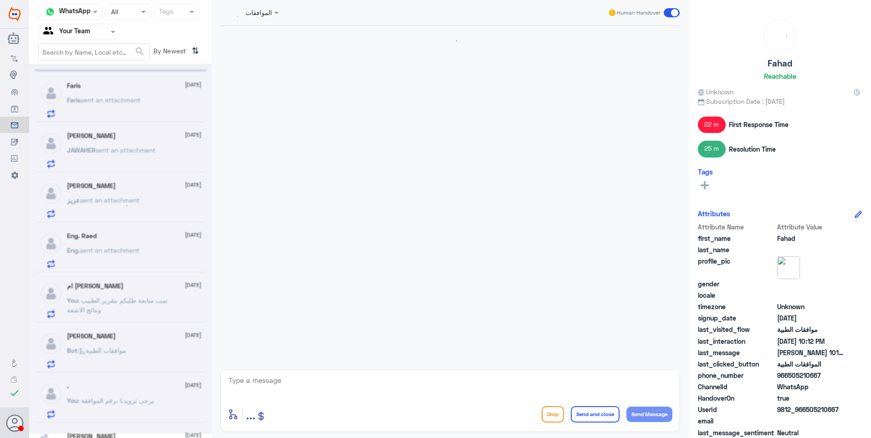
scroll to position [633, 0]
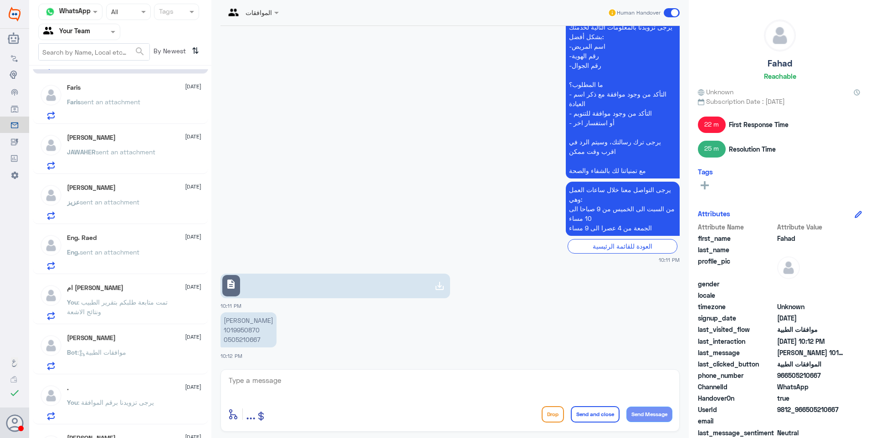
click at [262, 293] on link "description" at bounding box center [335, 286] width 230 height 25
click at [232, 334] on p "فهد مسفر الدوسري 1019950870 0505210667" at bounding box center [248, 330] width 56 height 35
click at [231, 334] on p "فهد مسفر الدوسري 1019950870 0505210667" at bounding box center [248, 330] width 56 height 35
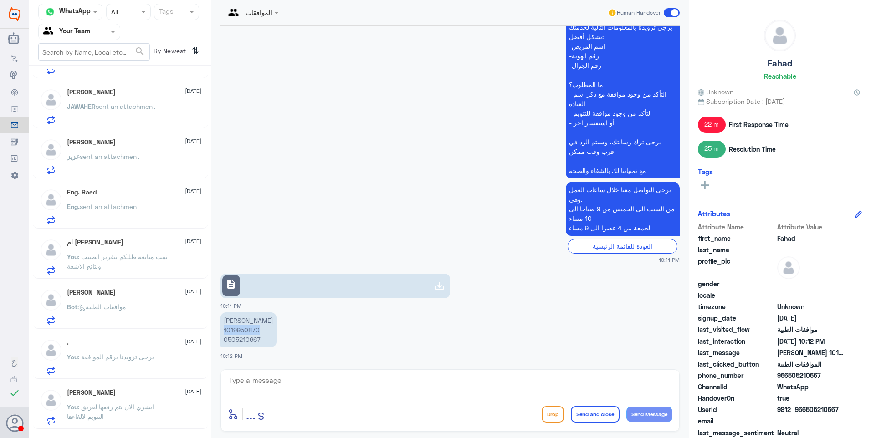
scroll to position [0, 0]
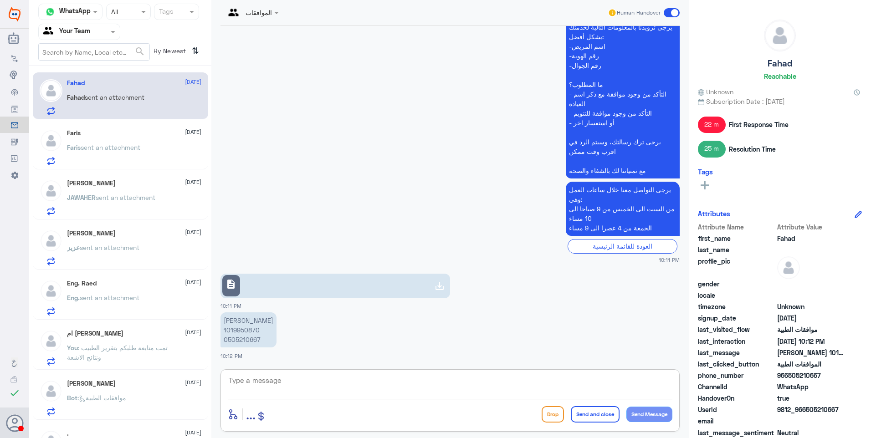
click at [247, 388] on textarea at bounding box center [450, 385] width 445 height 22
type textarea "s"
type textarea "["
type textarea "ن"
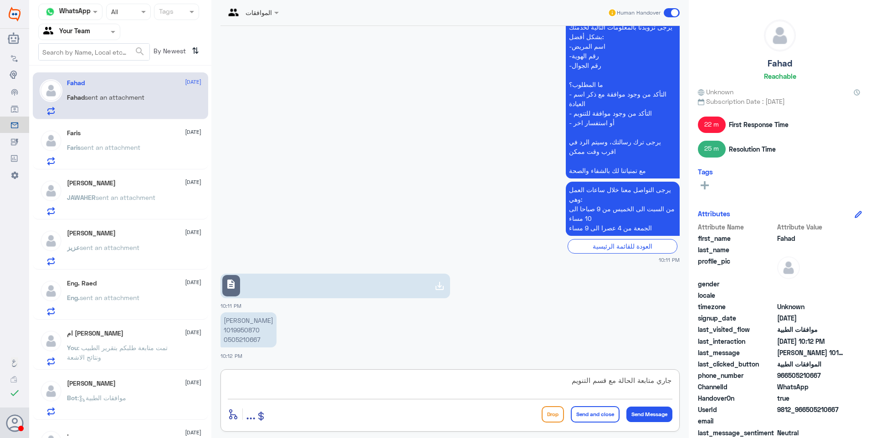
type textarea "جاري متابعة الحالة مع قسم التنويم"
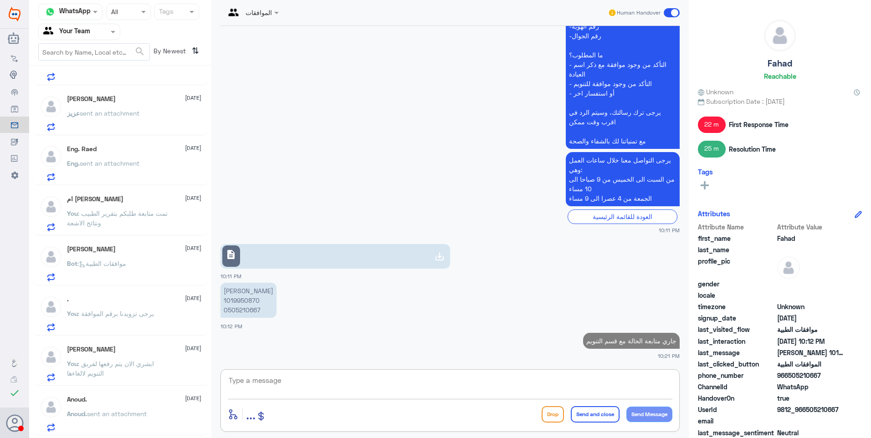
scroll to position [228, 0]
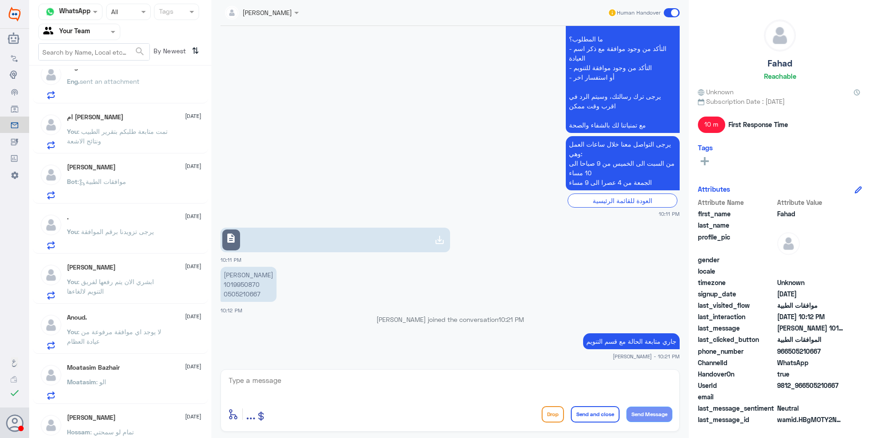
scroll to position [233, 0]
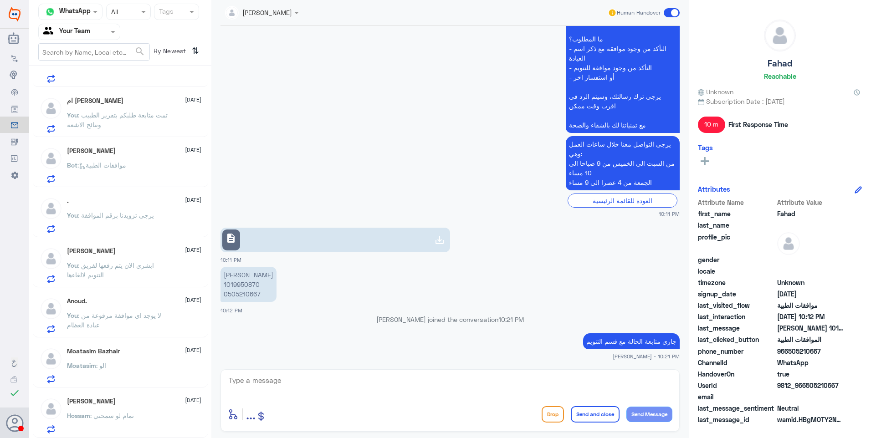
click at [130, 403] on div "Hossam Eljbaly [DATE]" at bounding box center [134, 402] width 134 height 8
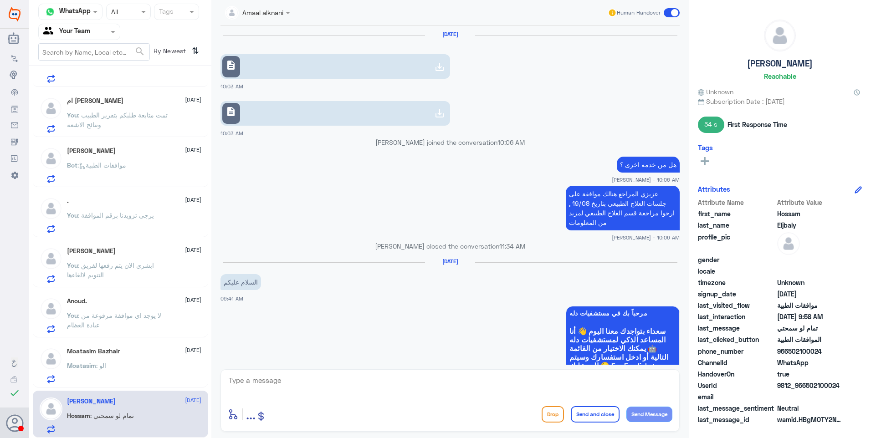
scroll to position [621, 0]
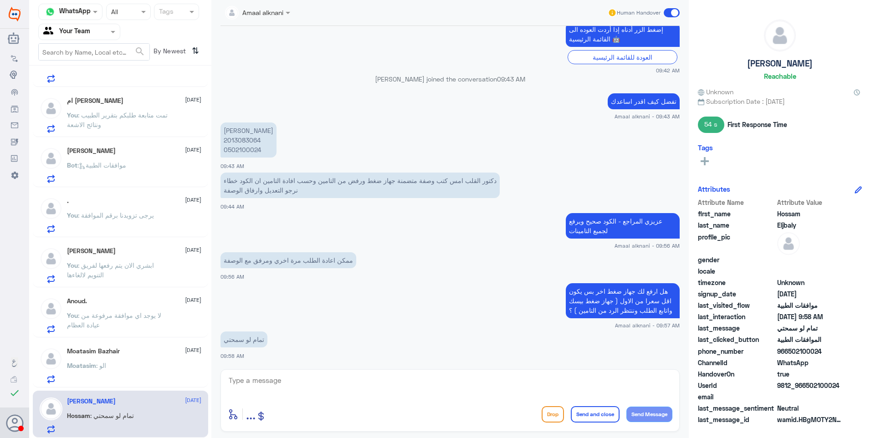
click at [549, 417] on button "Drop" at bounding box center [553, 414] width 22 height 16
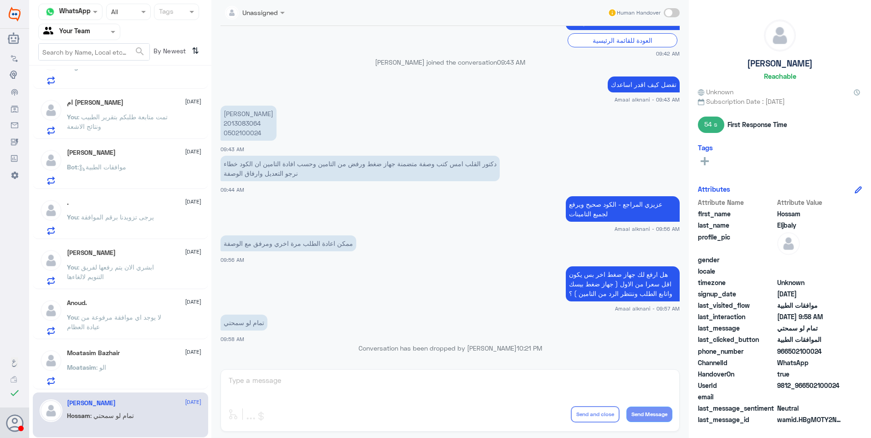
click at [123, 369] on div "Moatasim : الو" at bounding box center [134, 375] width 134 height 21
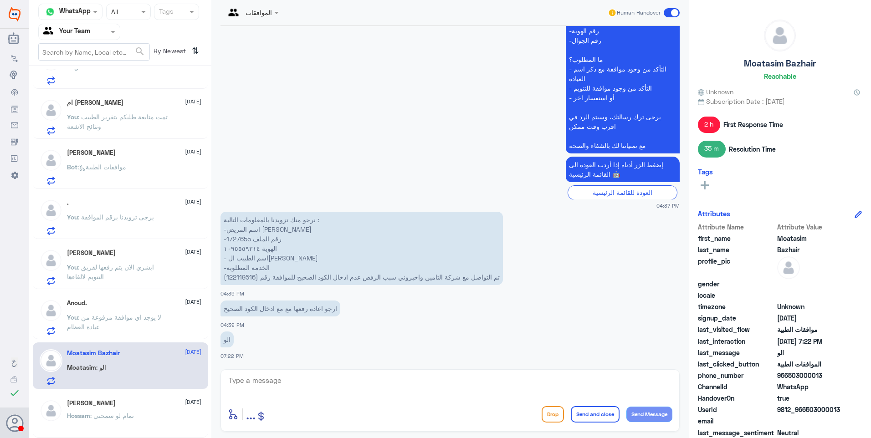
scroll to position [820, 0]
click at [544, 413] on button "Drop" at bounding box center [553, 414] width 22 height 16
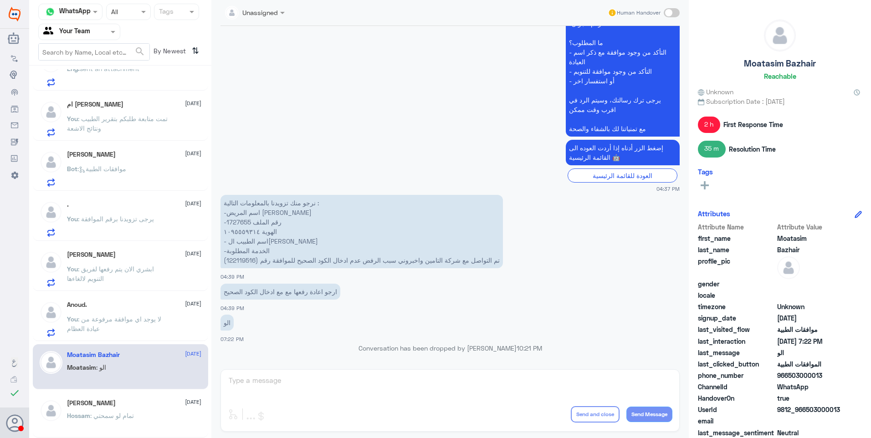
click at [125, 323] on span ": لا يوجد اي موافقة مرفوعة من عيادة العظام" at bounding box center [114, 323] width 94 height 17
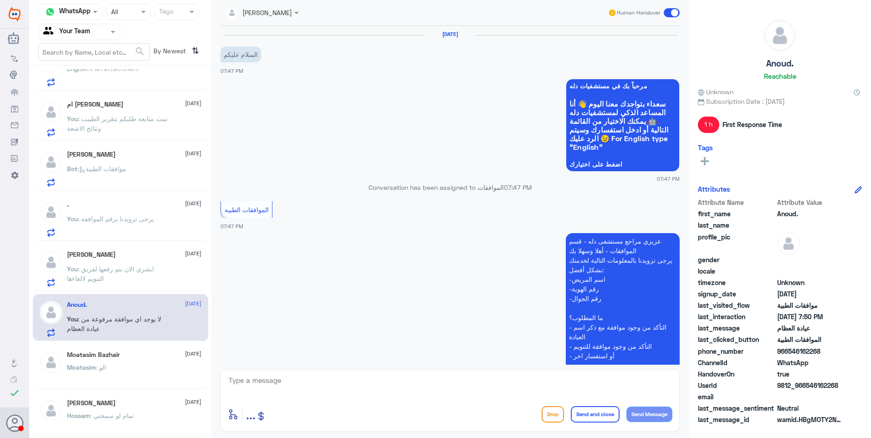
scroll to position [276, 0]
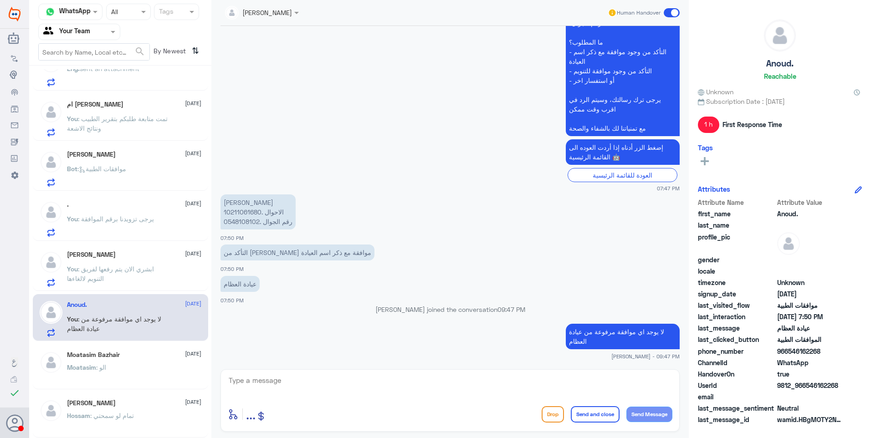
click at [418, 386] on textarea at bounding box center [450, 385] width 445 height 22
type textarea "نشكر تواصلكم مع دلة."
click at [588, 411] on button "Send and close" at bounding box center [595, 414] width 49 height 16
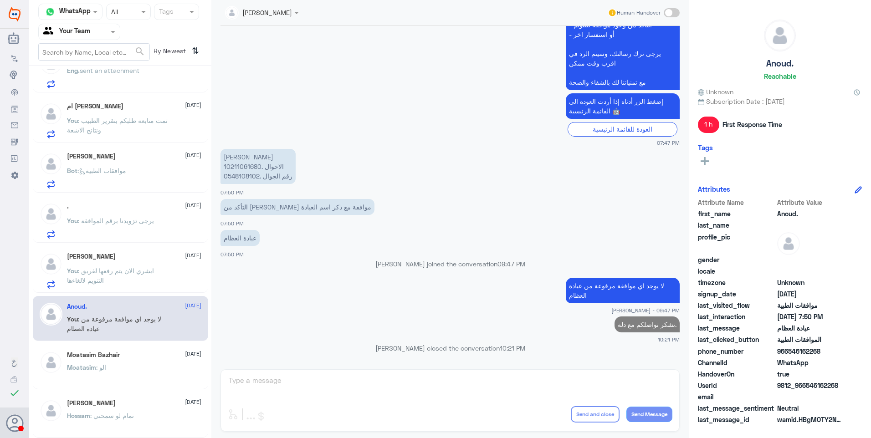
scroll to position [227, 0]
click at [109, 270] on span ": ابشري الان يتم رفعها لفريق التنويم لالغاءها" at bounding box center [110, 275] width 87 height 17
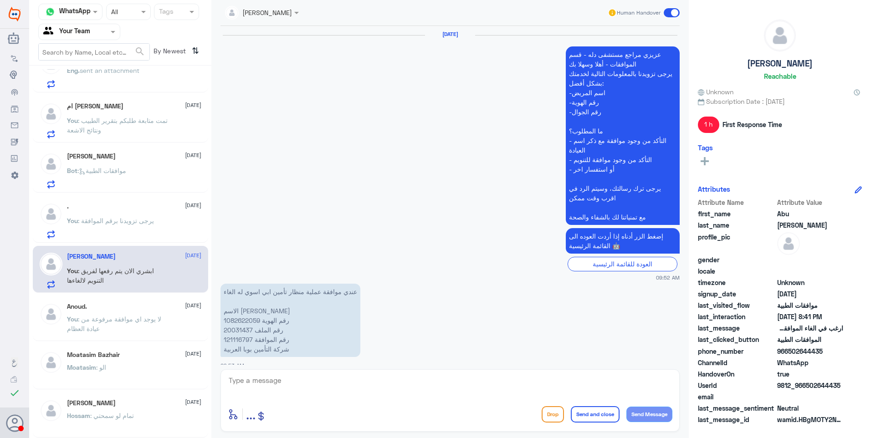
scroll to position [943, 0]
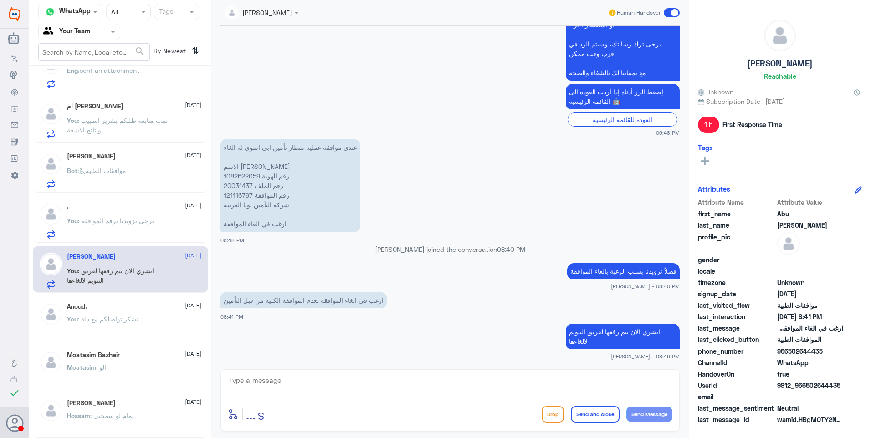
click at [241, 165] on p "عندي موافقة عملية منظار تأمين ابي اسوي له الغاء الاسم حمده سعيد سالم اليامي رقم…" at bounding box center [290, 185] width 140 height 92
copy p "1082622059"
click at [153, 220] on div "You : يرجى تزويدنا برقم الموافقة" at bounding box center [134, 228] width 134 height 21
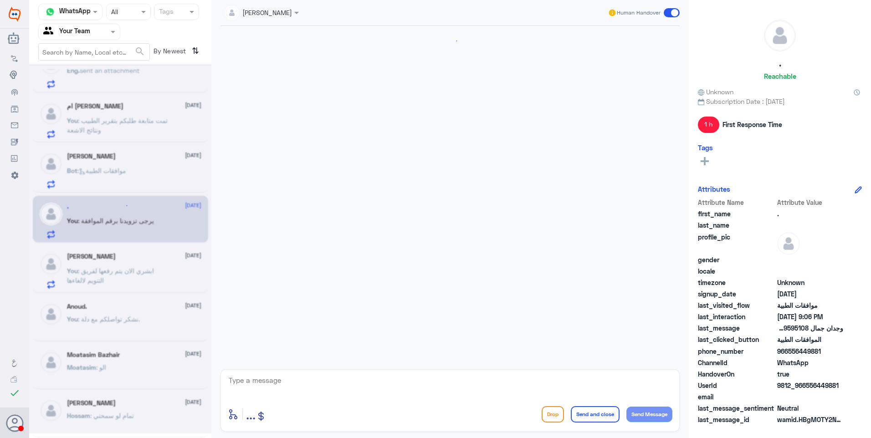
scroll to position [733, 0]
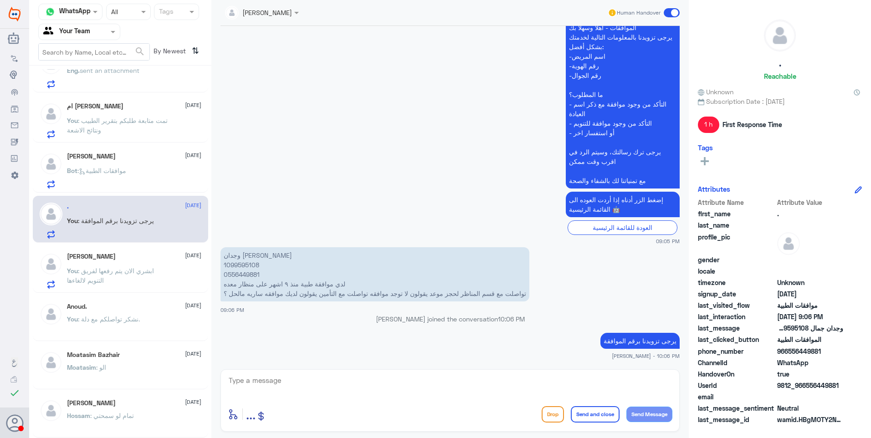
click at [245, 263] on p "وجدان جمال 1099595108 0556449881 لدي موافقة طبية منذ ٩ اشهر على منظار معده تواص…" at bounding box center [374, 274] width 309 height 54
copy p "1099595108"
